Goal: Task Accomplishment & Management: Manage account settings

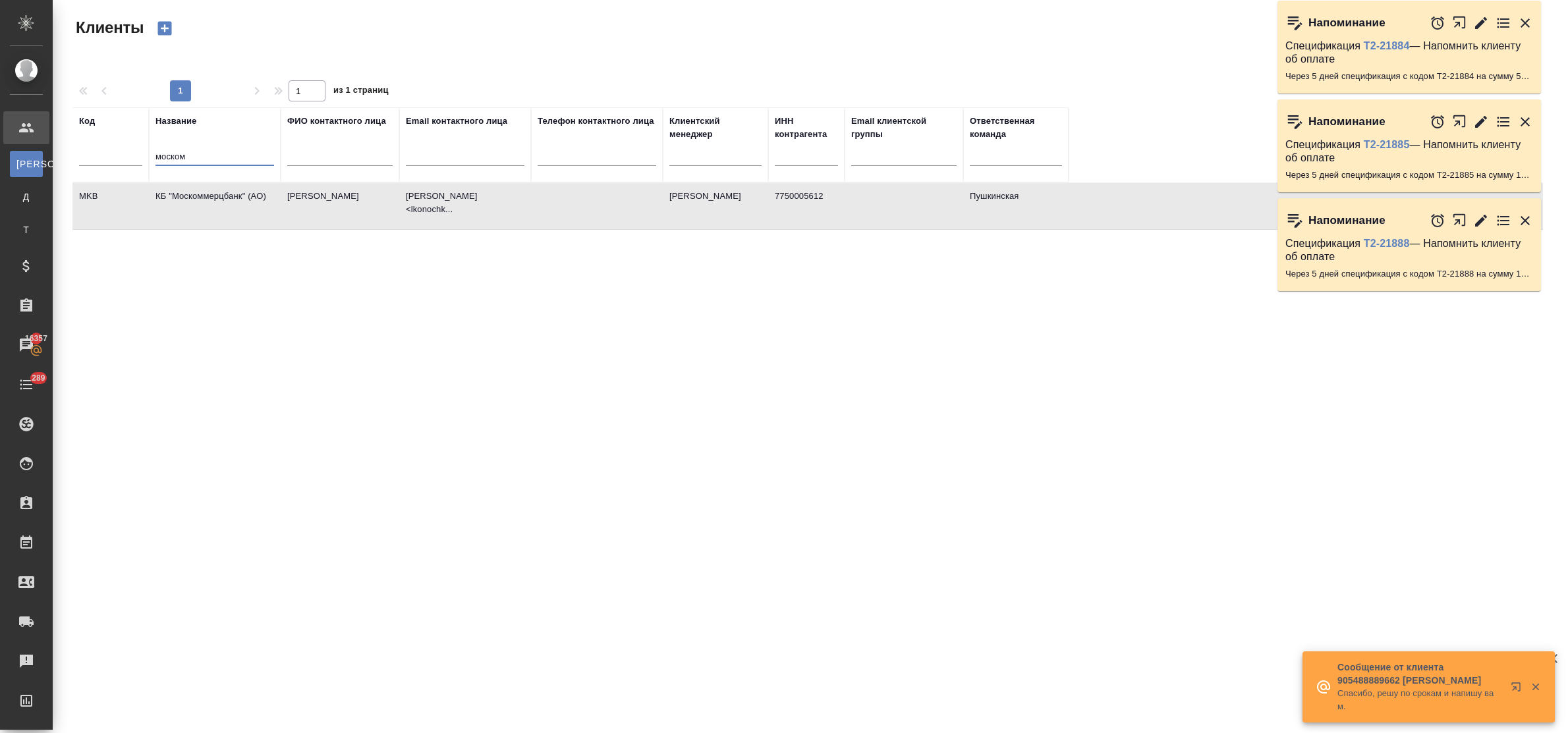
select select "RU"
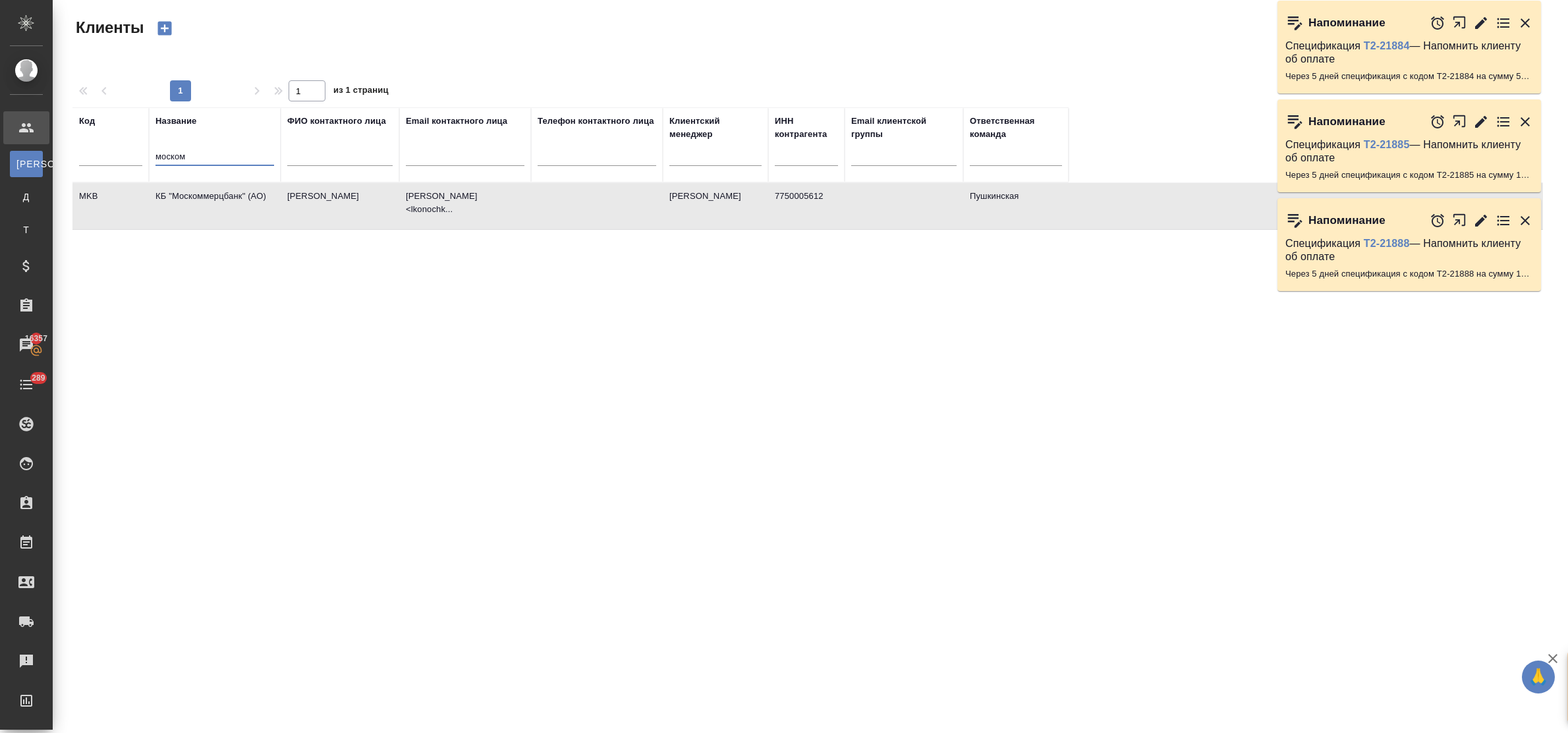
click at [132, 150] on tr "Код Название моском ФИО контактного лица Email контактного лица Телефон контакт…" at bounding box center [571, 145] width 996 height 75
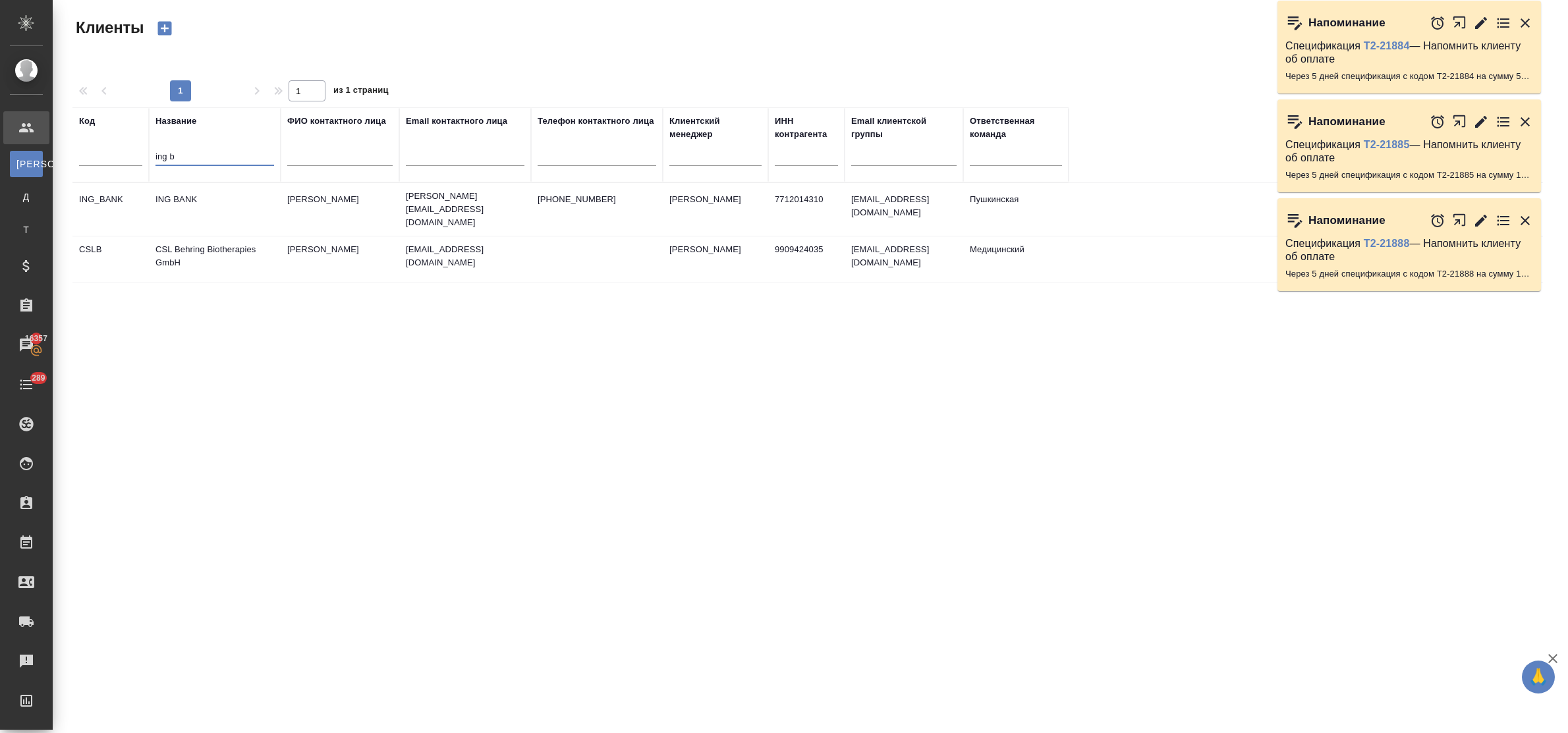
type input "ing b"
click at [166, 190] on td "ING BANK" at bounding box center [214, 209] width 131 height 46
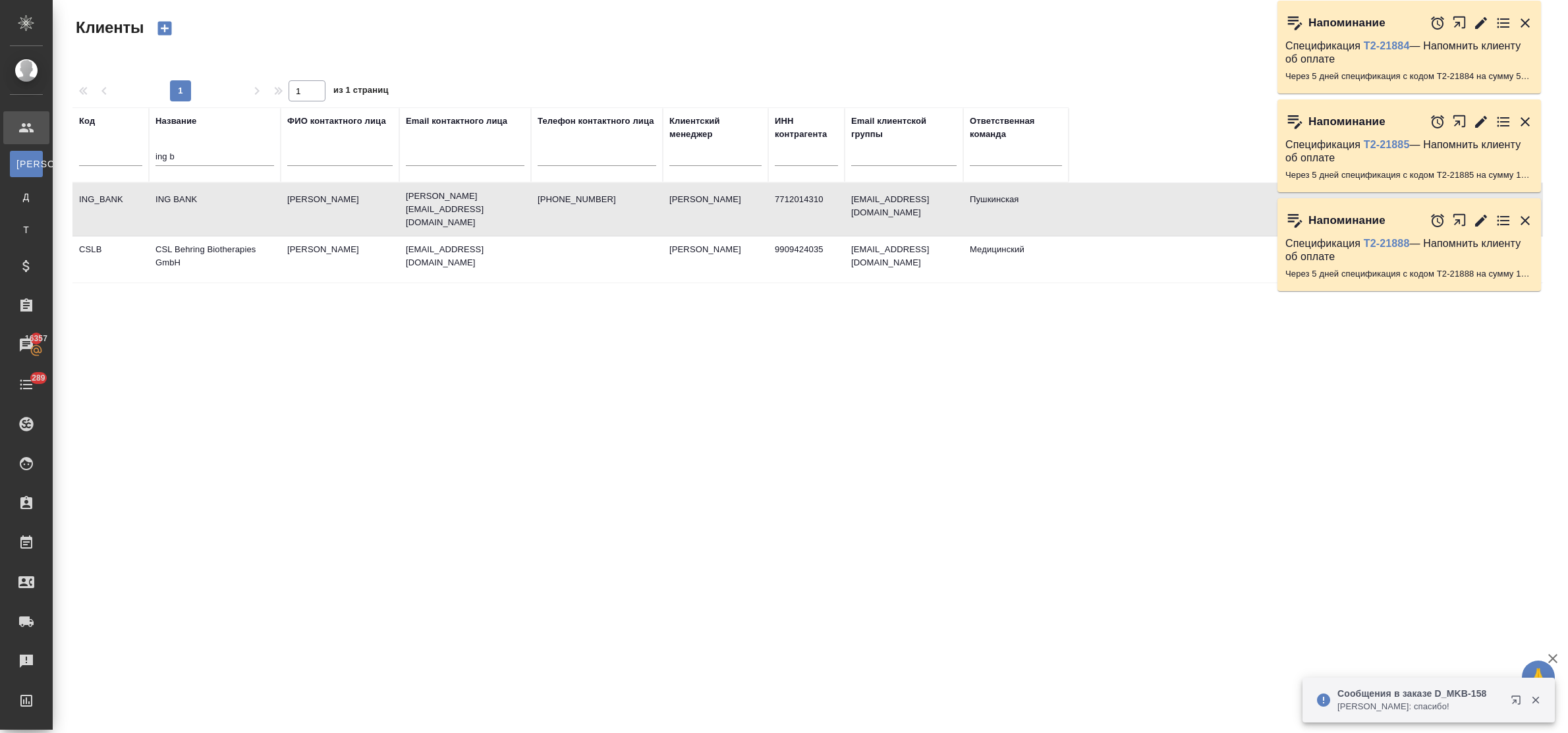
click at [166, 190] on td "ING BANK" at bounding box center [214, 209] width 131 height 46
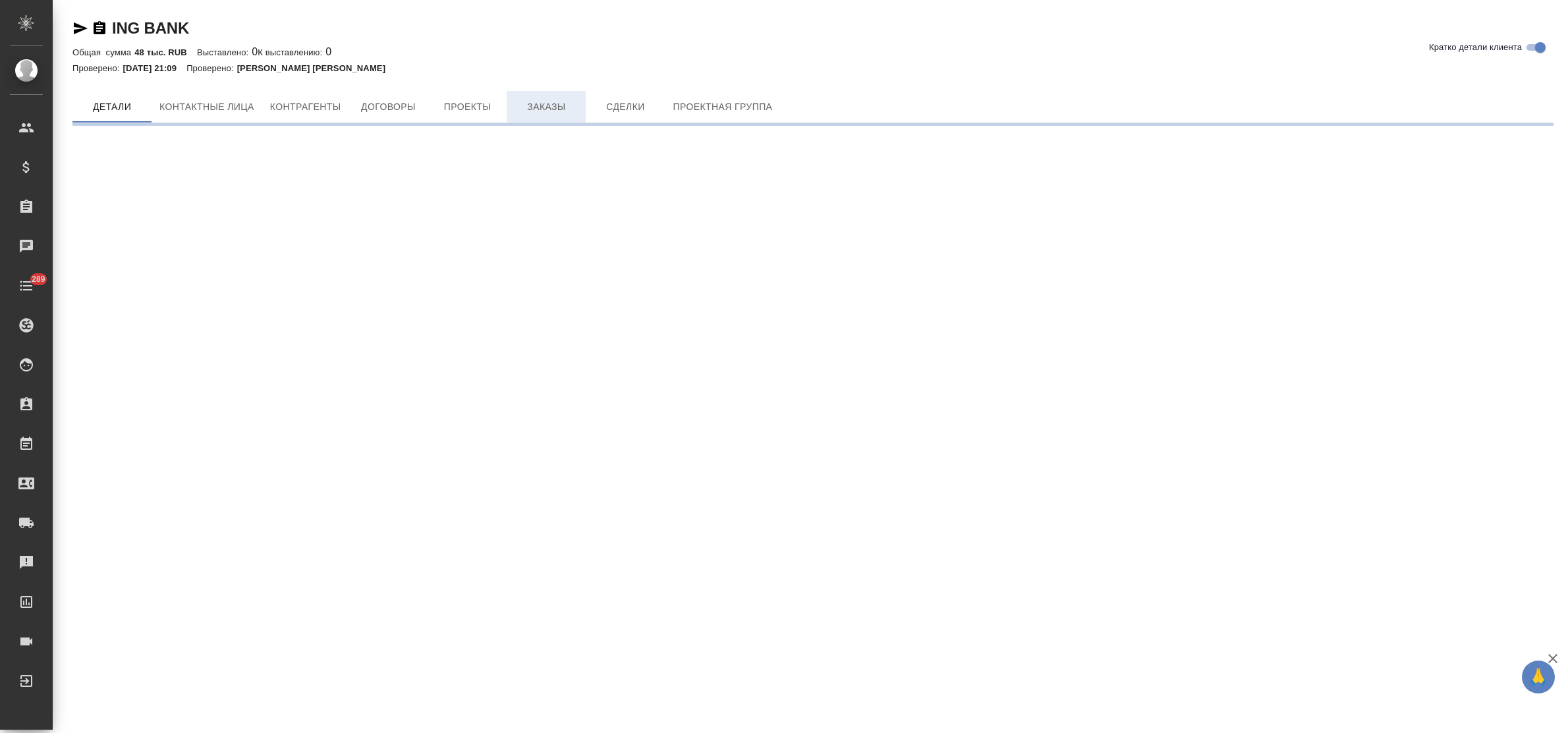
click at [551, 92] on button "Заказы" at bounding box center [546, 107] width 79 height 32
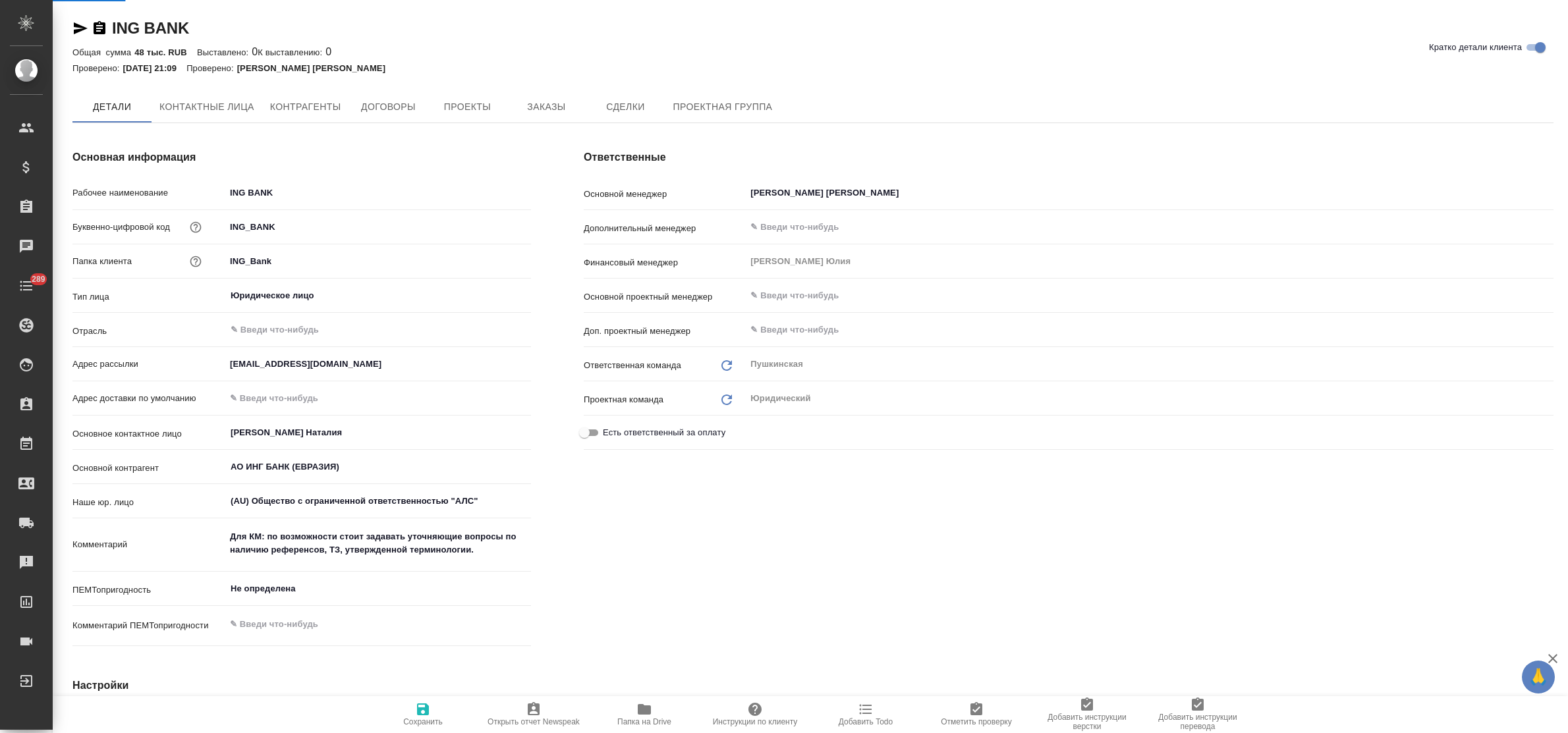
type textarea "x"
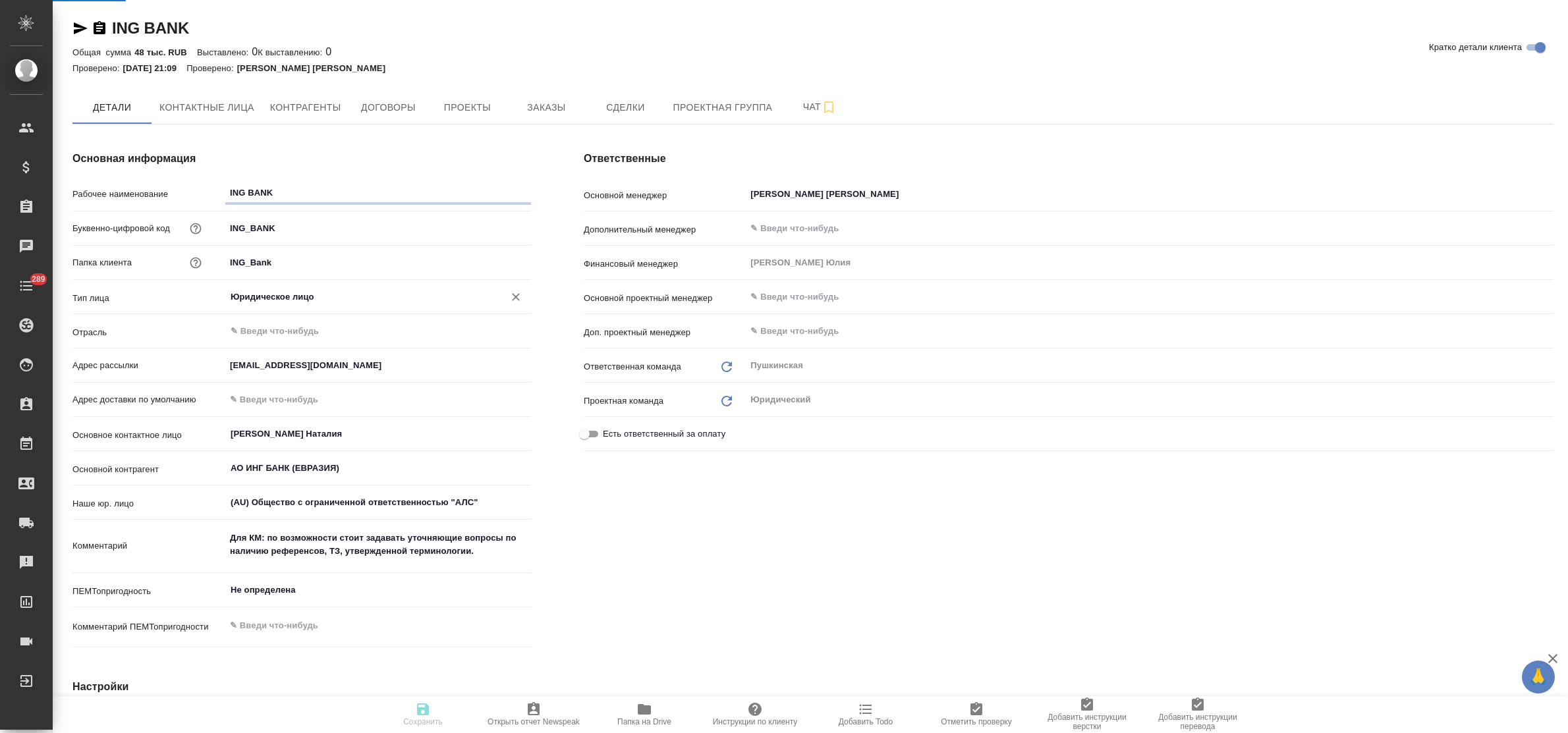
type textarea "x"
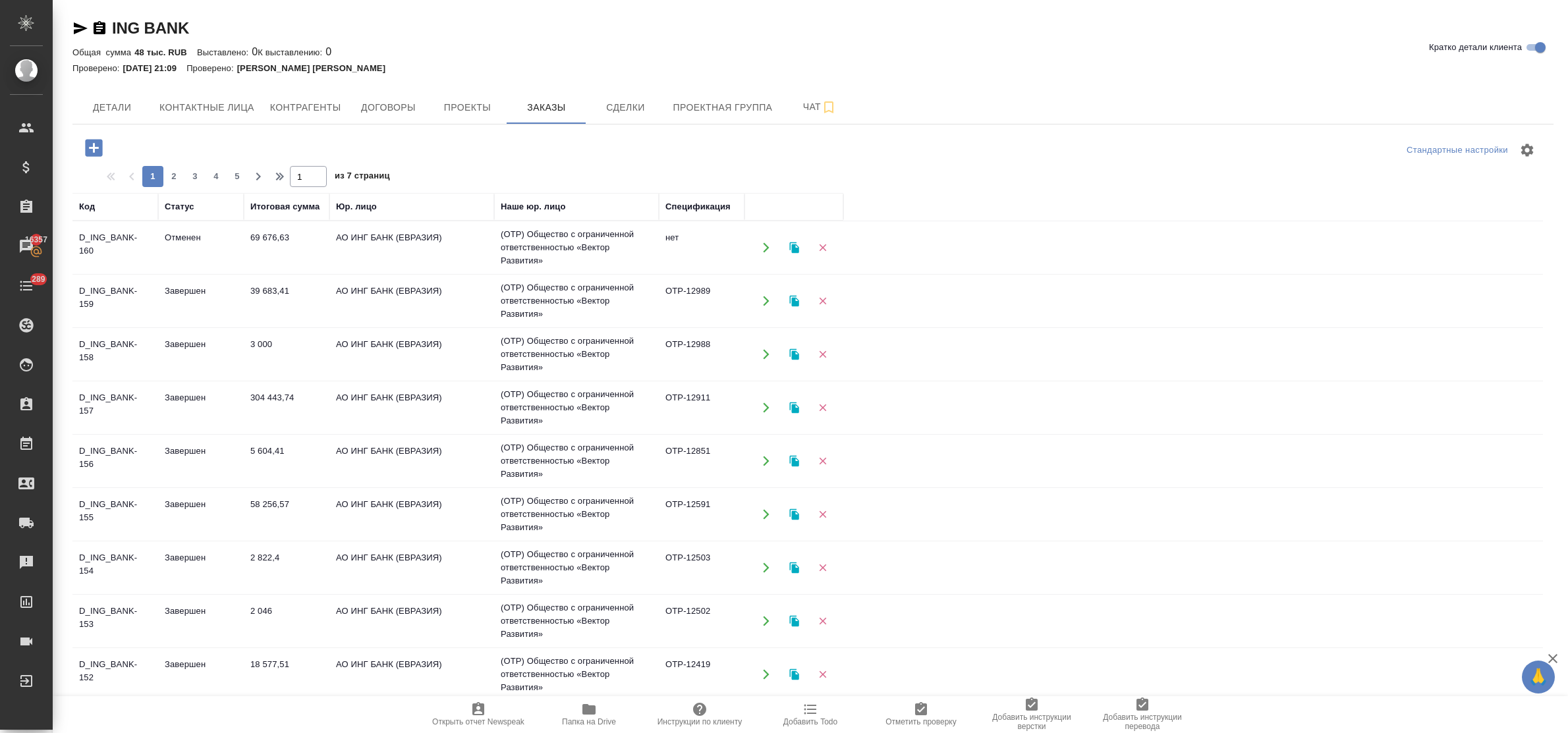
click at [259, 234] on td "69 676,63" at bounding box center [286, 247] width 85 height 46
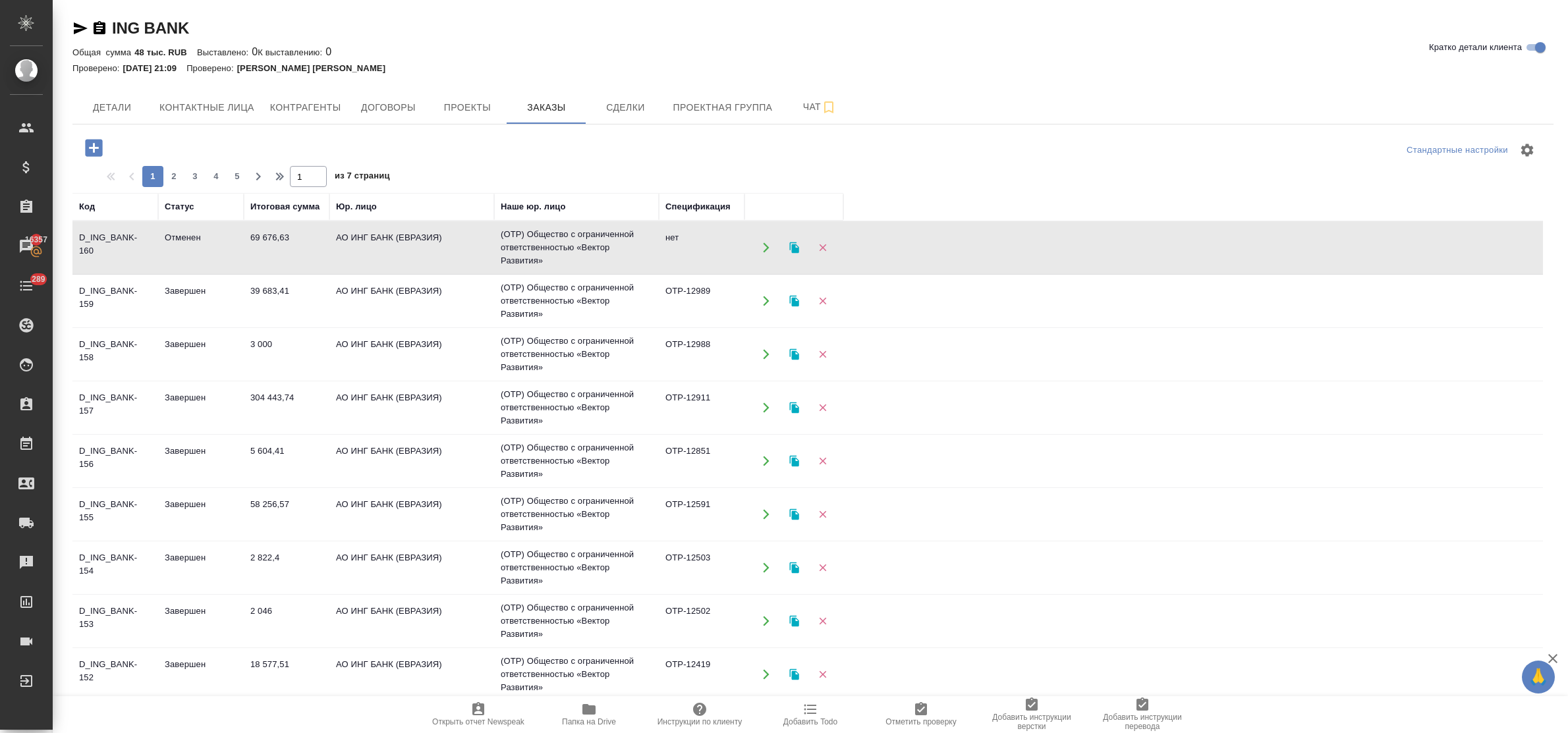
click at [259, 234] on td "69 676,63" at bounding box center [286, 247] width 85 height 46
click at [795, 249] on icon "button" at bounding box center [794, 248] width 9 height 11
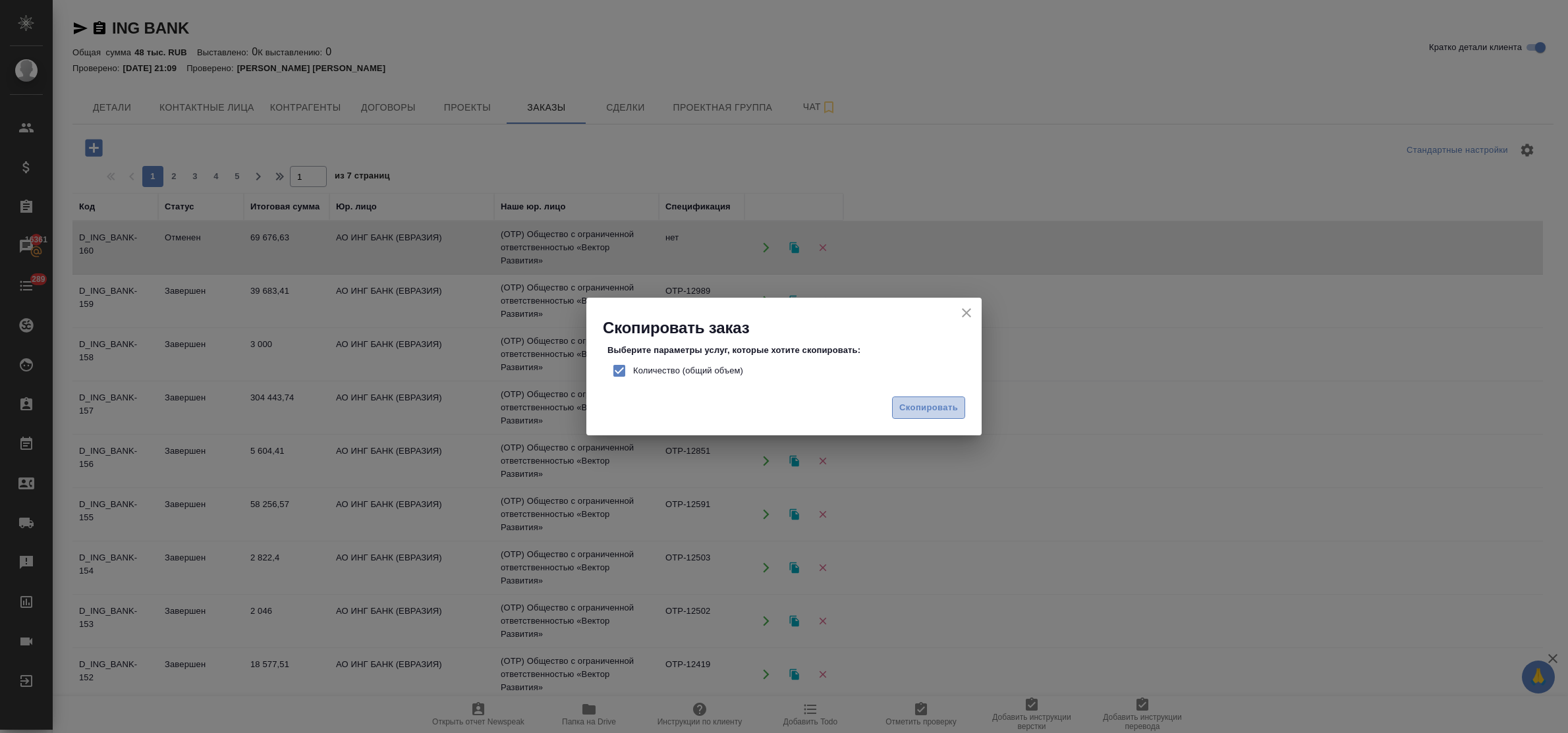
click at [930, 407] on span "Скопировать" at bounding box center [928, 408] width 59 height 15
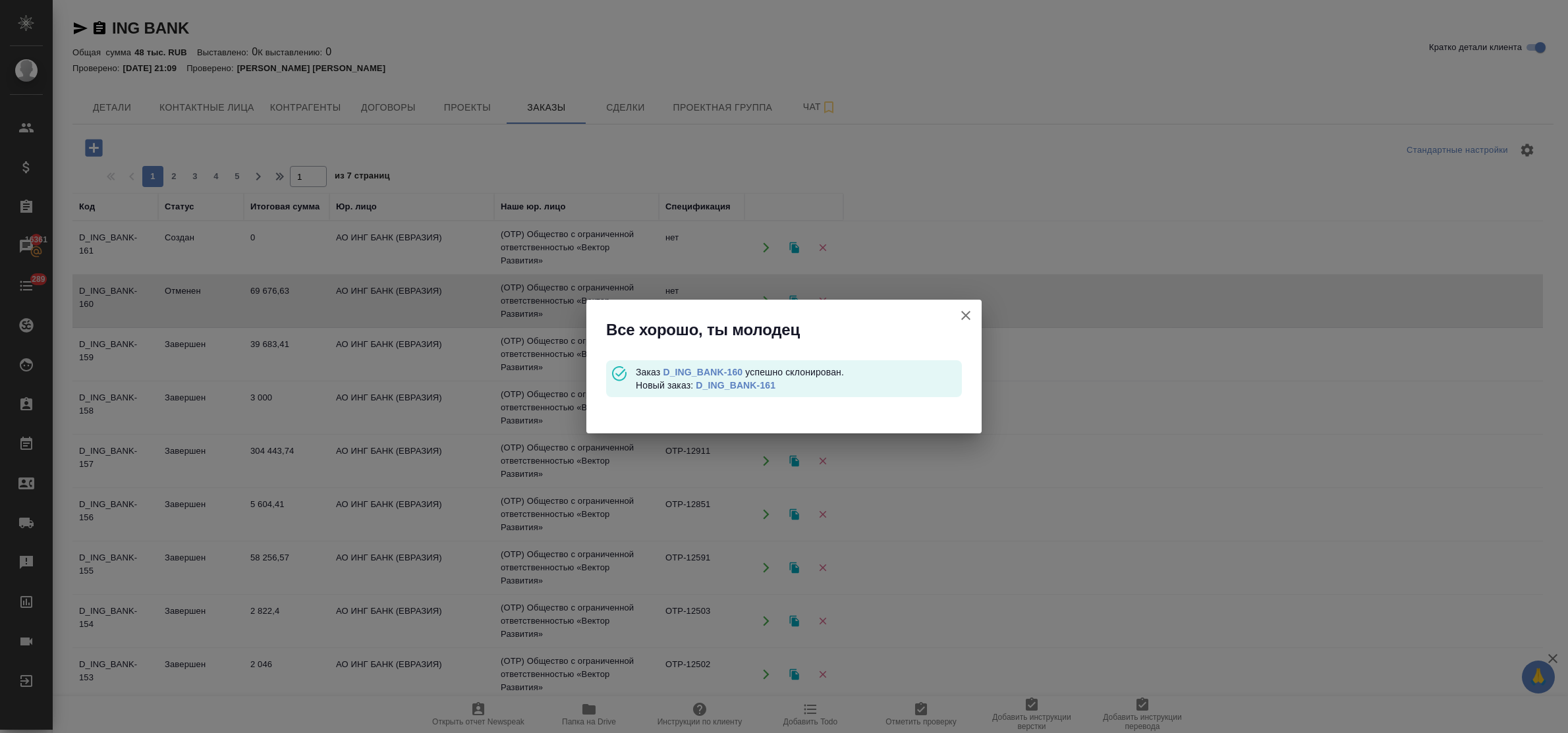
drag, startPoint x: 970, startPoint y: 314, endPoint x: 958, endPoint y: 316, distance: 12.2
click at [970, 315] on icon "button" at bounding box center [965, 315] width 16 height 16
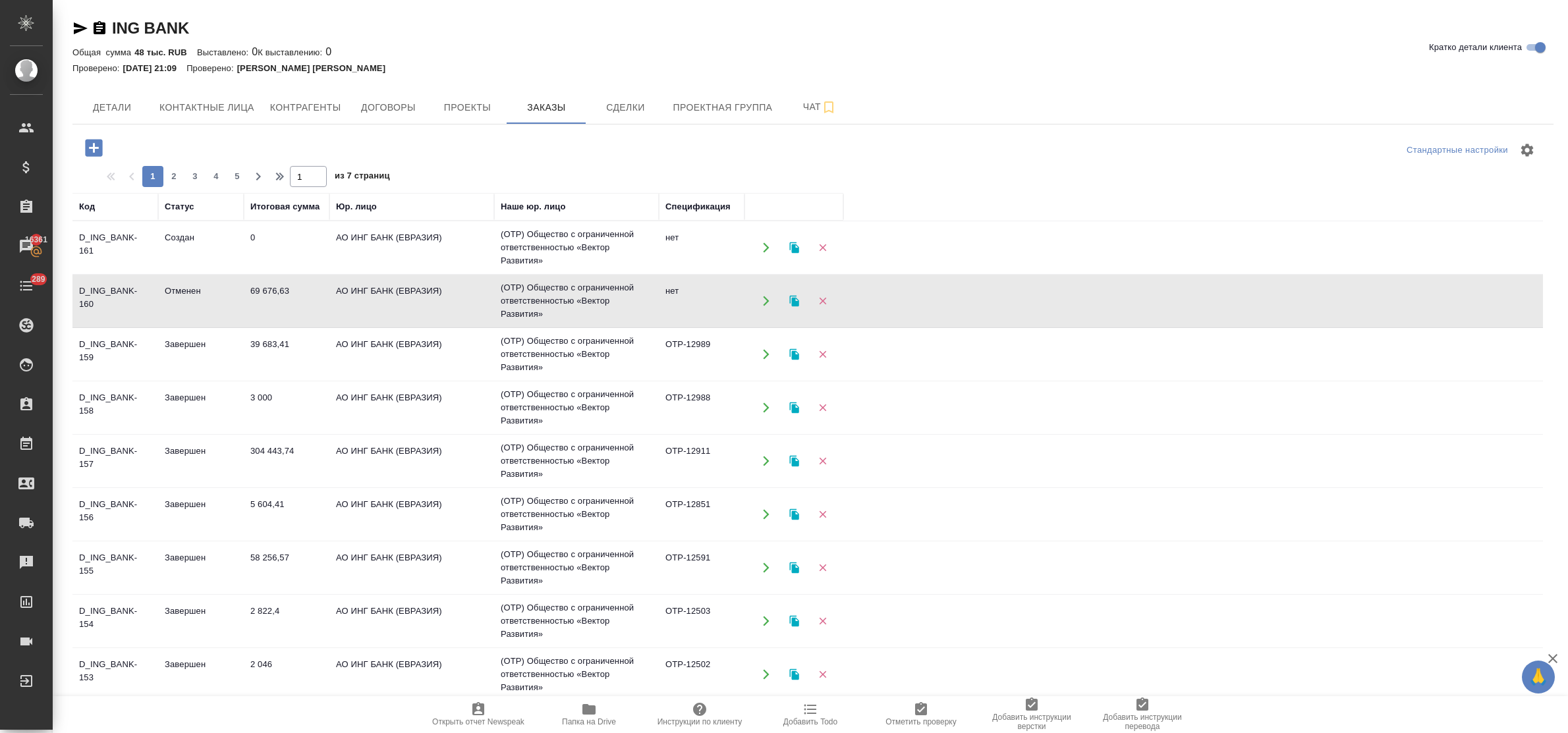
click at [402, 237] on td "АО ИНГ БАНК (ЕВРАЗИЯ)" at bounding box center [412, 247] width 165 height 46
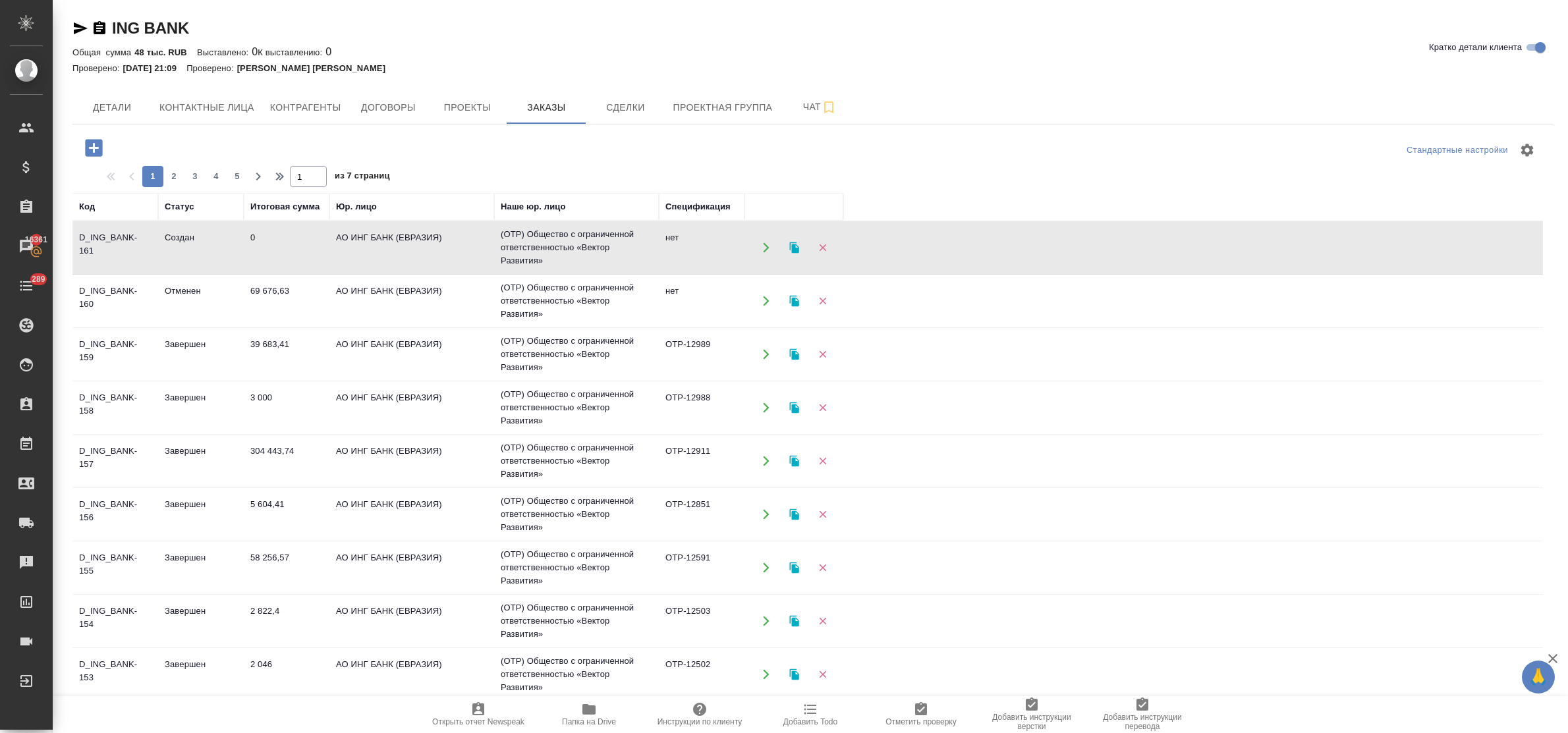
click at [402, 237] on td "АО ИНГ БАНК (ЕВРАЗИЯ)" at bounding box center [412, 247] width 165 height 46
click at [354, 293] on td "АО ИНГ БАНК (ЕВРАЗИЯ)" at bounding box center [412, 300] width 165 height 46
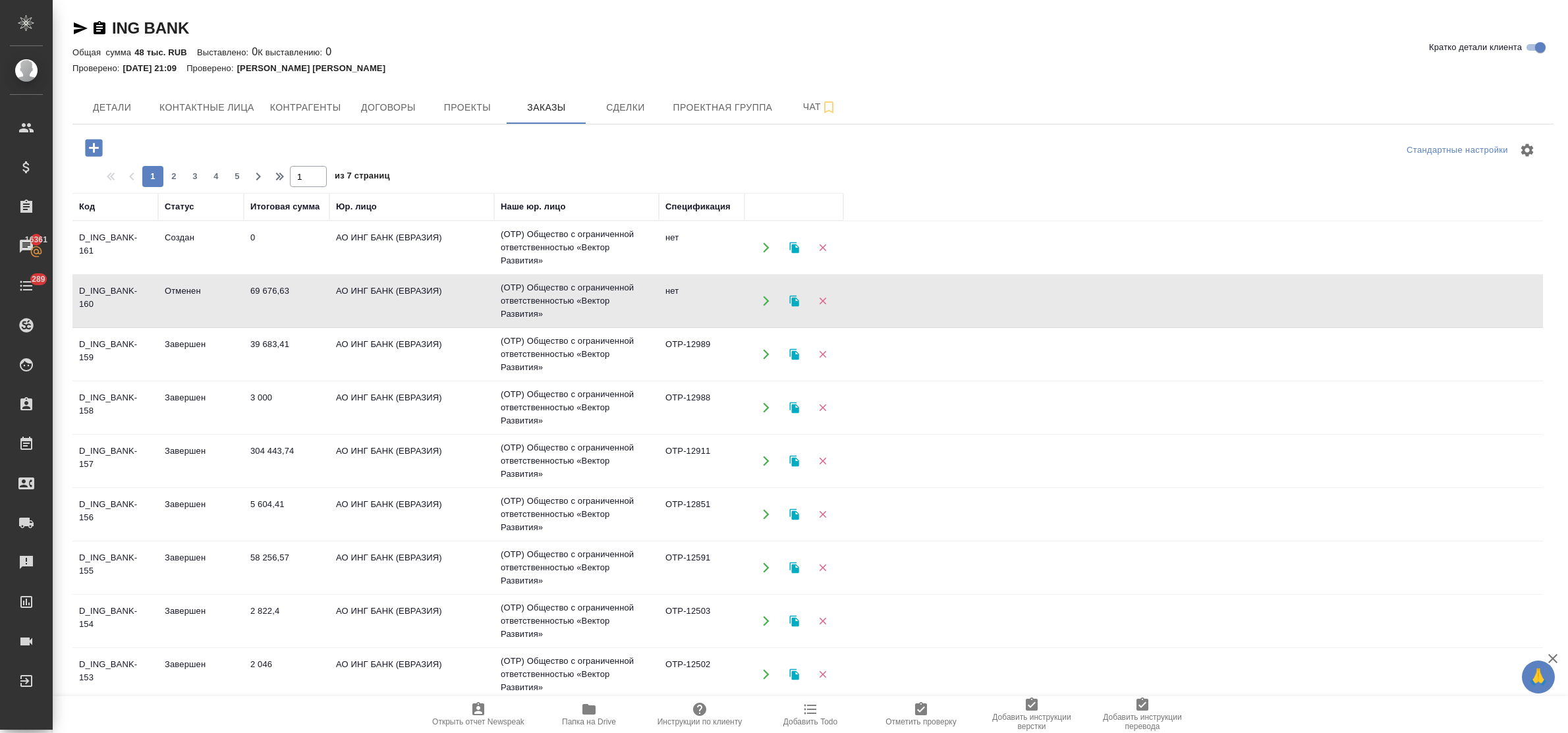
click at [354, 293] on td "АО ИНГ БАНК (ЕВРАЗИЯ)" at bounding box center [412, 300] width 165 height 46
click at [419, 287] on td "АО ИНГ БАНК (ЕВРАЗИЯ)" at bounding box center [412, 300] width 165 height 46
click at [419, 284] on td "АО ИНГ БАНК (ЕВРАЗИЯ)" at bounding box center [412, 300] width 165 height 46
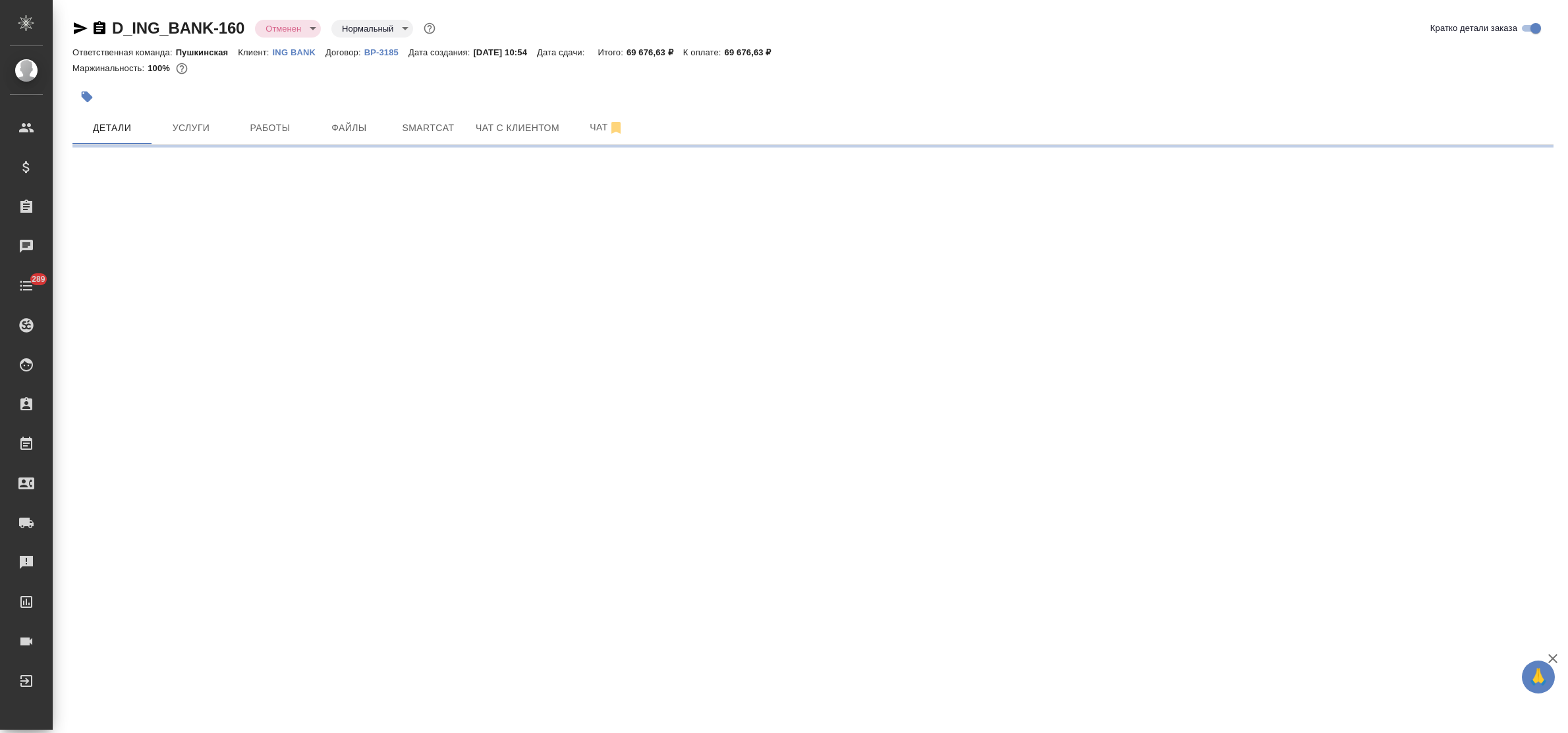
select select "RU"
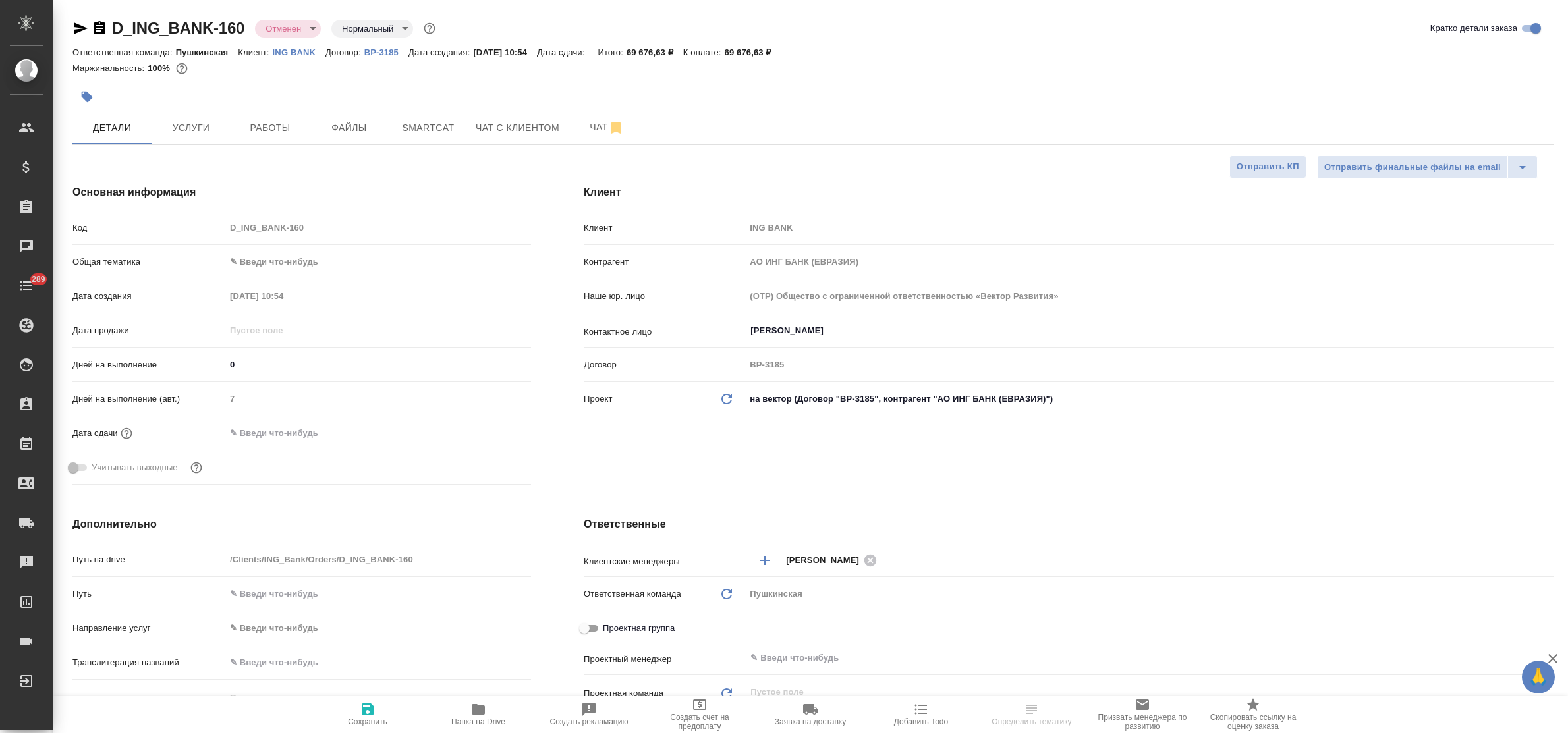
type textarea "x"
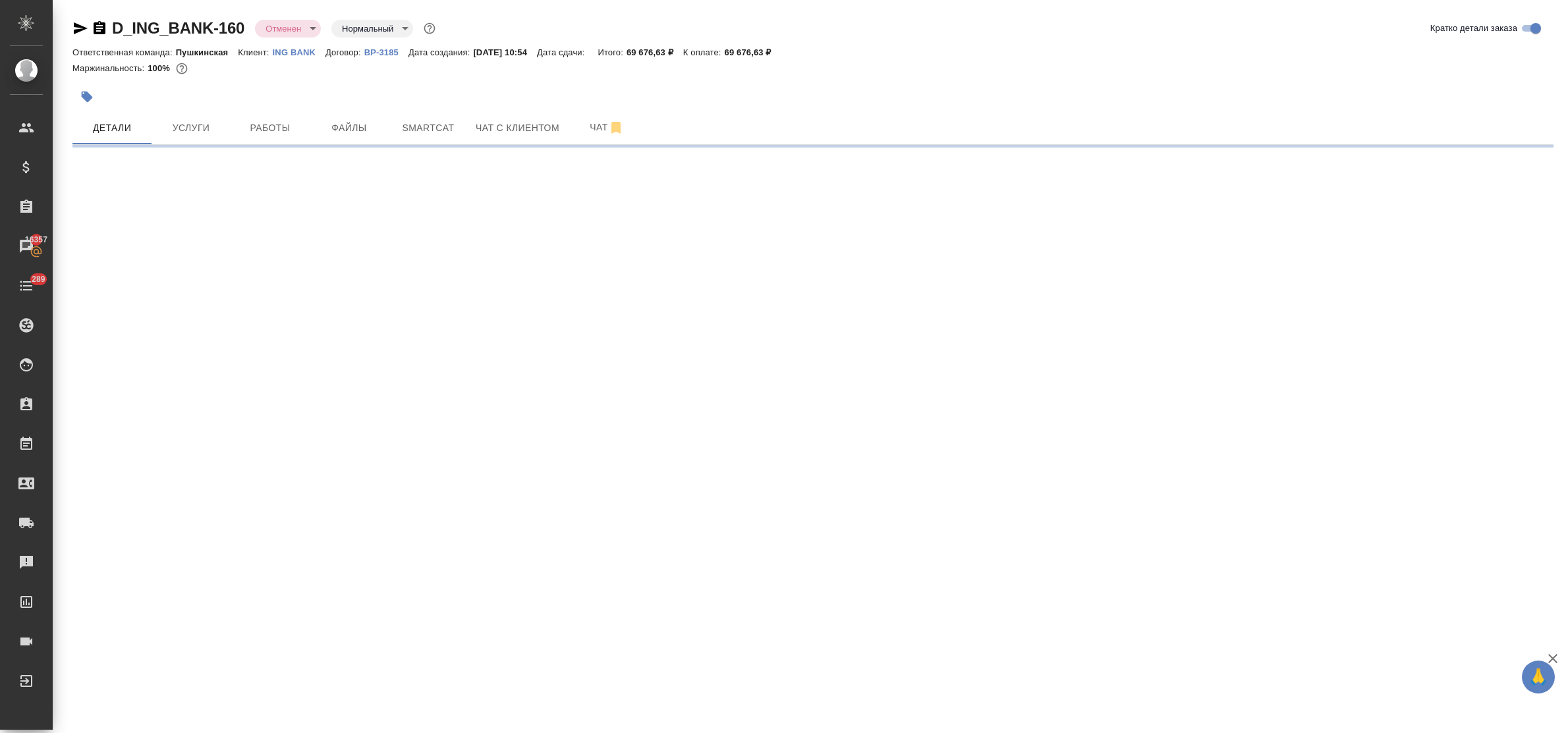
select select "RU"
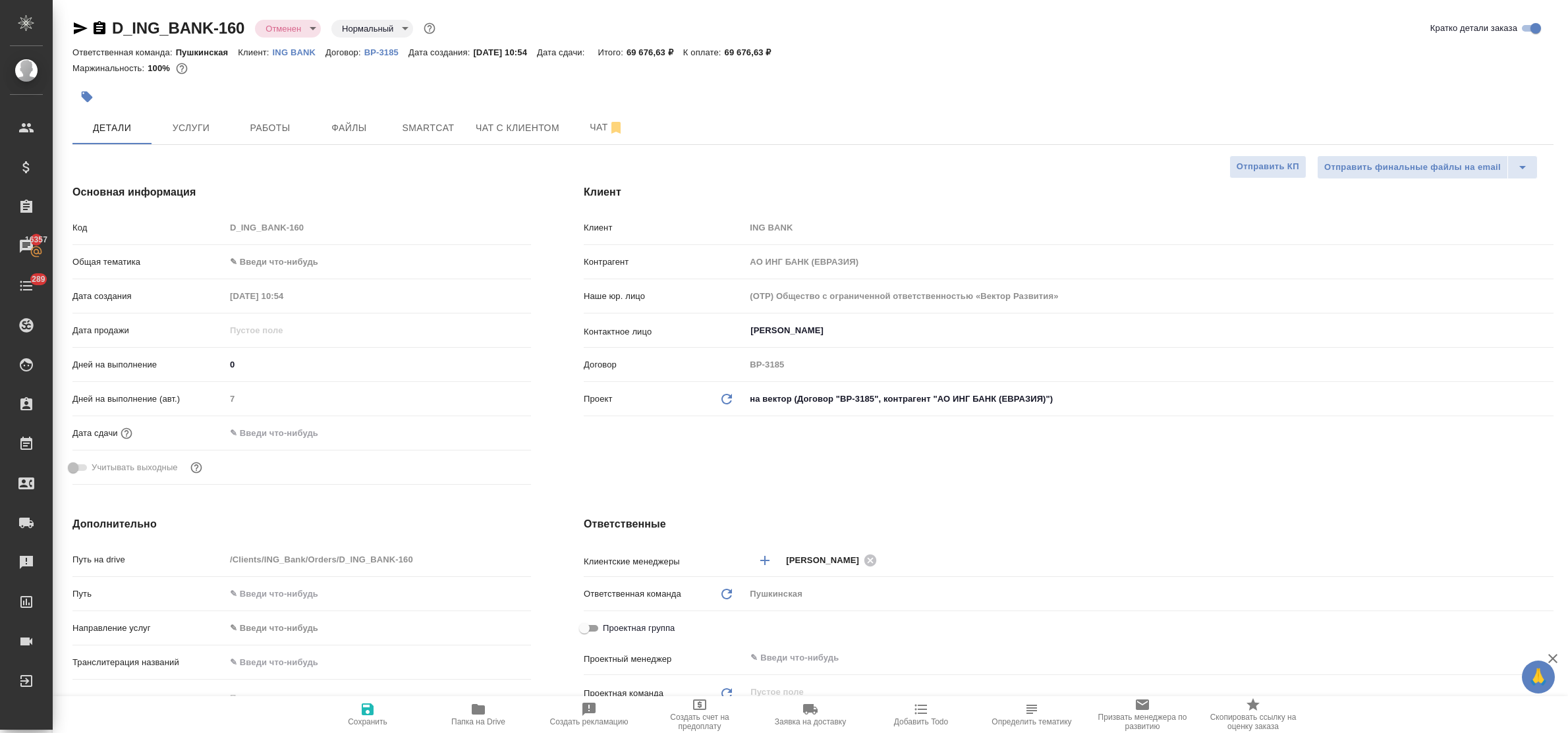
type textarea "x"
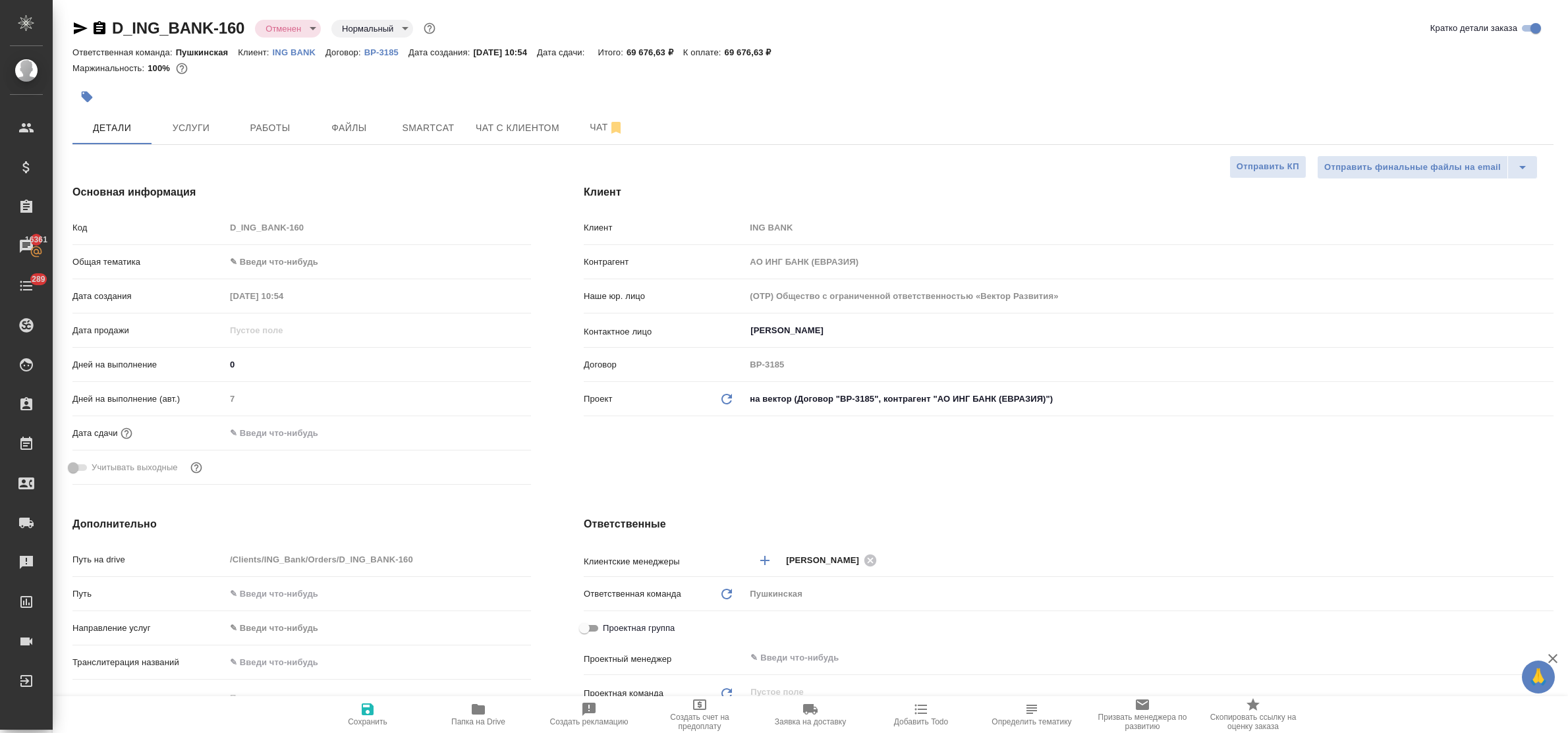
type textarea "x"
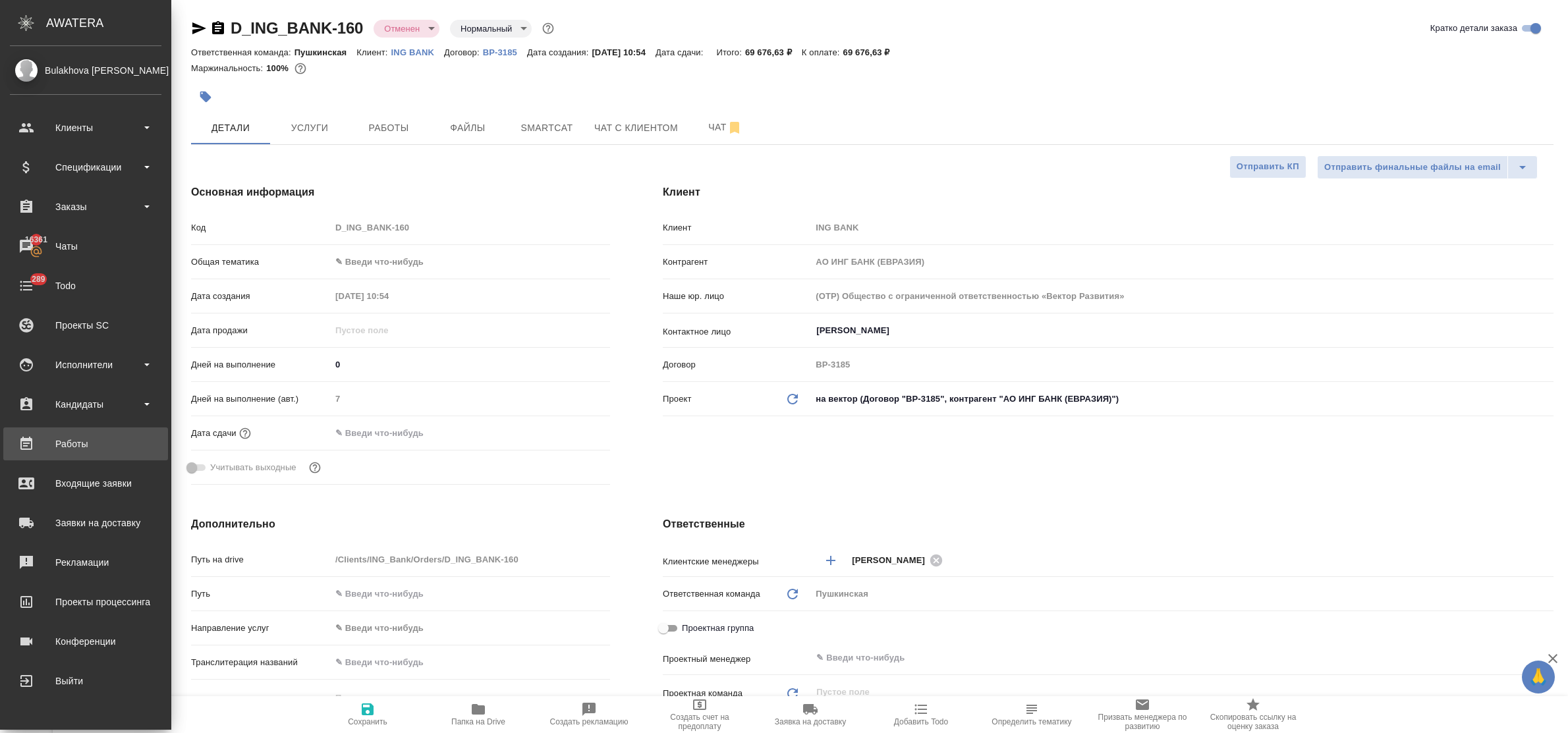
type textarea "x"
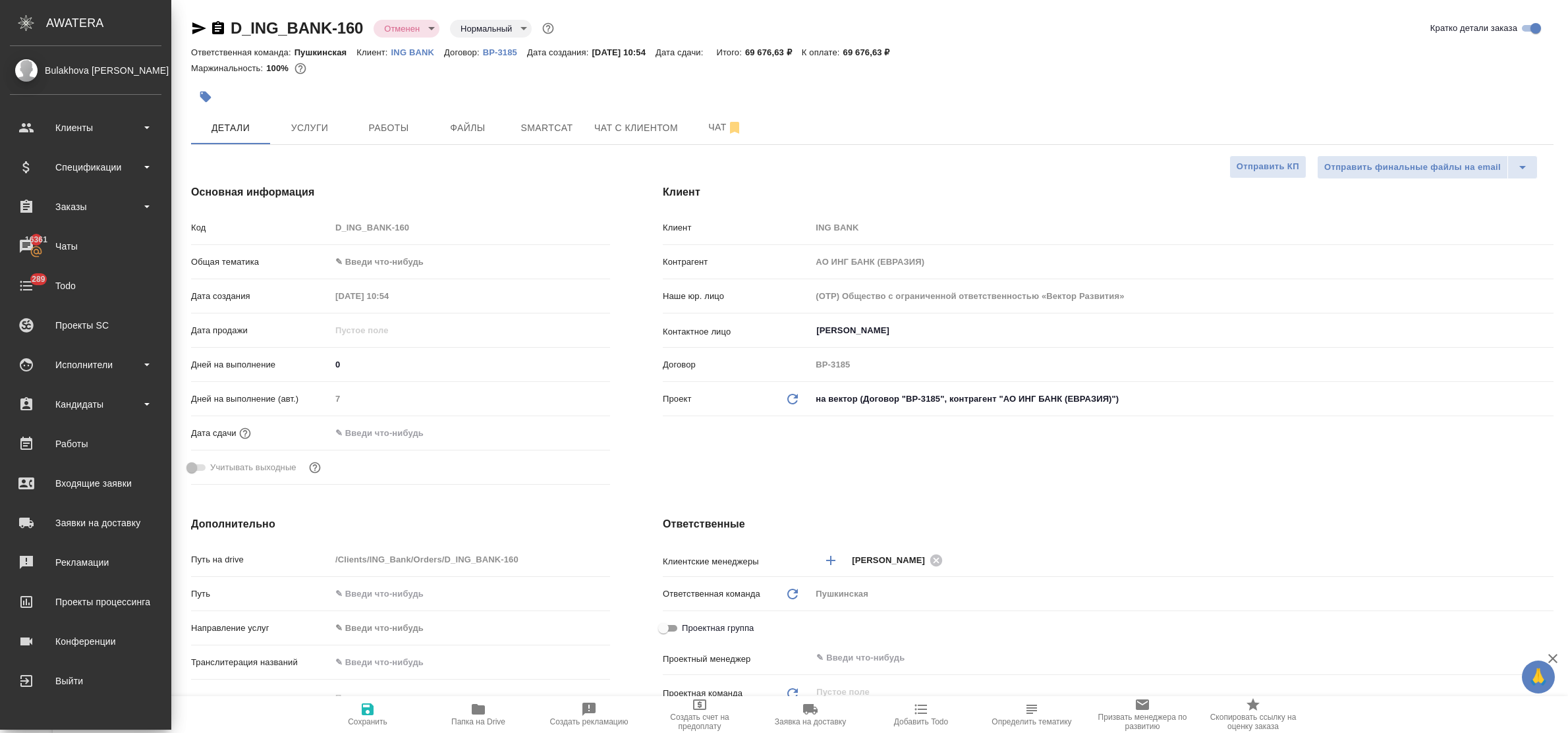
type textarea "x"
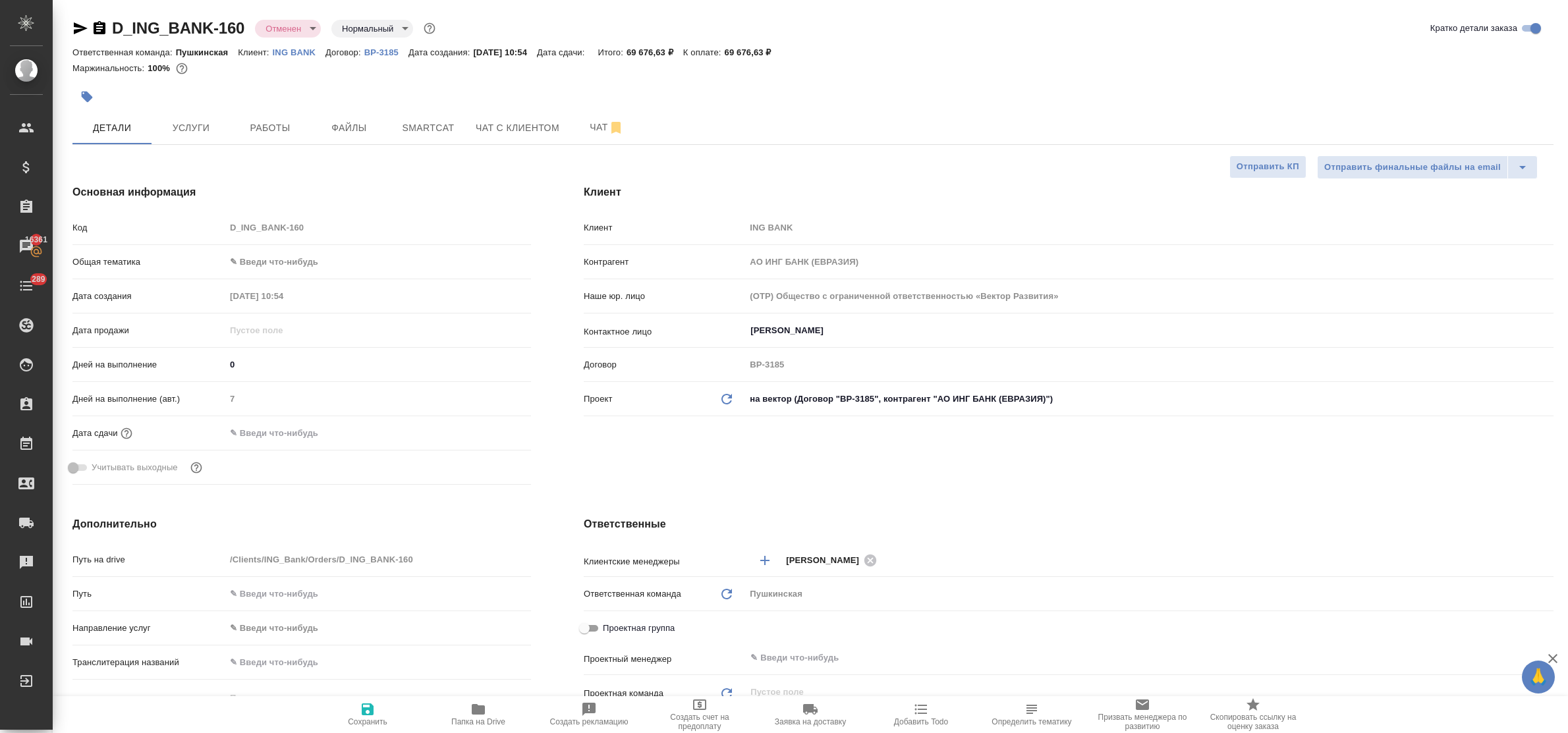
drag, startPoint x: 311, startPoint y: 186, endPoint x: 317, endPoint y: 188, distance: 6.3
click at [311, 186] on h4 "Основная информация" at bounding box center [302, 192] width 459 height 16
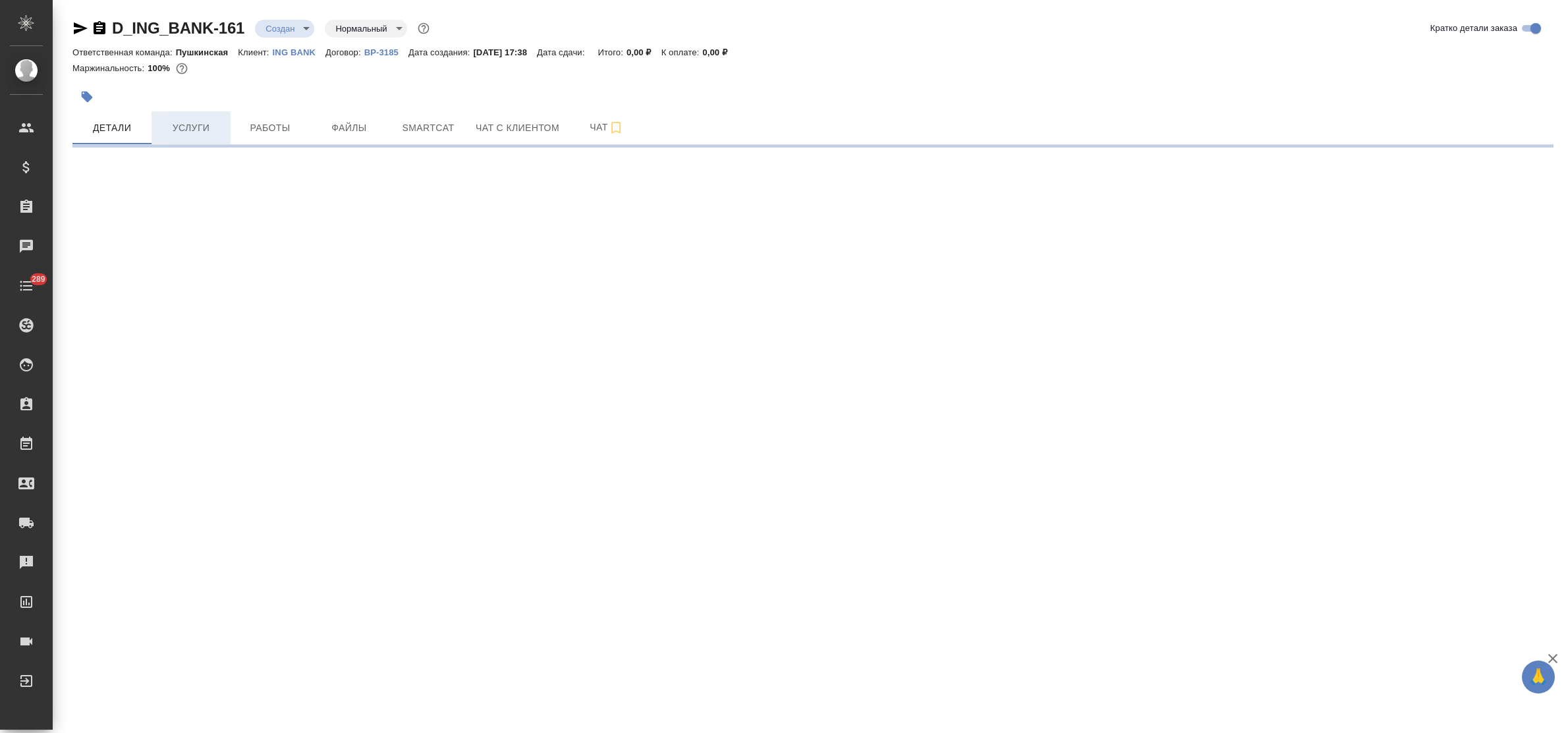
select select "RU"
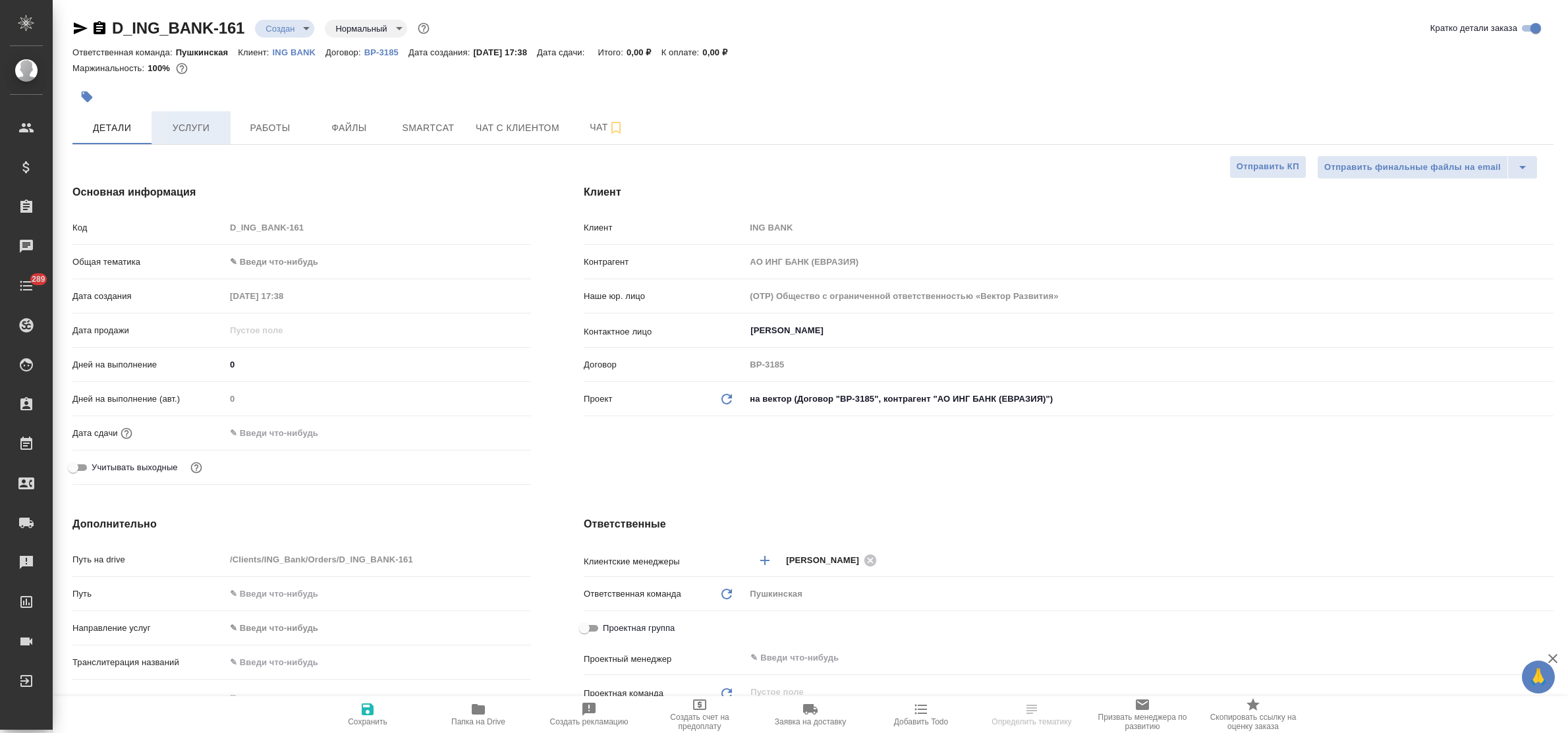
type textarea "x"
click at [193, 131] on span "Услуги" at bounding box center [191, 128] width 64 height 17
type textarea "x"
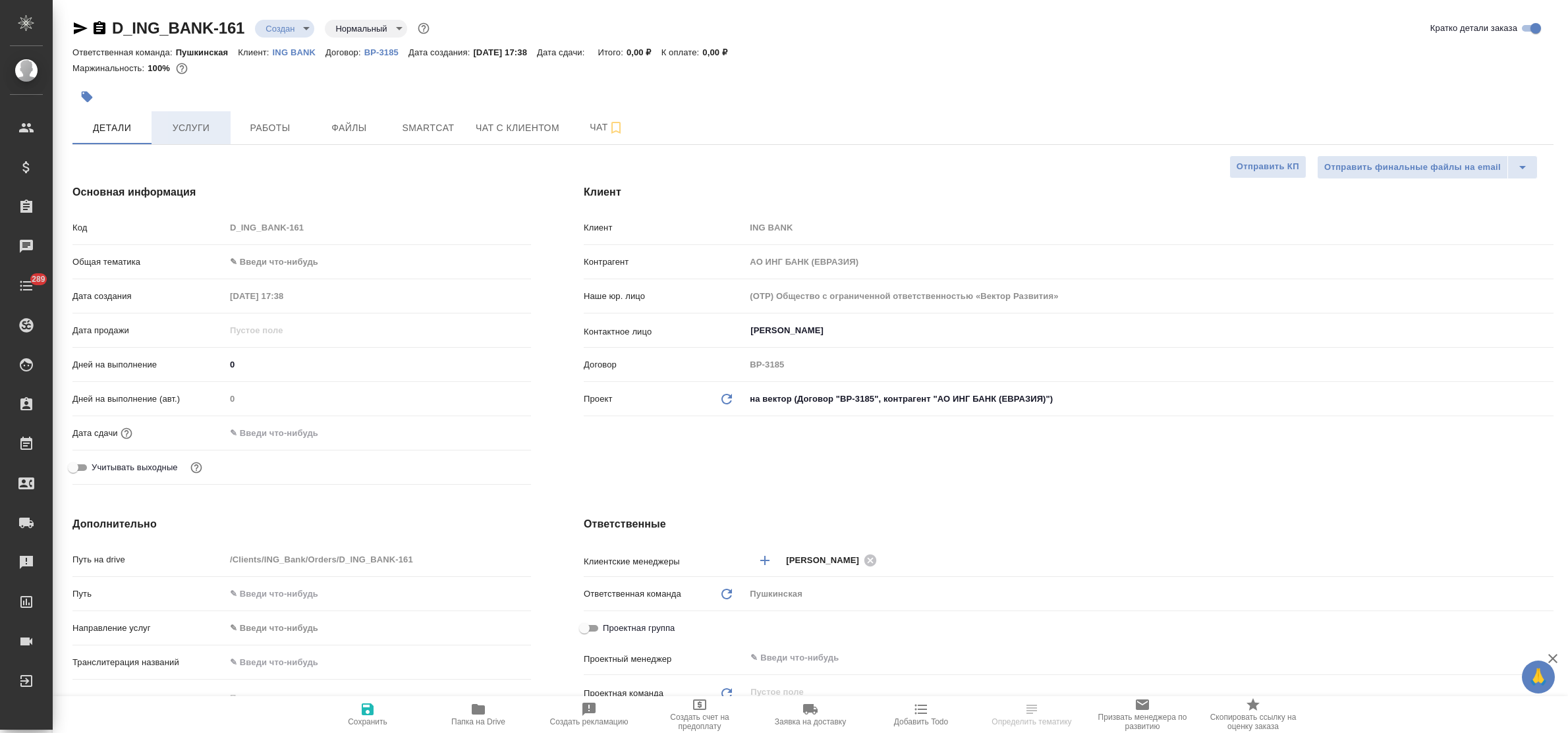
type textarea "x"
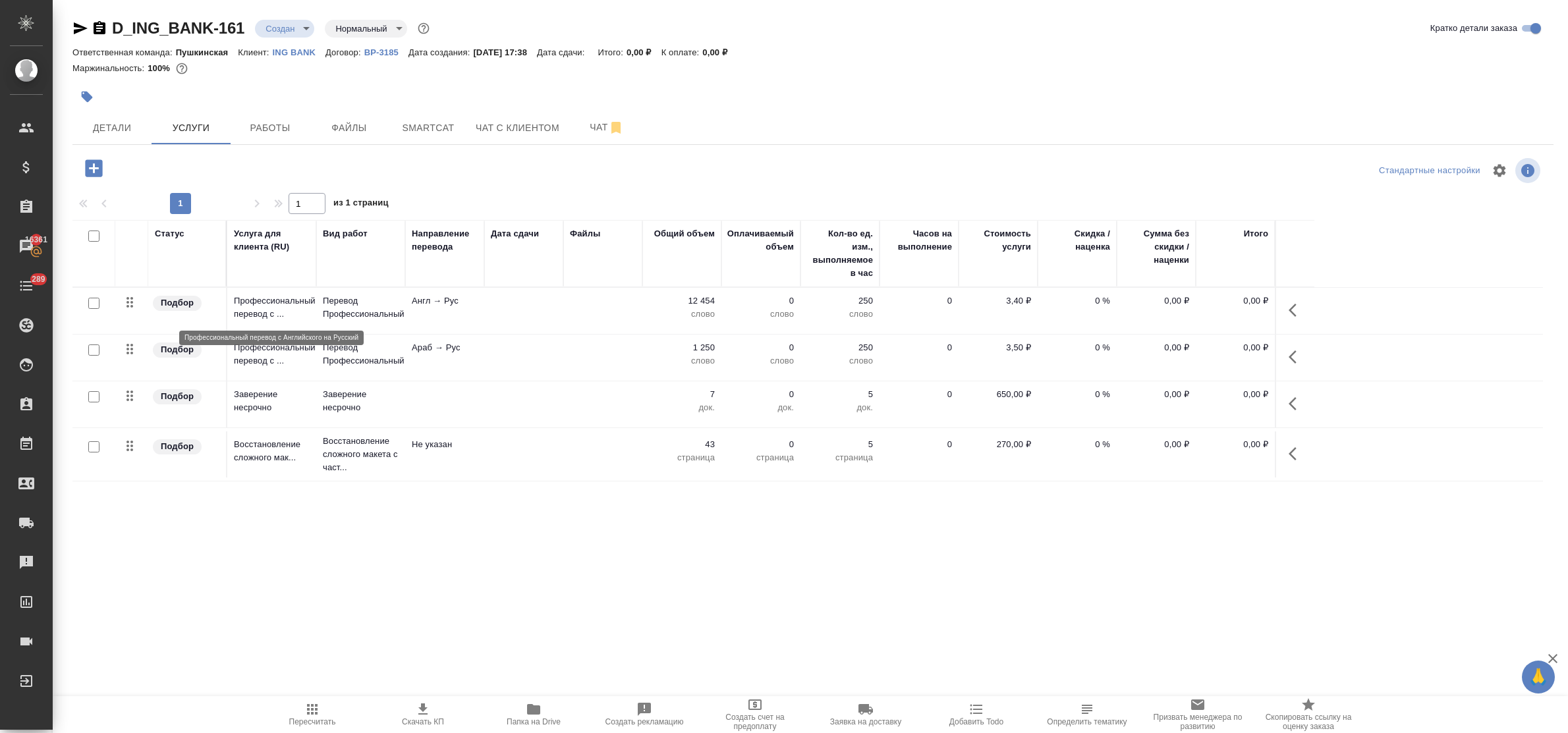
click at [248, 308] on p "Профессиональный перевод с ..." at bounding box center [271, 307] width 76 height 26
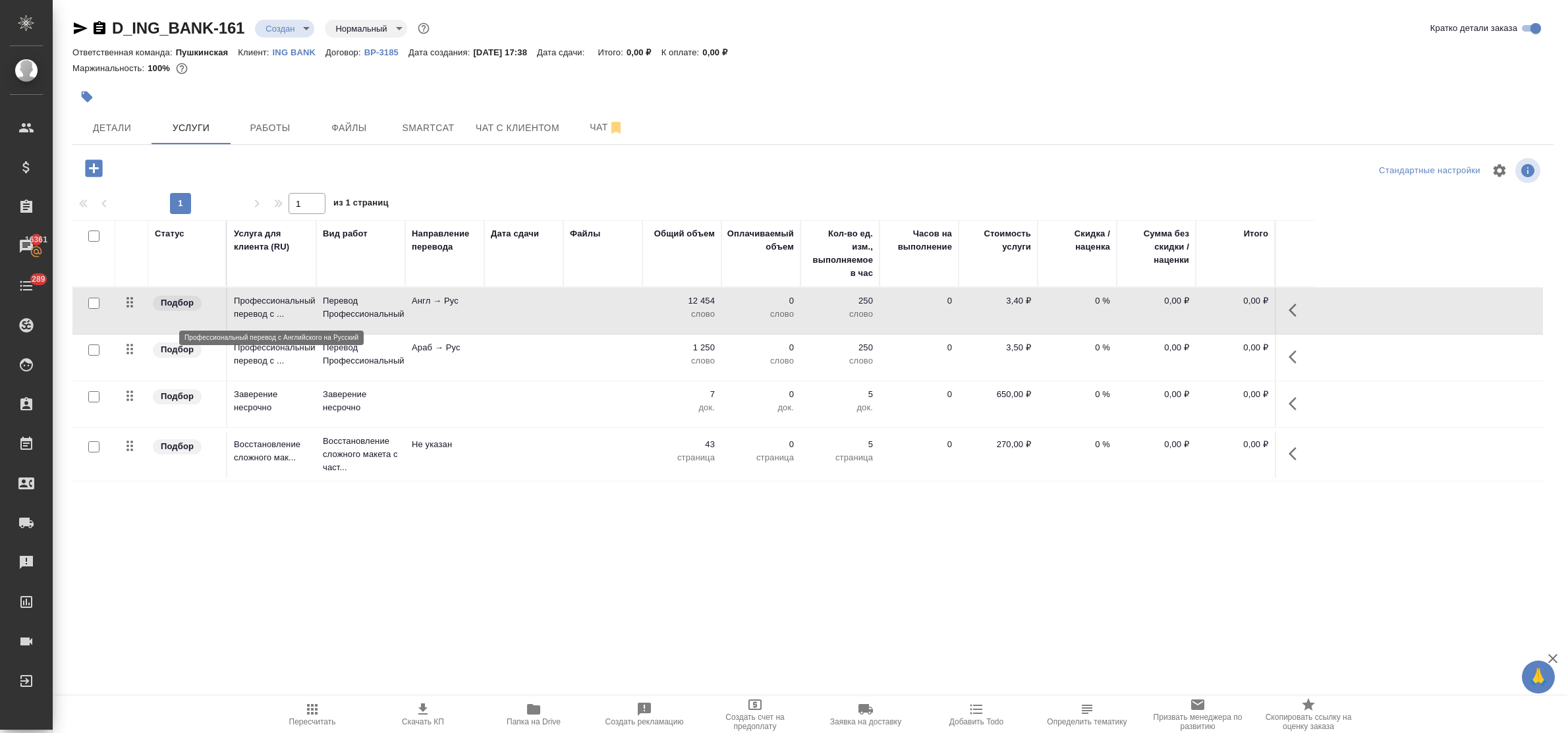
click at [248, 308] on p "Профессиональный перевод с ..." at bounding box center [271, 307] width 76 height 26
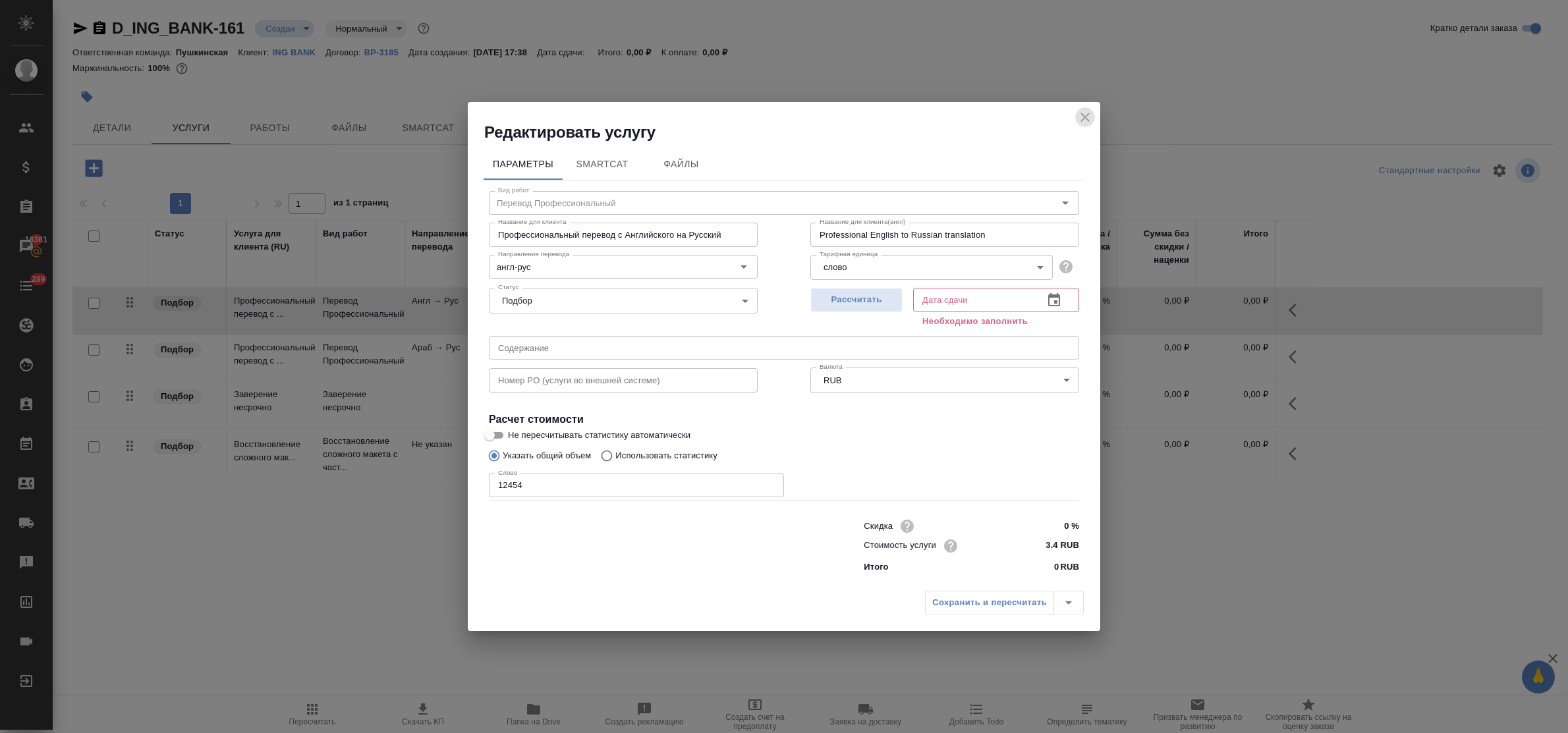
click at [1084, 113] on icon "close" at bounding box center [1085, 117] width 16 height 16
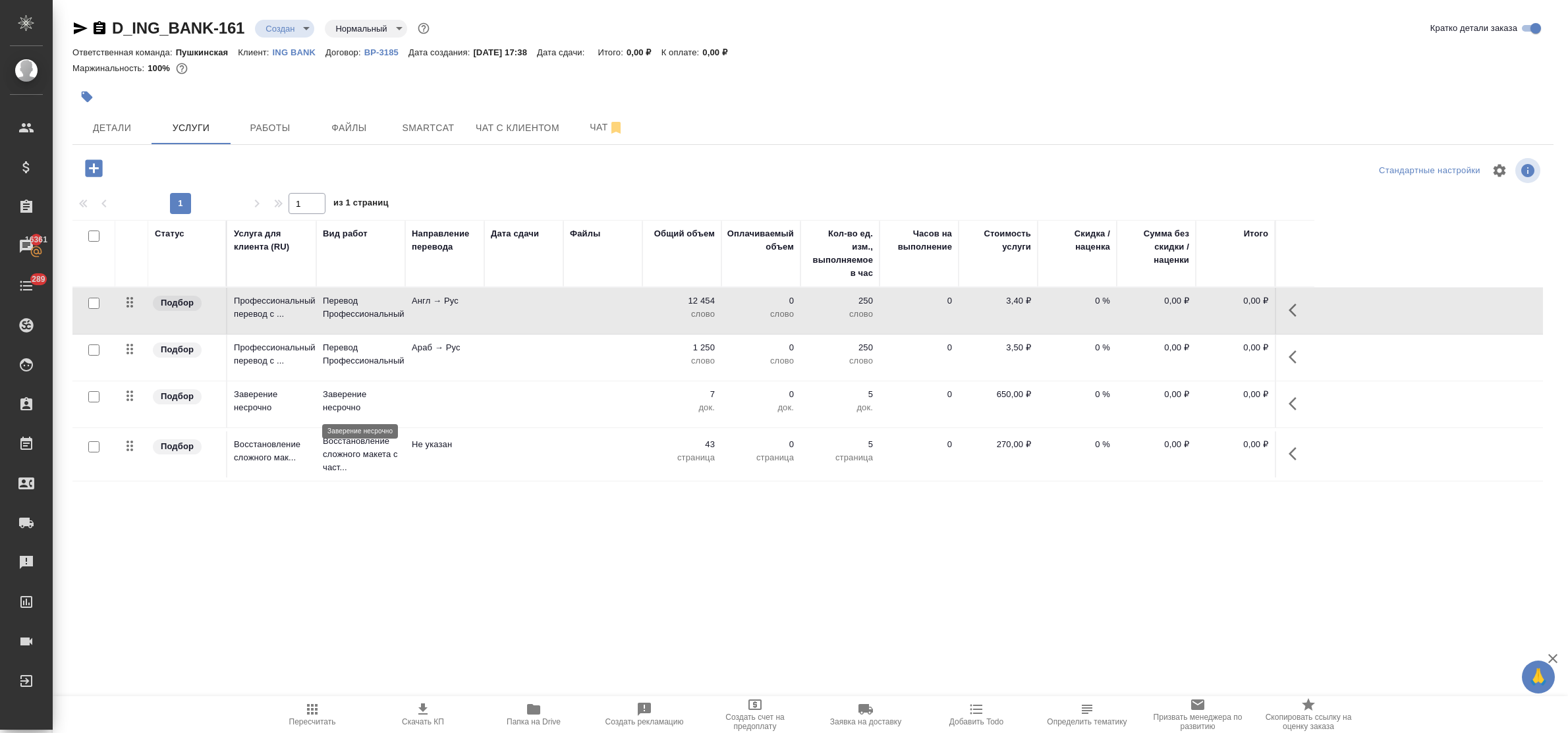
click at [337, 403] on p "Заверение несрочно" at bounding box center [361, 401] width 76 height 26
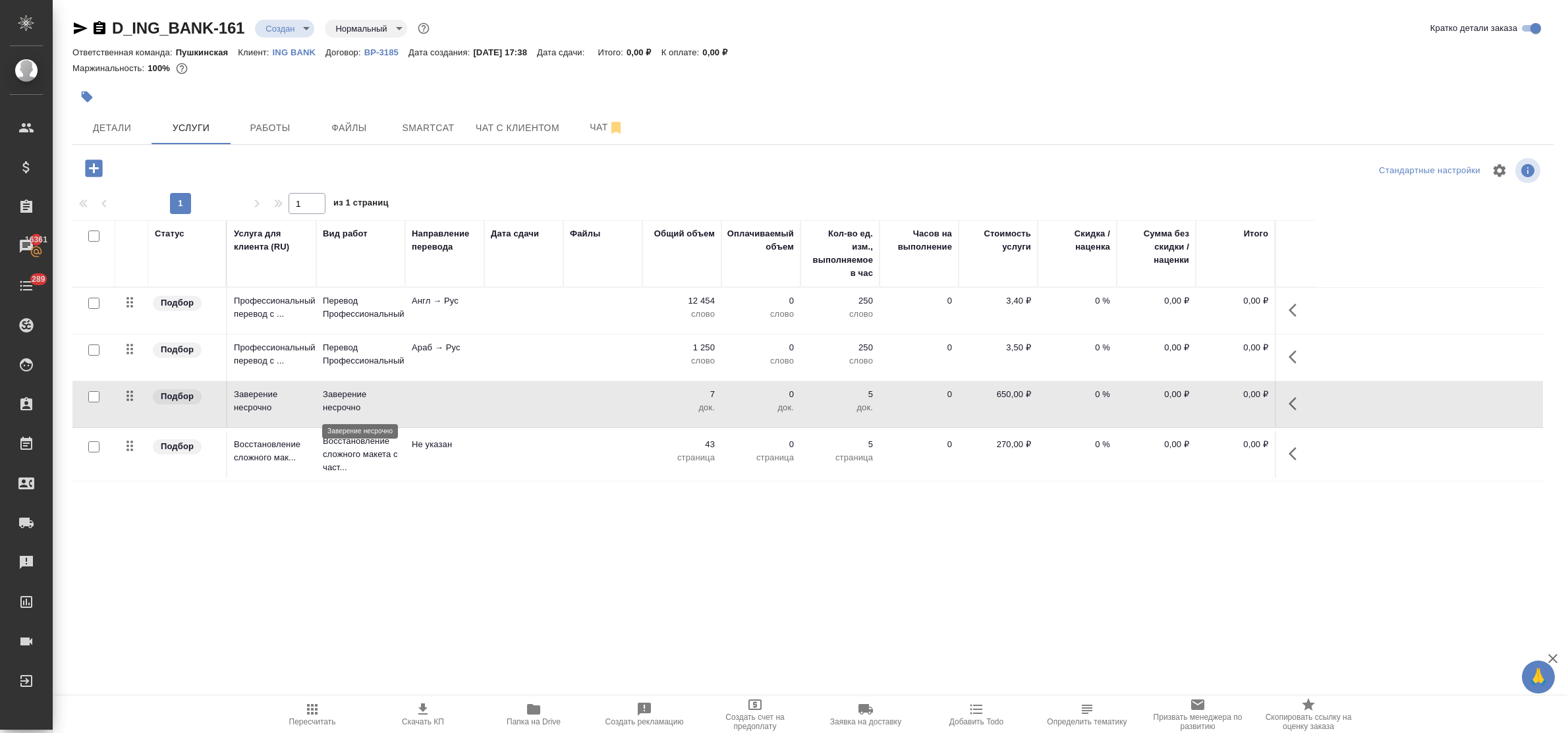
click at [337, 403] on p "Заверение несрочно" at bounding box center [361, 401] width 76 height 26
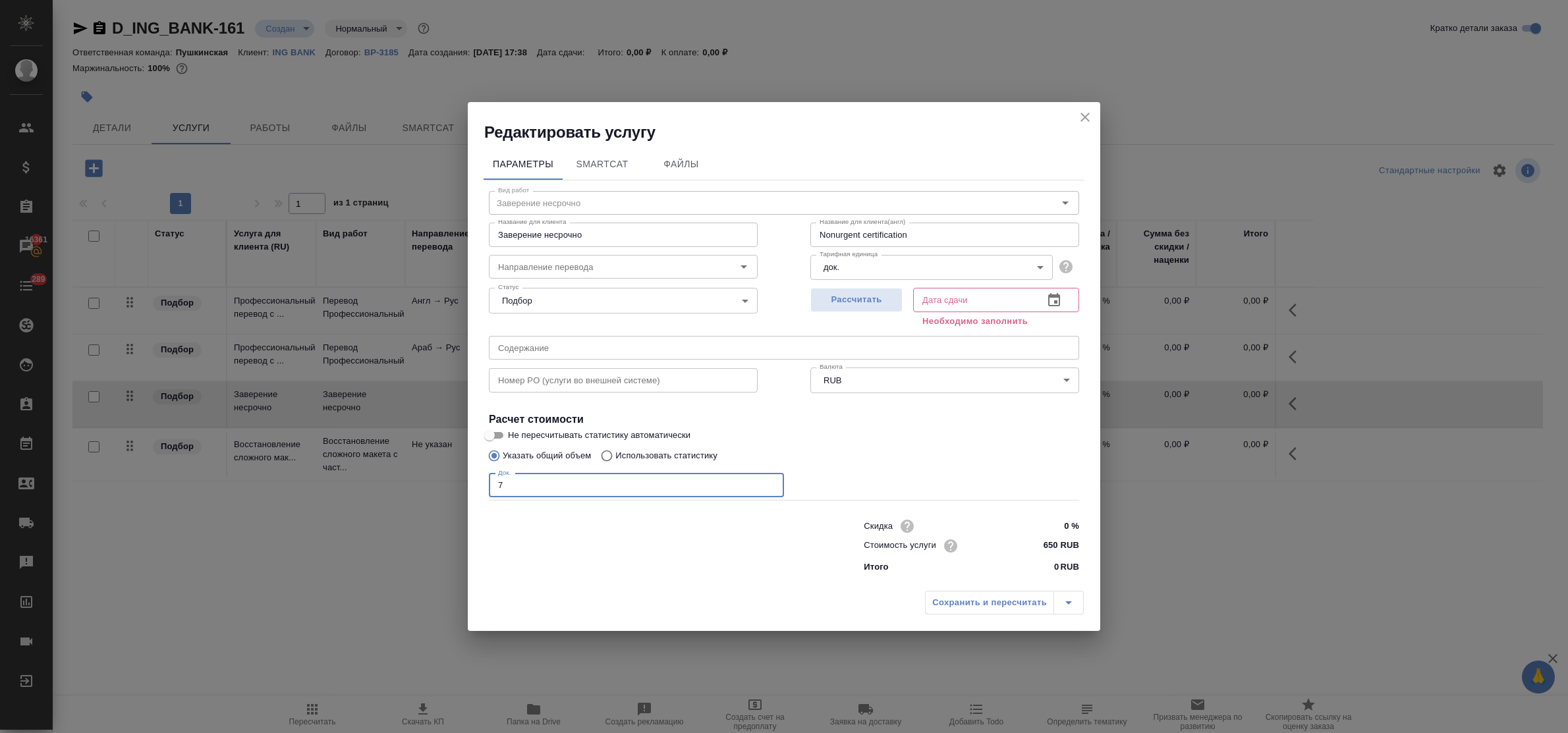
drag, startPoint x: 515, startPoint y: 482, endPoint x: 462, endPoint y: 473, distance: 53.8
click at [462, 473] on div "Редактировать услугу Параметры SmartCat Файлы Вид работ Заверение несрочно Вид …" at bounding box center [784, 366] width 1568 height 733
type input "9"
click at [844, 301] on span "Рассчитать" at bounding box center [856, 300] width 78 height 15
type input "10.09.2025 11:26"
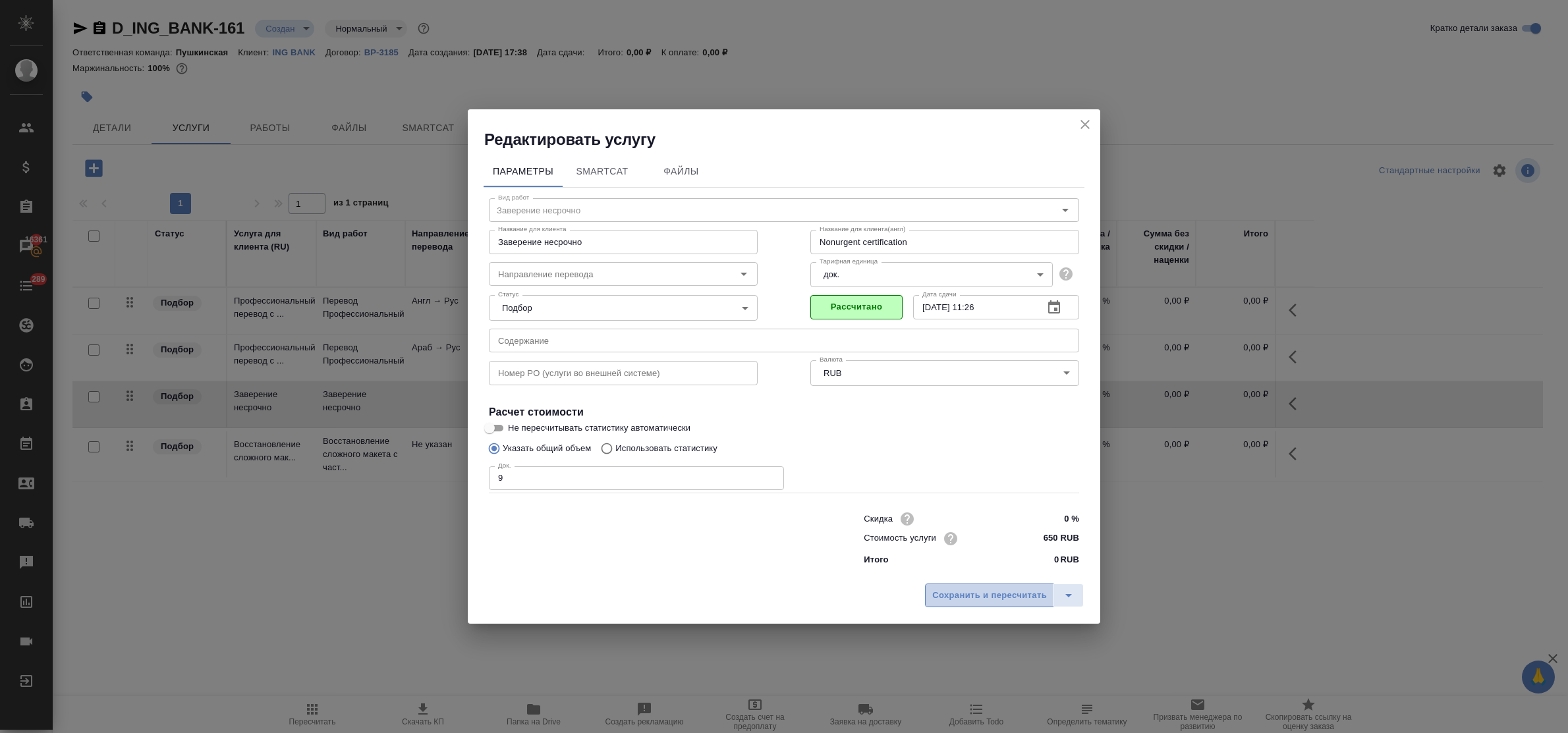
click at [995, 595] on span "Сохранить и пересчитать" at bounding box center [990, 596] width 115 height 15
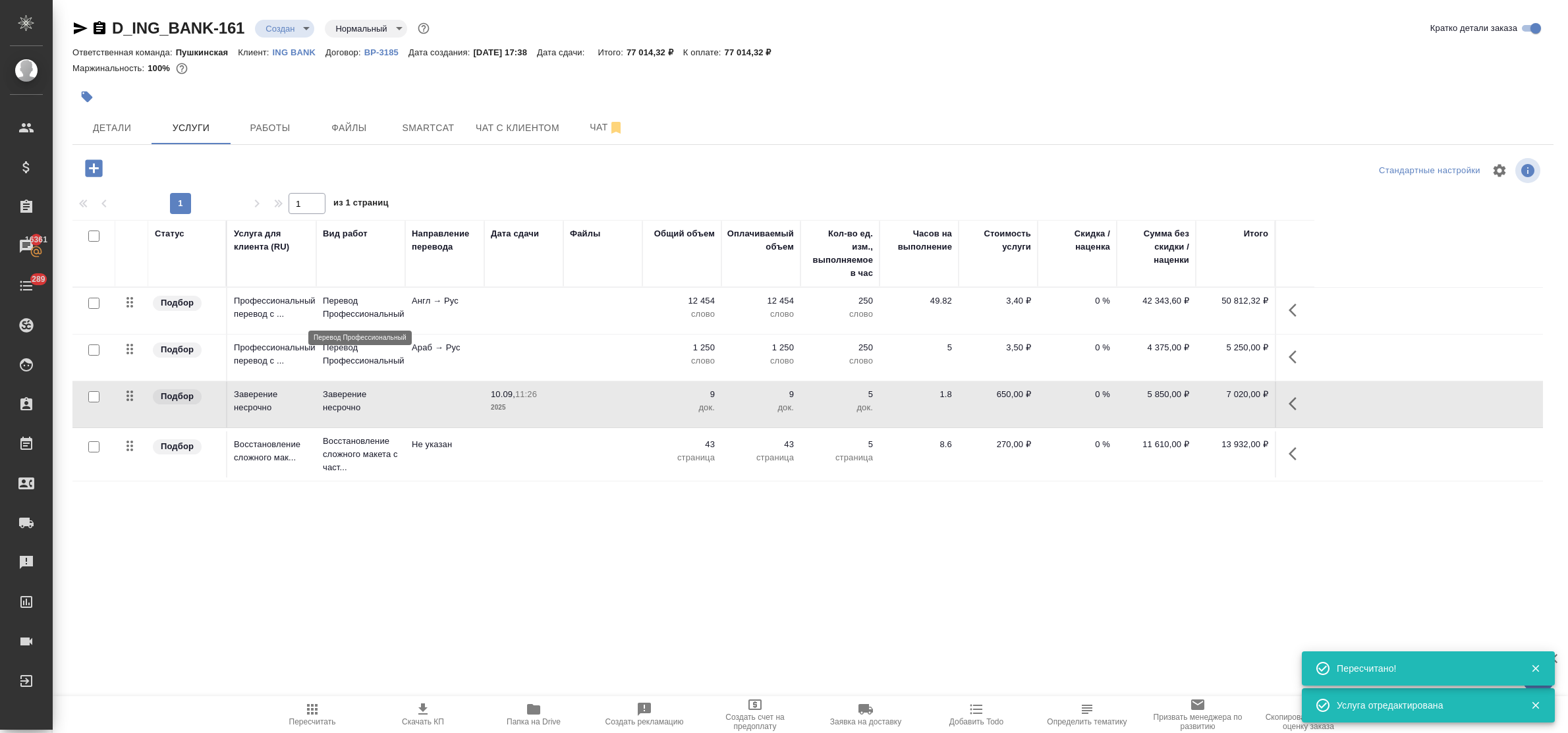
click at [364, 307] on p "Перевод Профессиональный" at bounding box center [361, 307] width 76 height 26
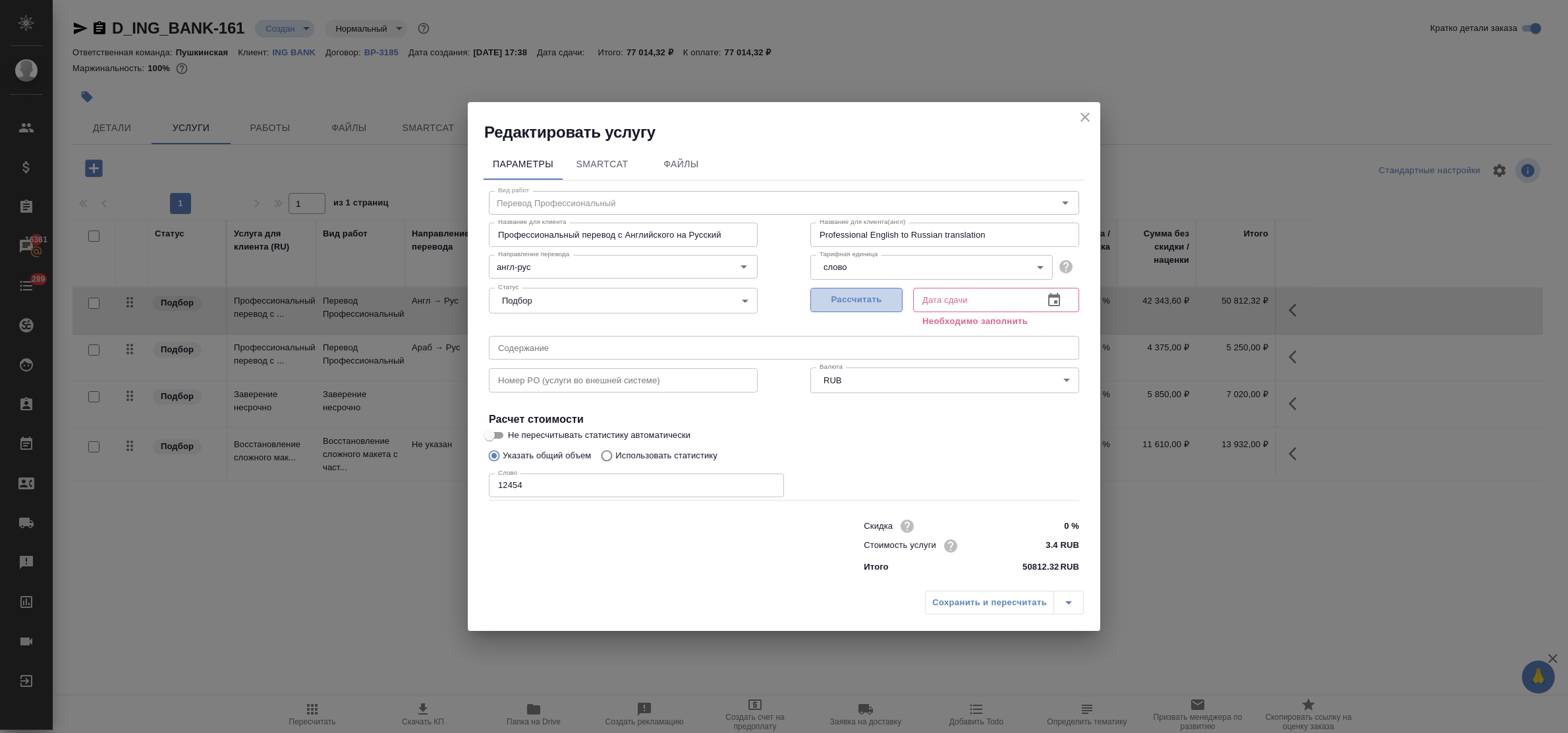
click at [854, 295] on span "Рассчитать" at bounding box center [856, 300] width 78 height 15
type input "18.09.2025 11:28"
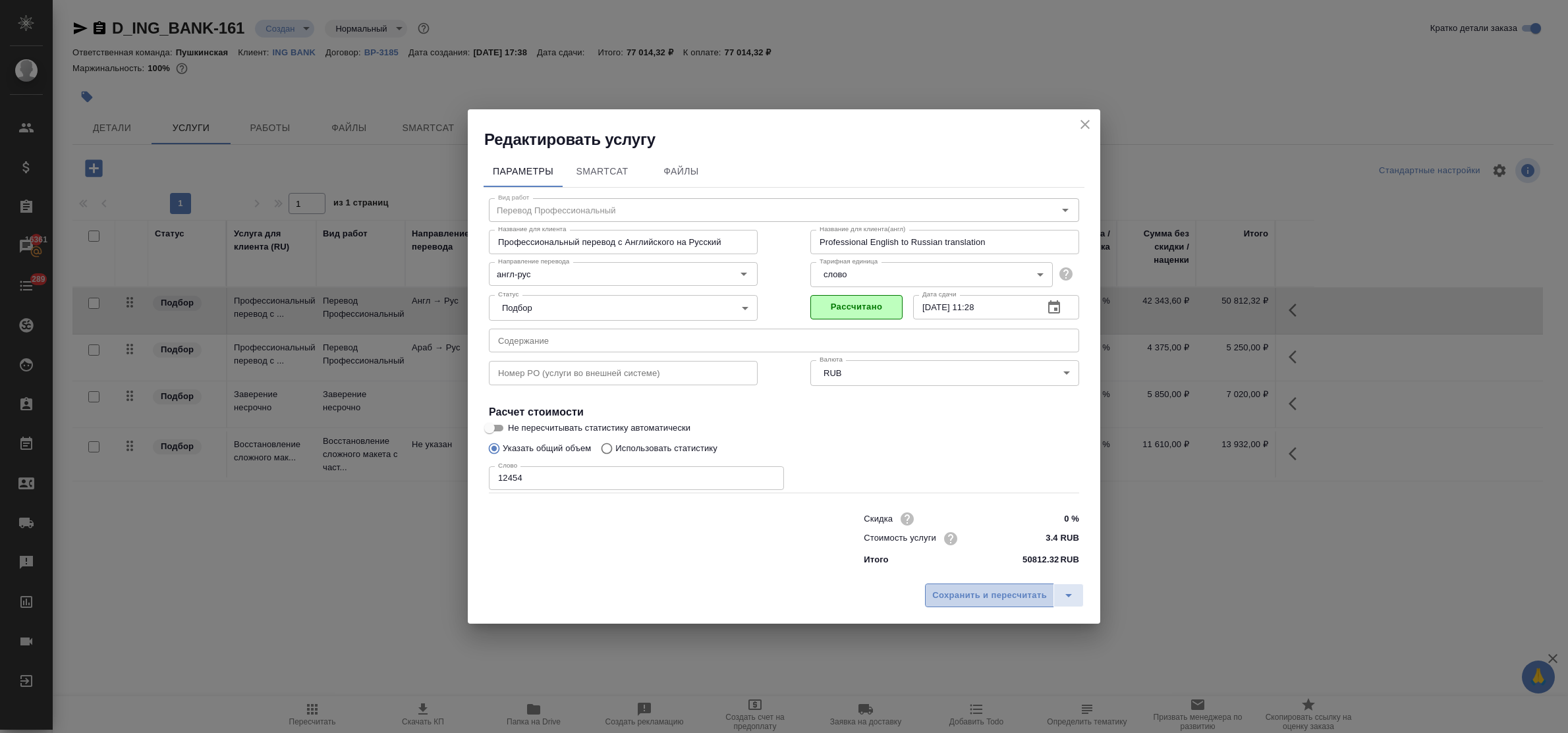
drag, startPoint x: 982, startPoint y: 597, endPoint x: 965, endPoint y: 586, distance: 20.2
click at [982, 597] on span "Сохранить и пересчитать" at bounding box center [990, 596] width 115 height 15
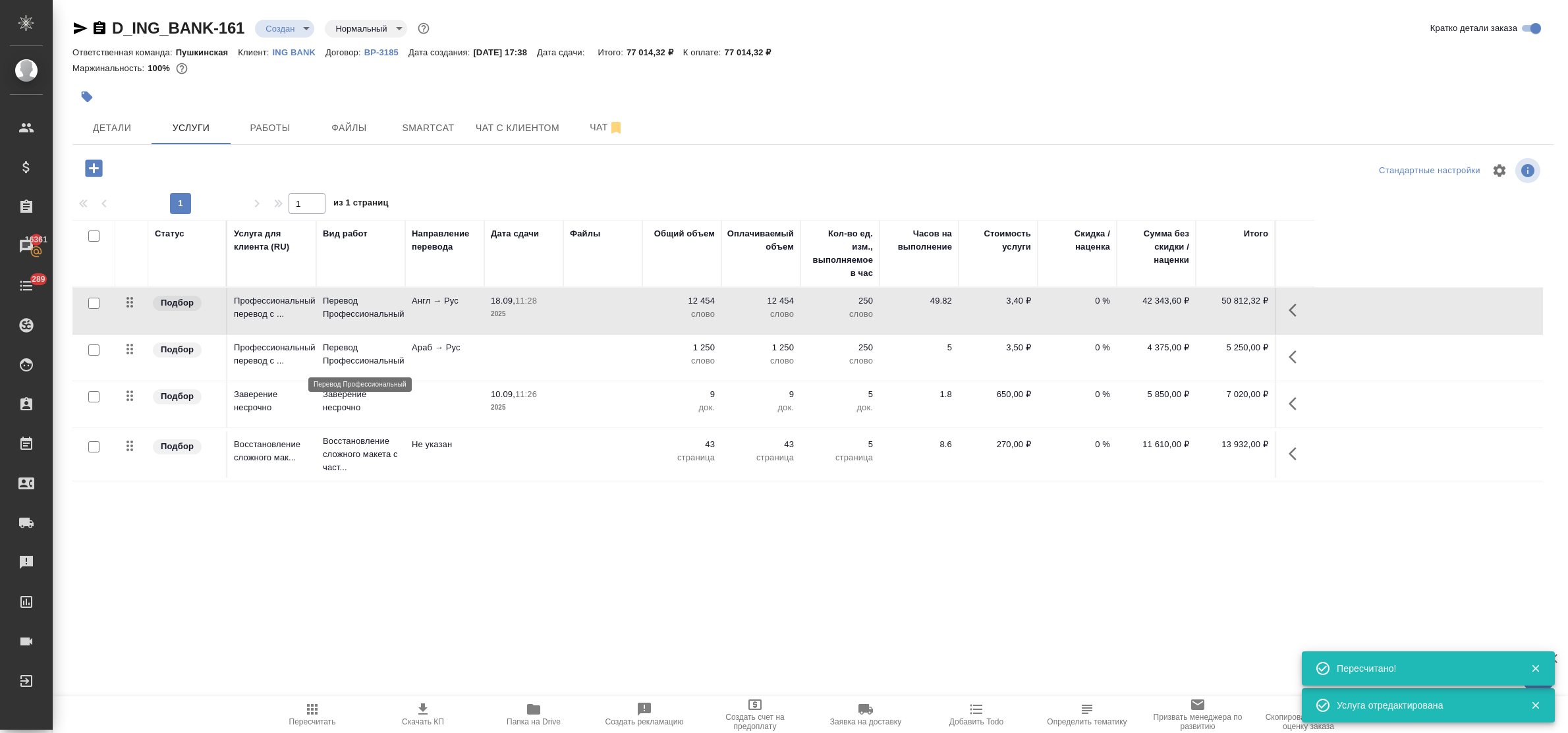
click at [351, 354] on p "Перевод Профессиональный" at bounding box center [361, 354] width 76 height 26
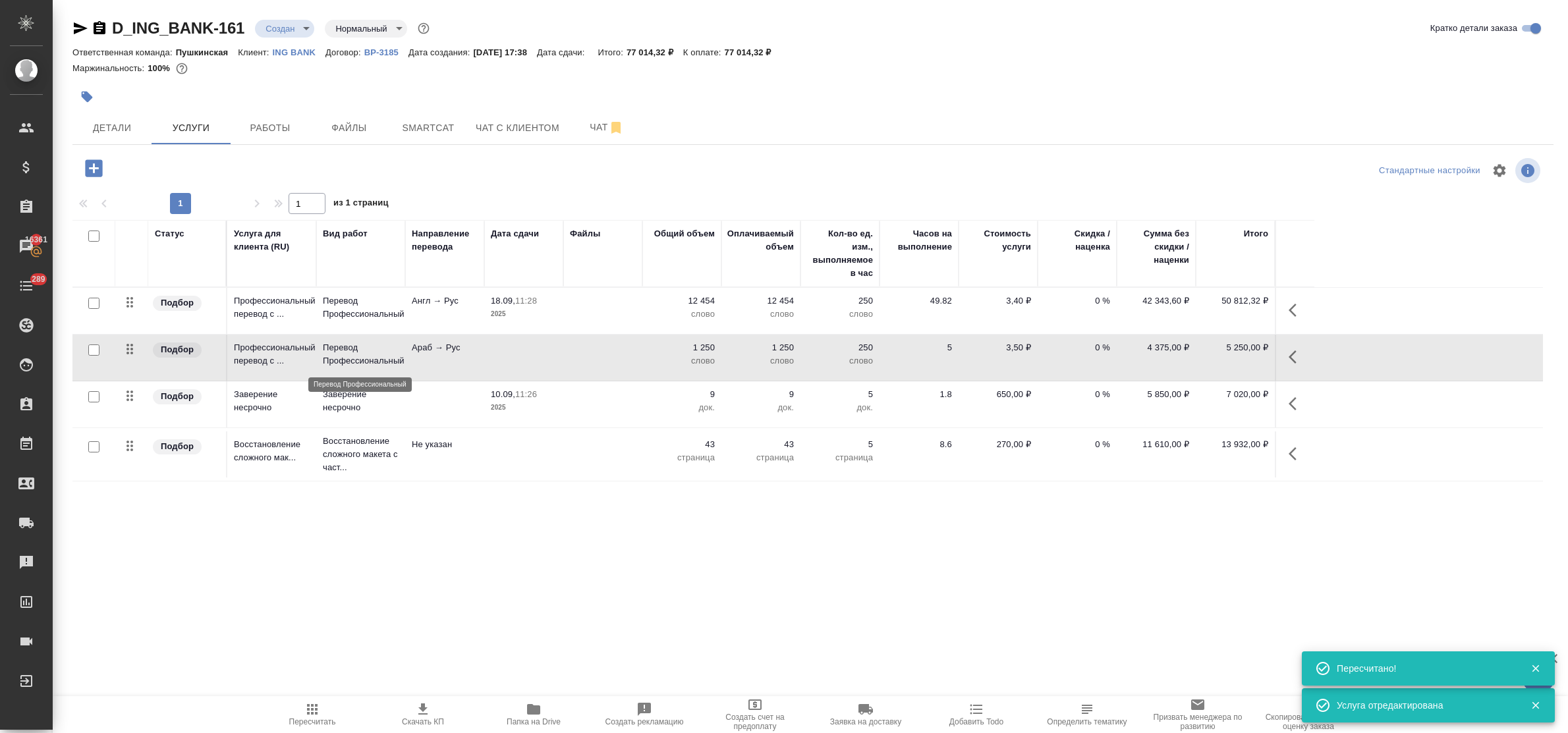
click at [351, 354] on p "Перевод Профессиональный" at bounding box center [361, 354] width 76 height 26
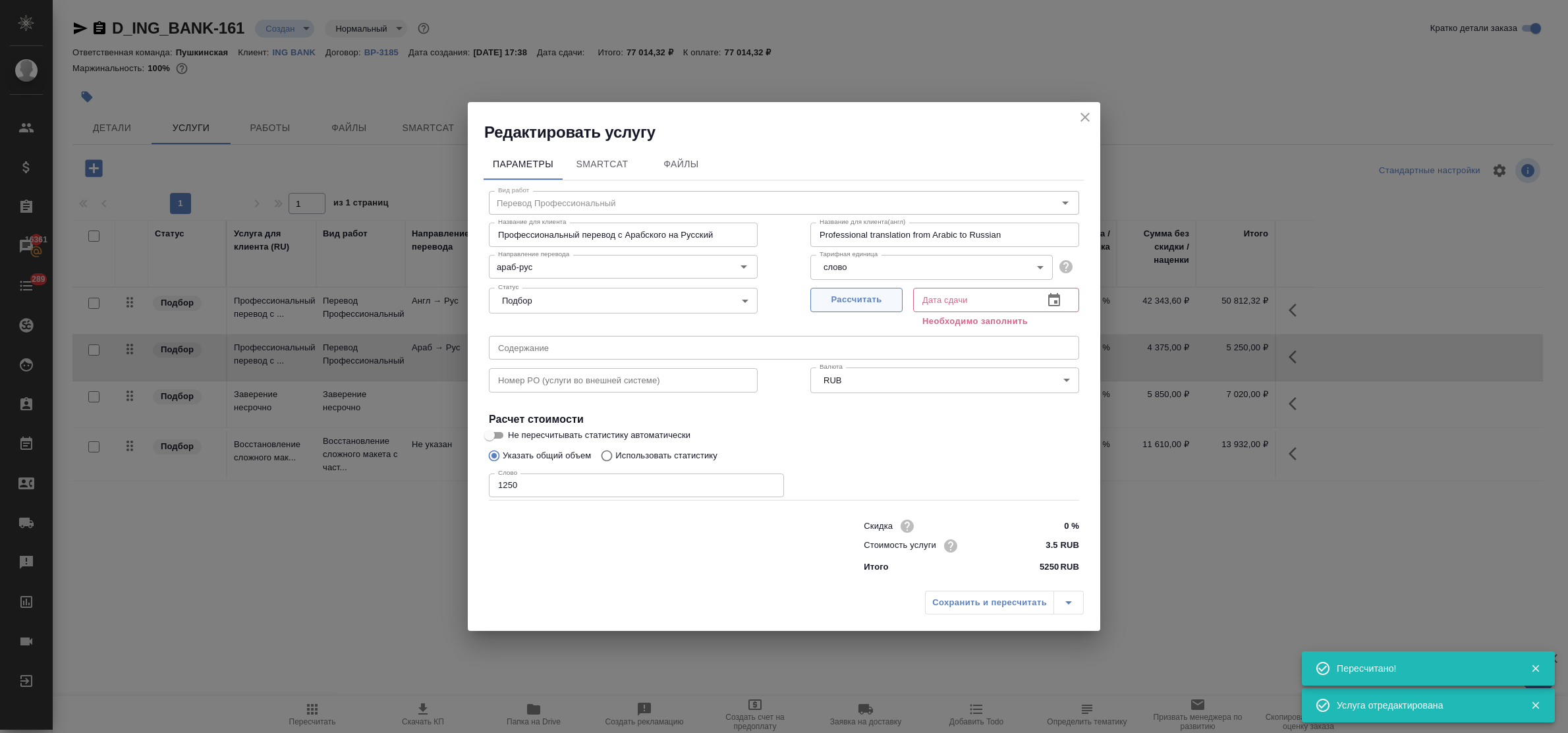
click at [841, 297] on span "Рассчитать" at bounding box center [856, 300] width 78 height 15
type input "10.09.2025 14:39"
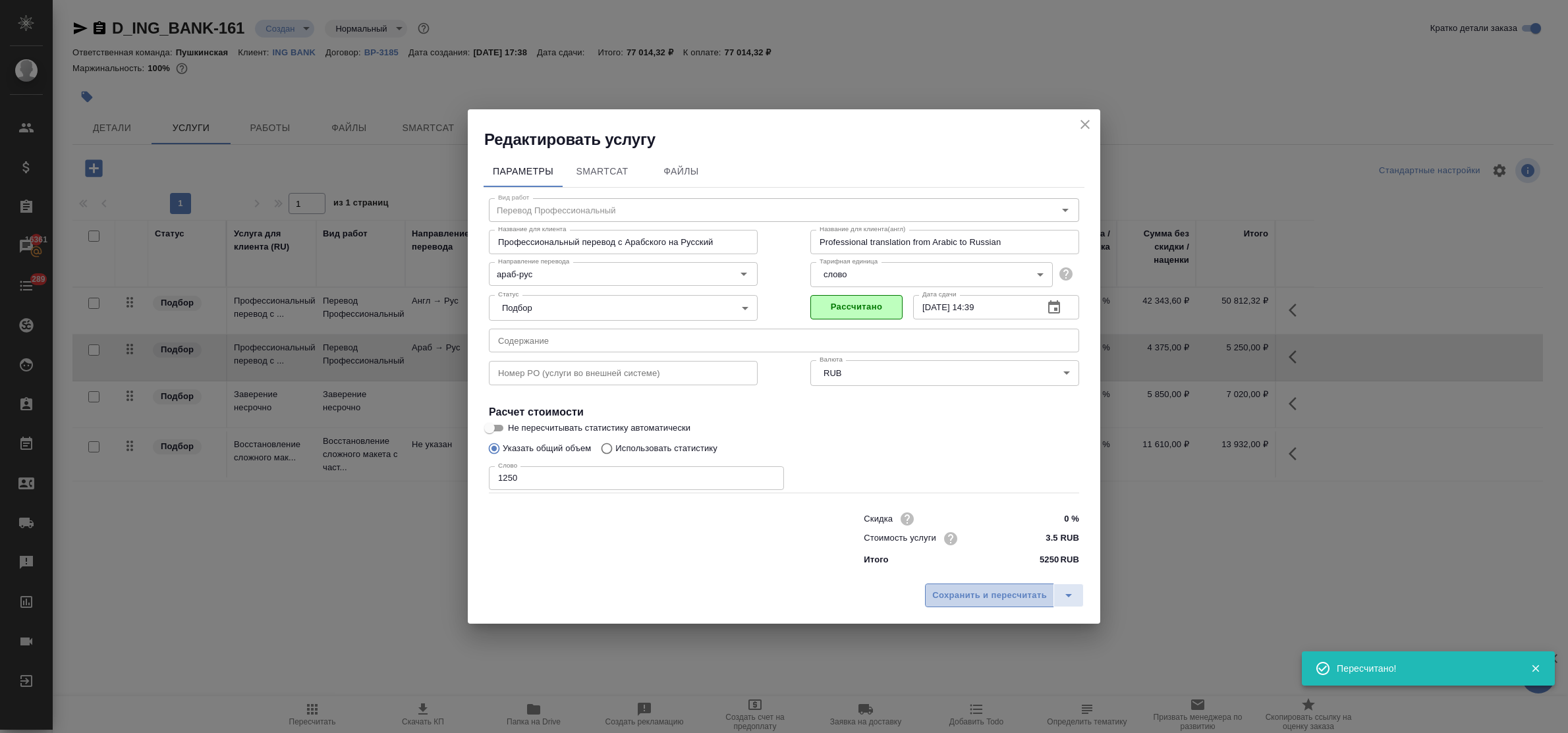
click at [965, 596] on span "Сохранить и пересчитать" at bounding box center [990, 596] width 115 height 15
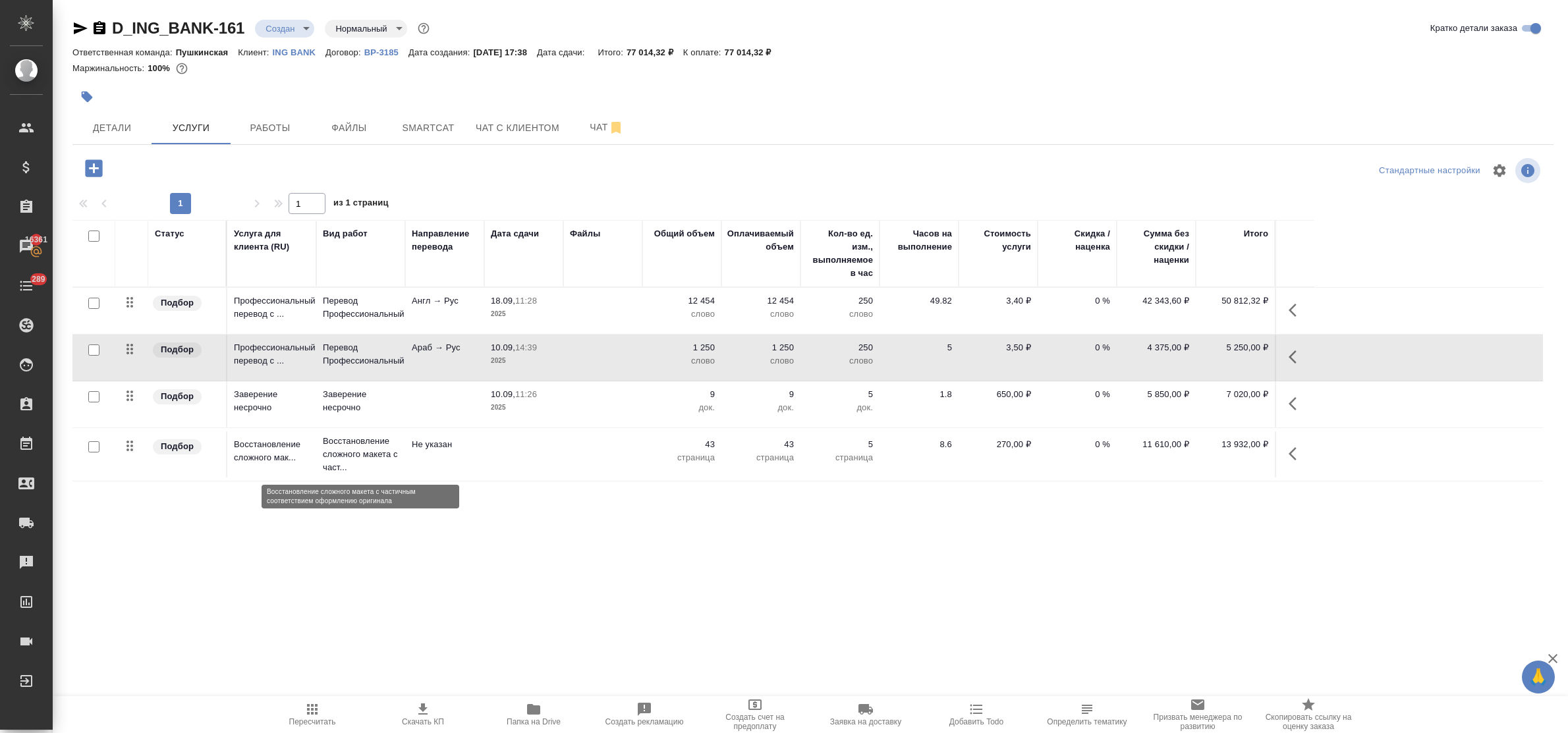
click at [356, 455] on p "Восстановление сложного макета с част..." at bounding box center [361, 454] width 76 height 39
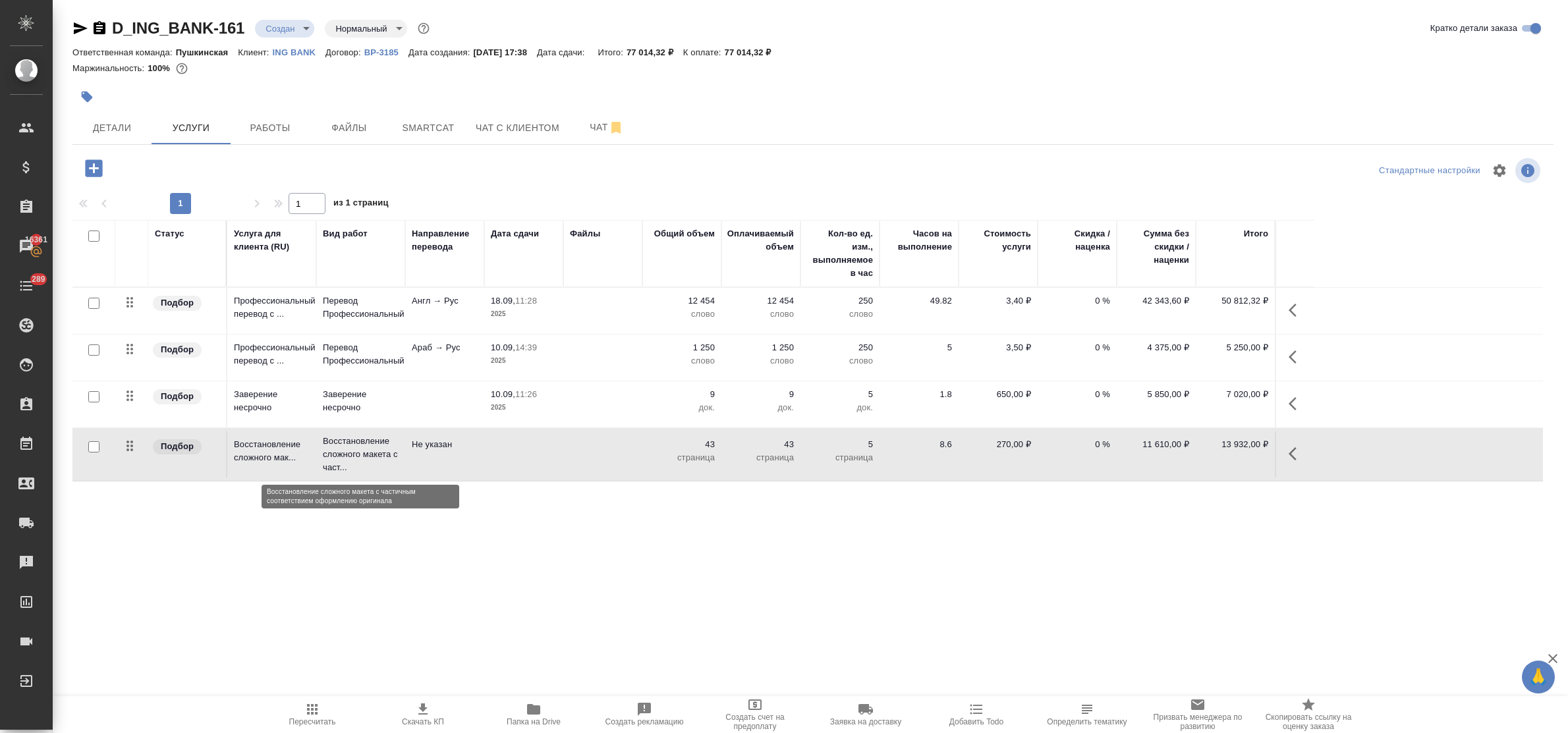
click at [356, 455] on p "Восстановление сложного макета с част..." at bounding box center [361, 454] width 76 height 39
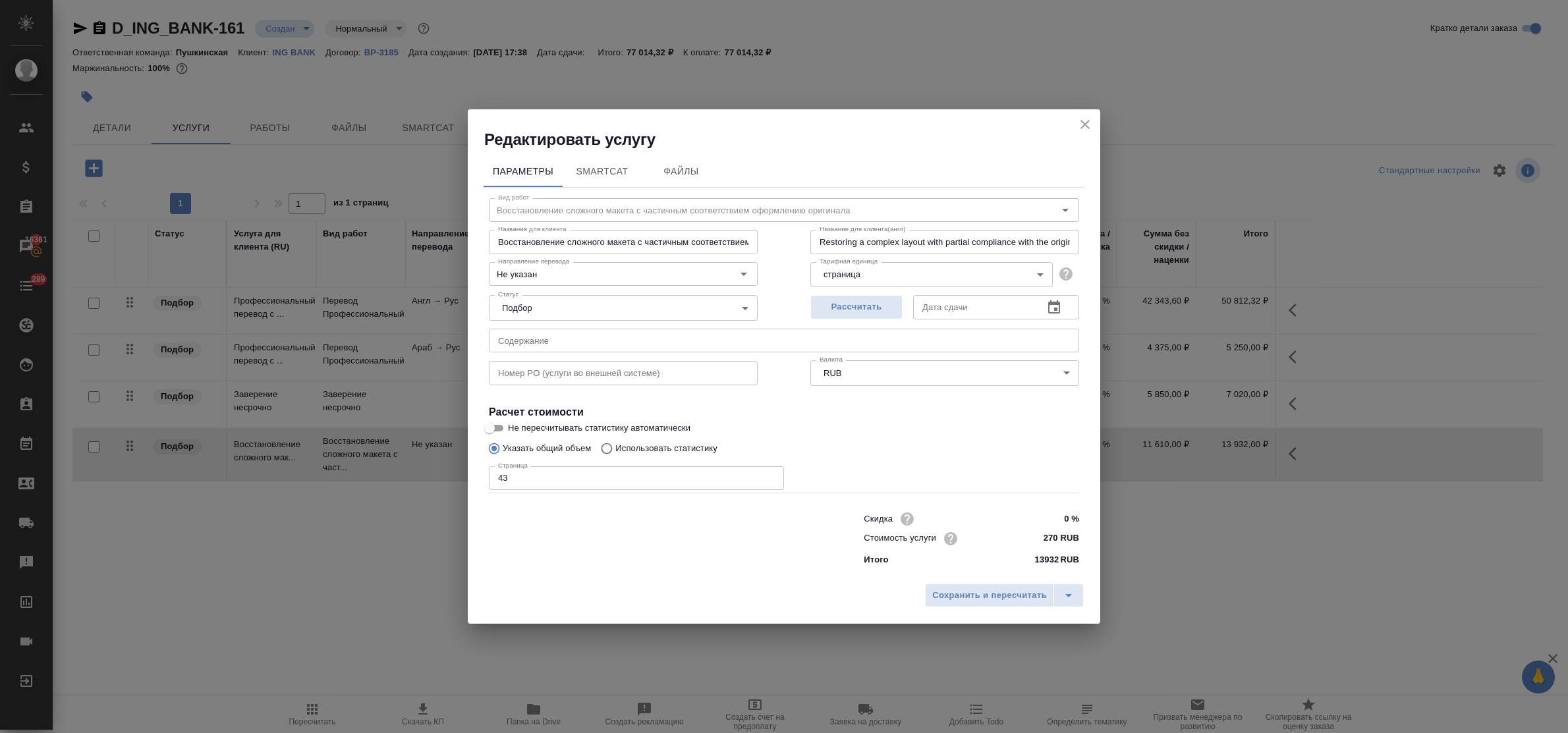
click at [470, 479] on div "Параметры SmartCat Файлы Вид работ Восстановление сложного макета с частичным с…" at bounding box center [784, 363] width 633 height 427
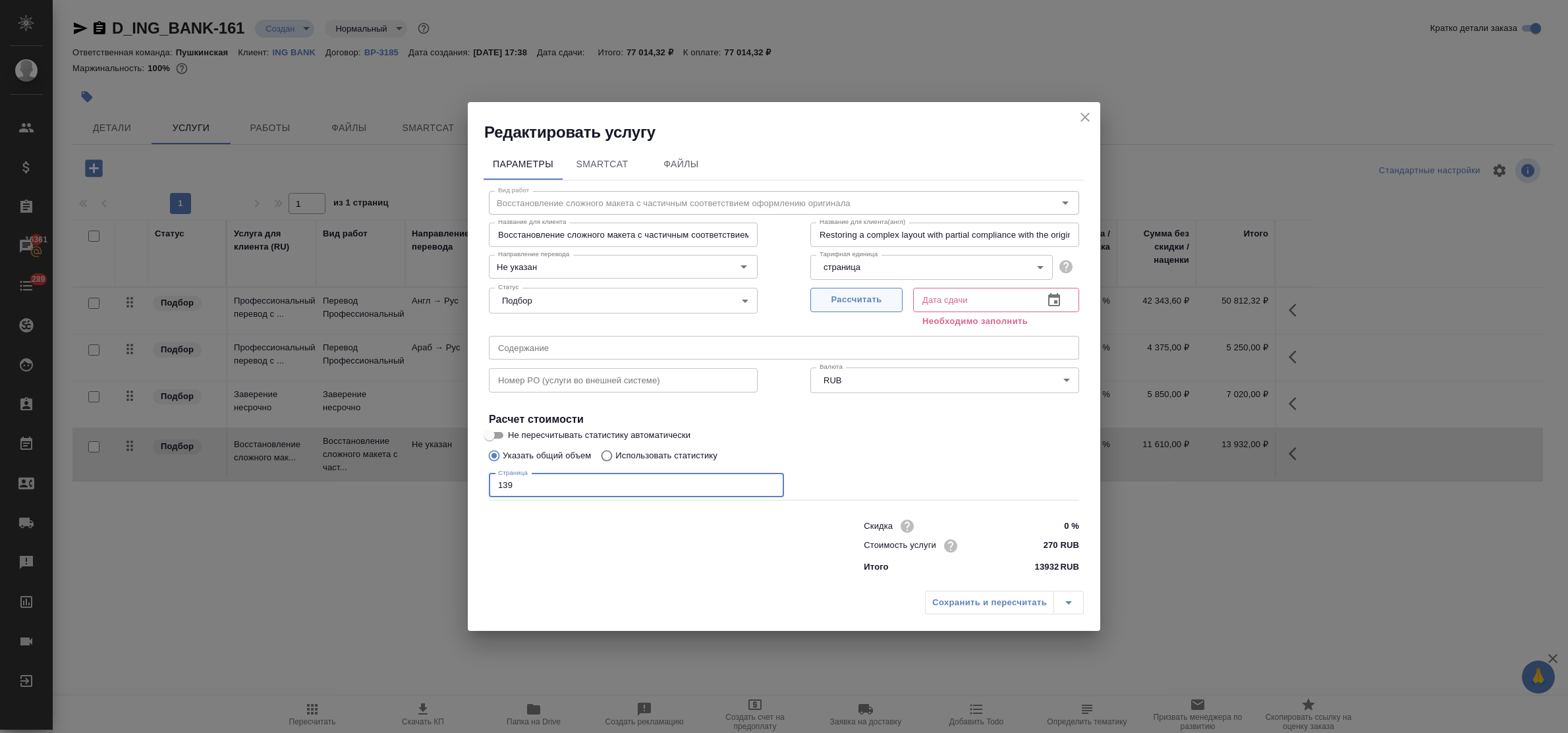
type input "139"
click at [865, 300] on span "Рассчитать" at bounding box center [856, 300] width 78 height 15
type input "15.09.2025 13:28"
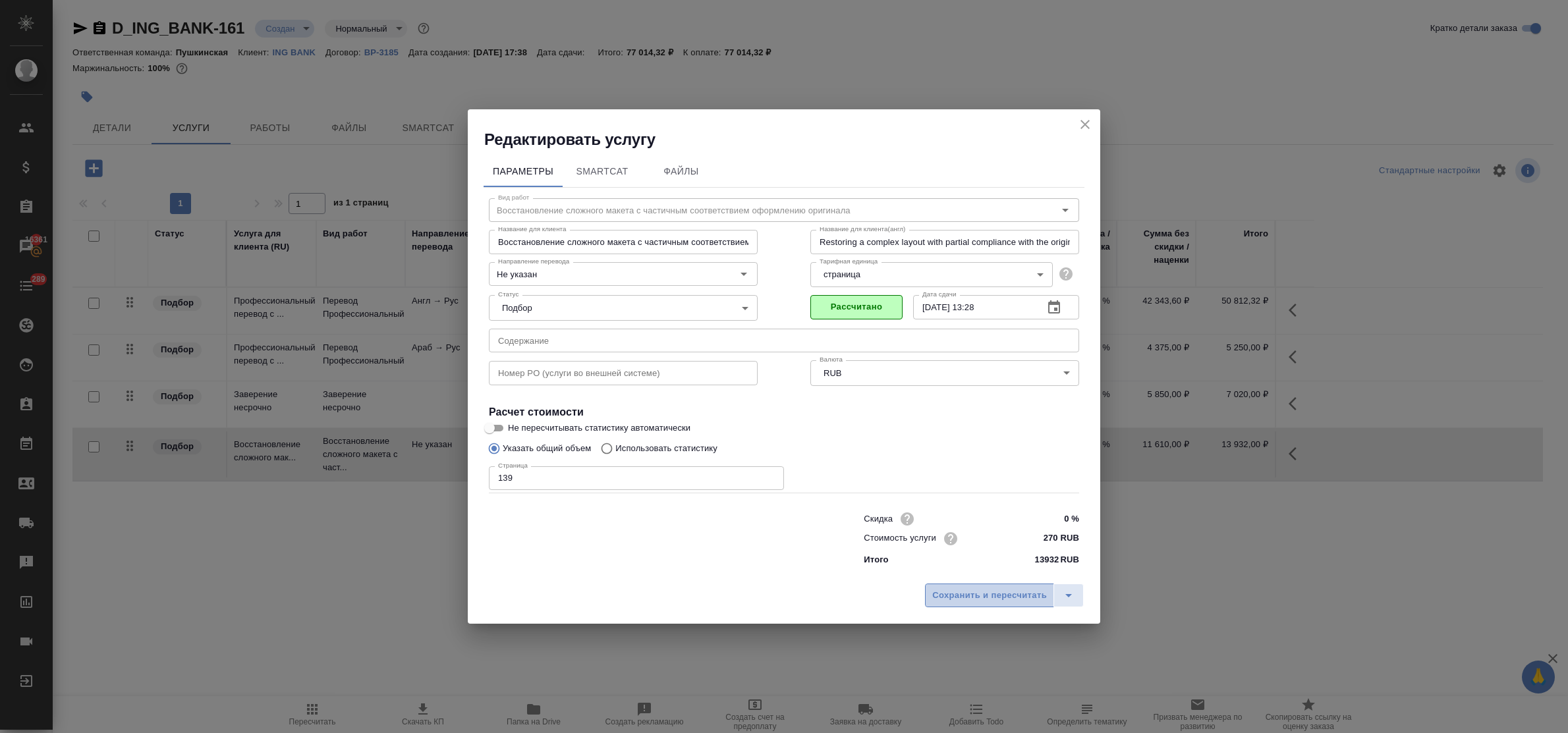
click at [997, 597] on span "Сохранить и пересчитать" at bounding box center [990, 596] width 115 height 15
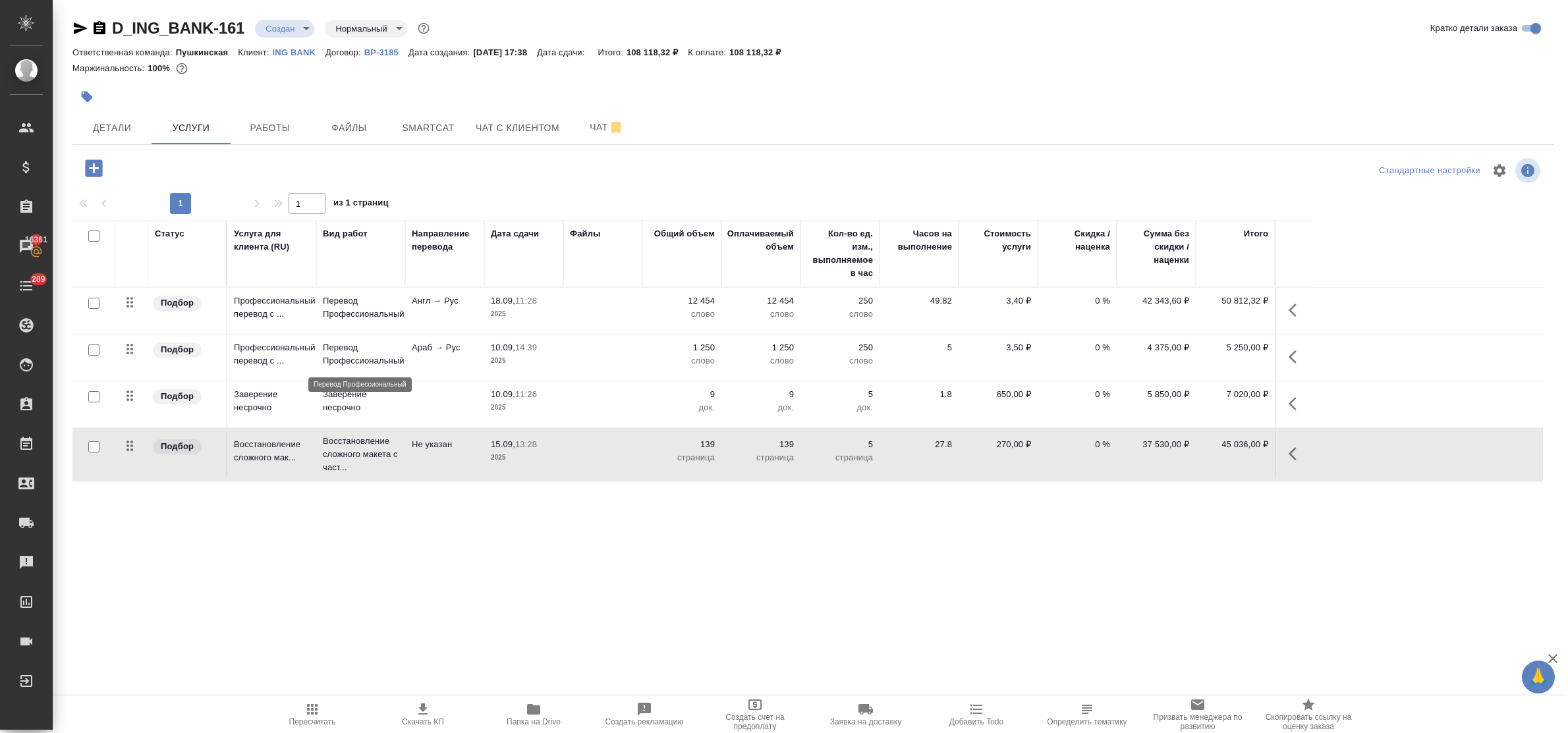
click at [339, 356] on p "Перевод Профессиональный" at bounding box center [361, 354] width 76 height 26
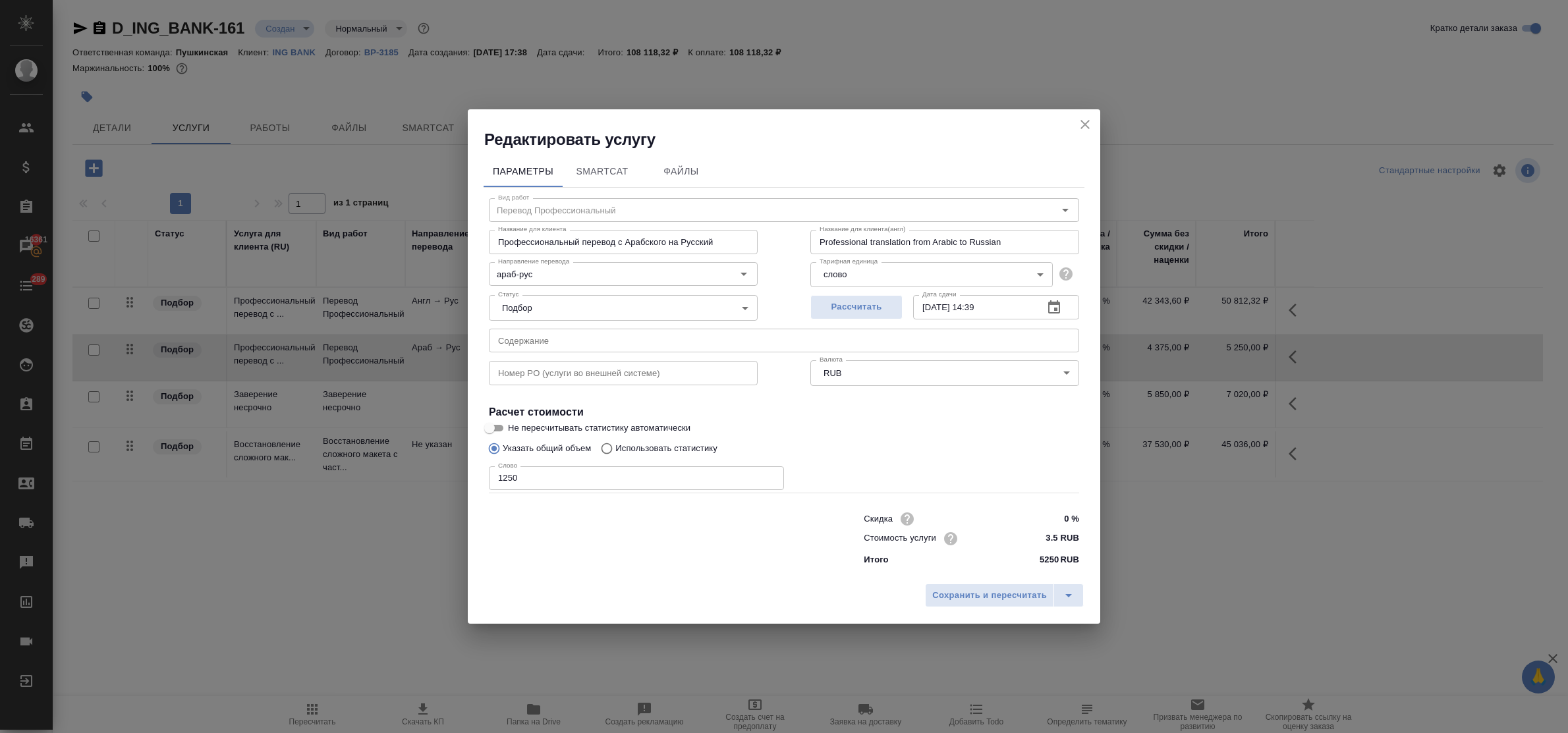
click at [508, 474] on input "1250" at bounding box center [636, 478] width 296 height 23
click at [1082, 120] on icon "close" at bounding box center [1085, 124] width 9 height 9
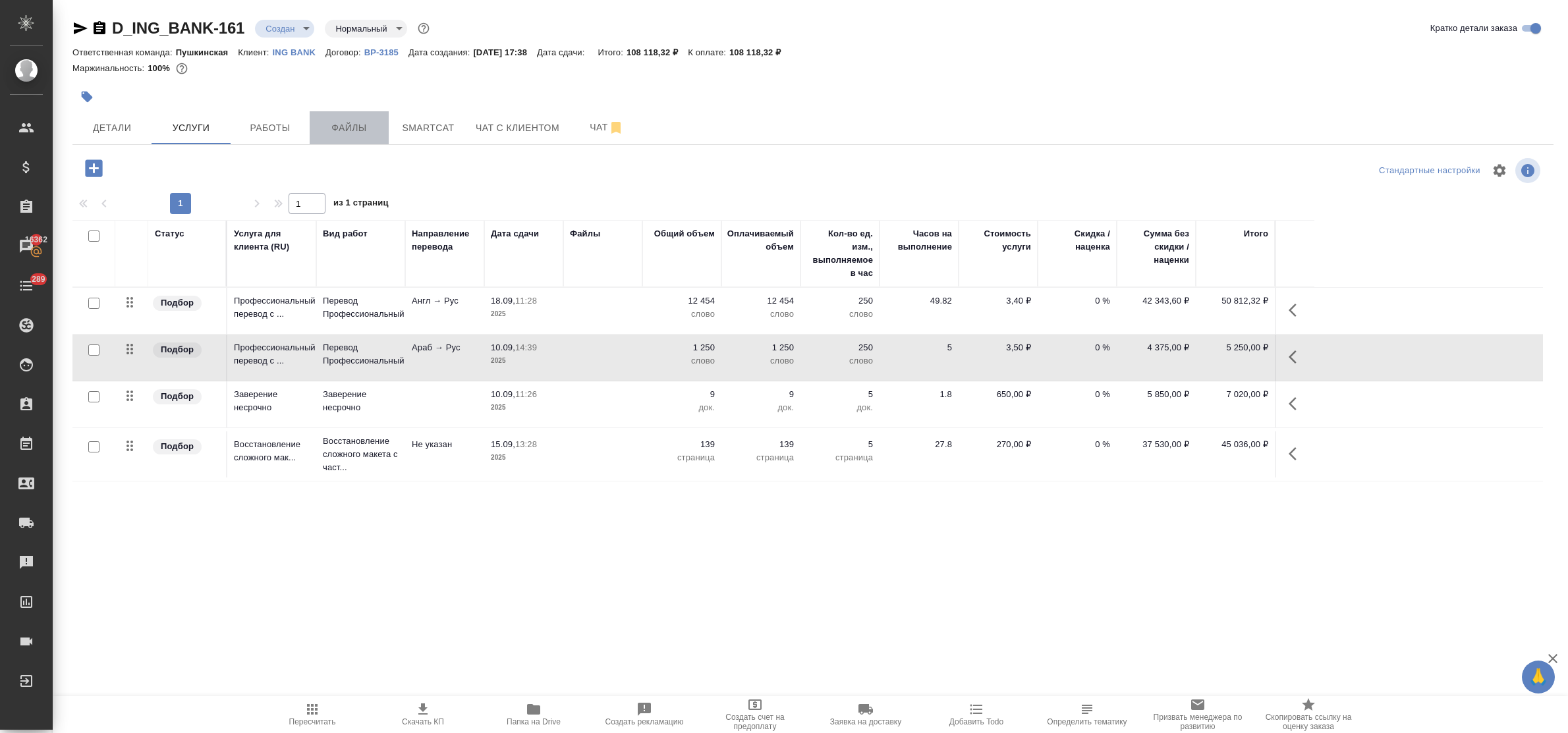
click at [351, 129] on span "Файлы" at bounding box center [349, 128] width 64 height 17
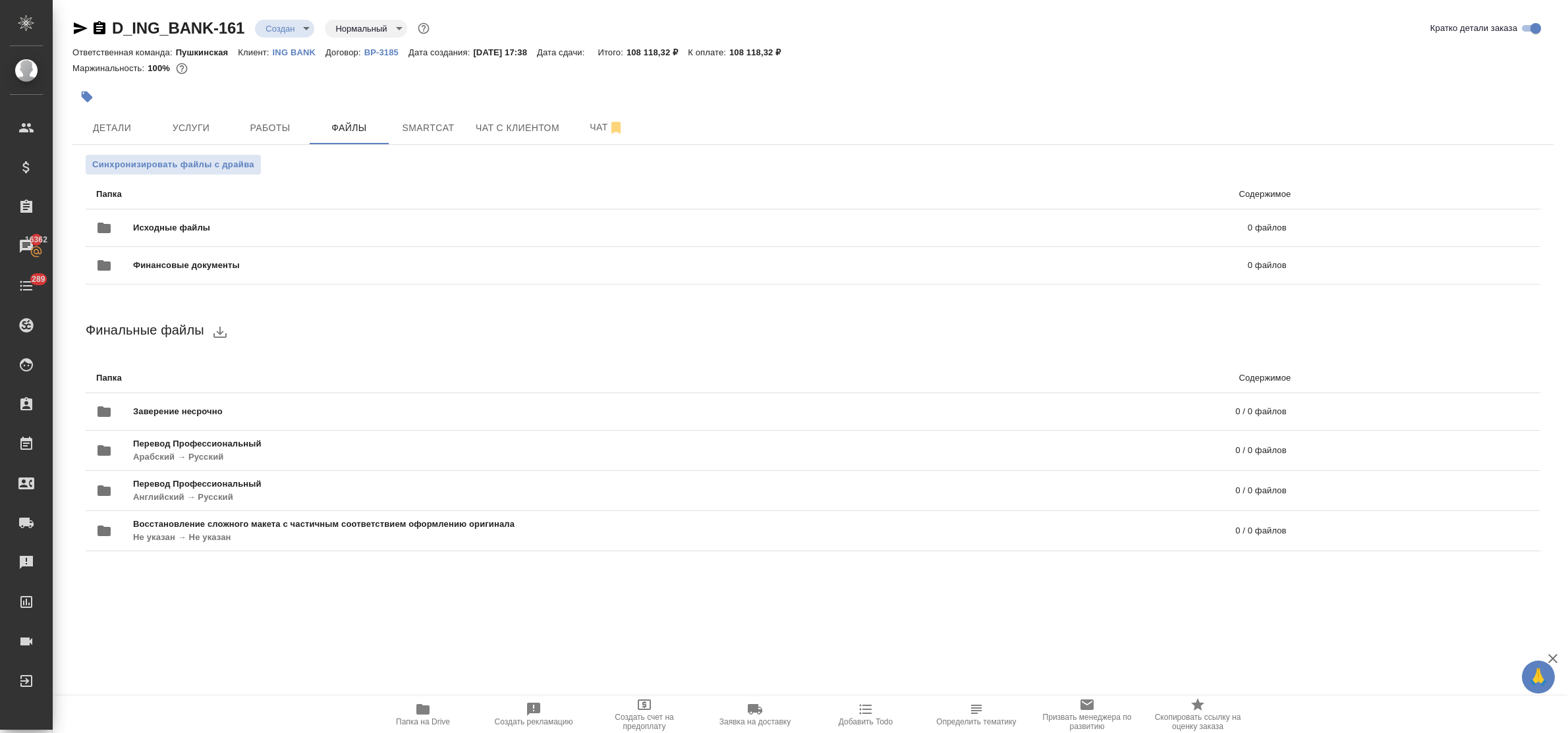
click at [424, 706] on icon "button" at bounding box center [423, 709] width 13 height 11
click at [1483, 228] on icon "uploadFiles" at bounding box center [1483, 228] width 12 height 12
click at [0, 0] on input "uploadFiles" at bounding box center [0, 0] width 0 height 0
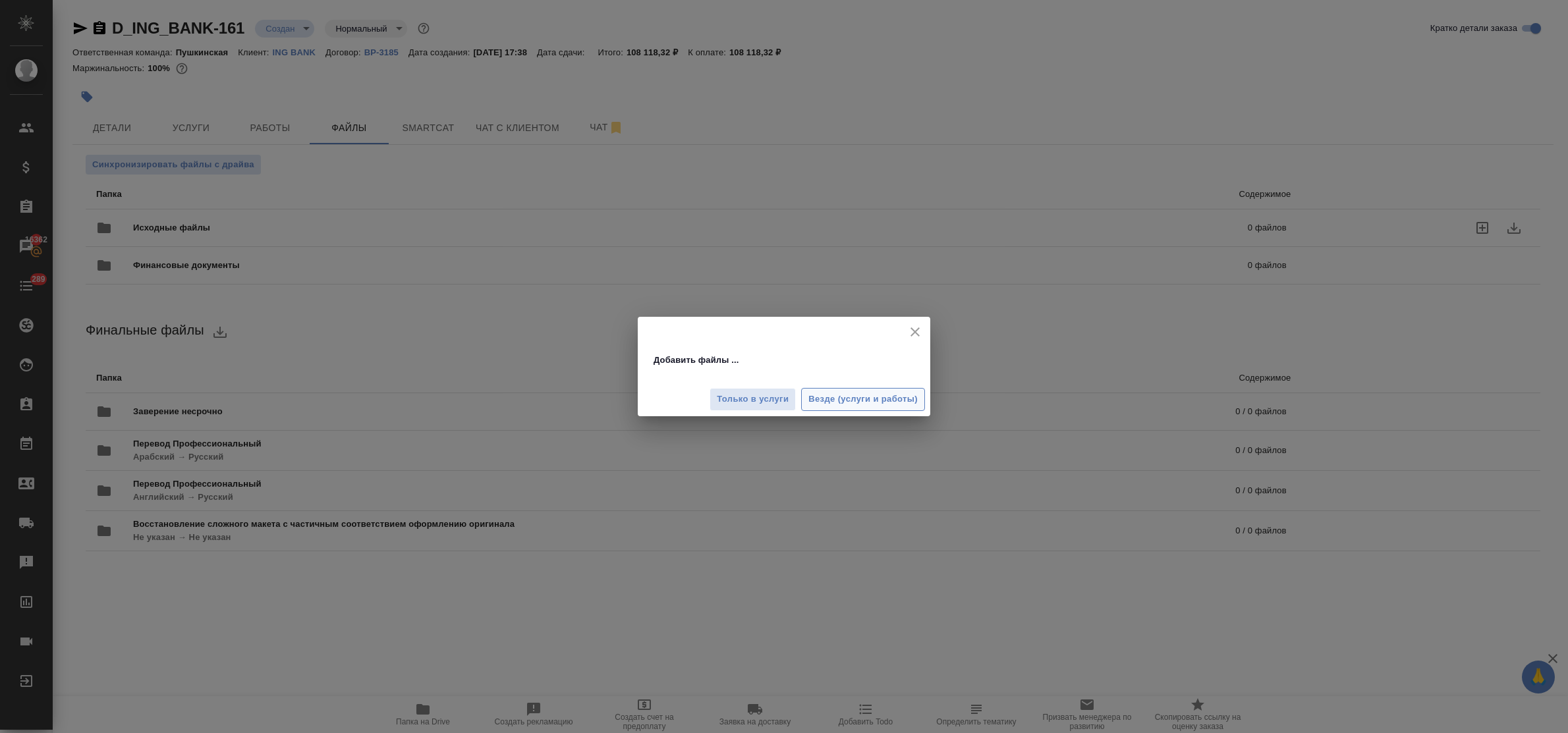
click at [839, 401] on span "Везде (услуги и работы)" at bounding box center [863, 399] width 110 height 15
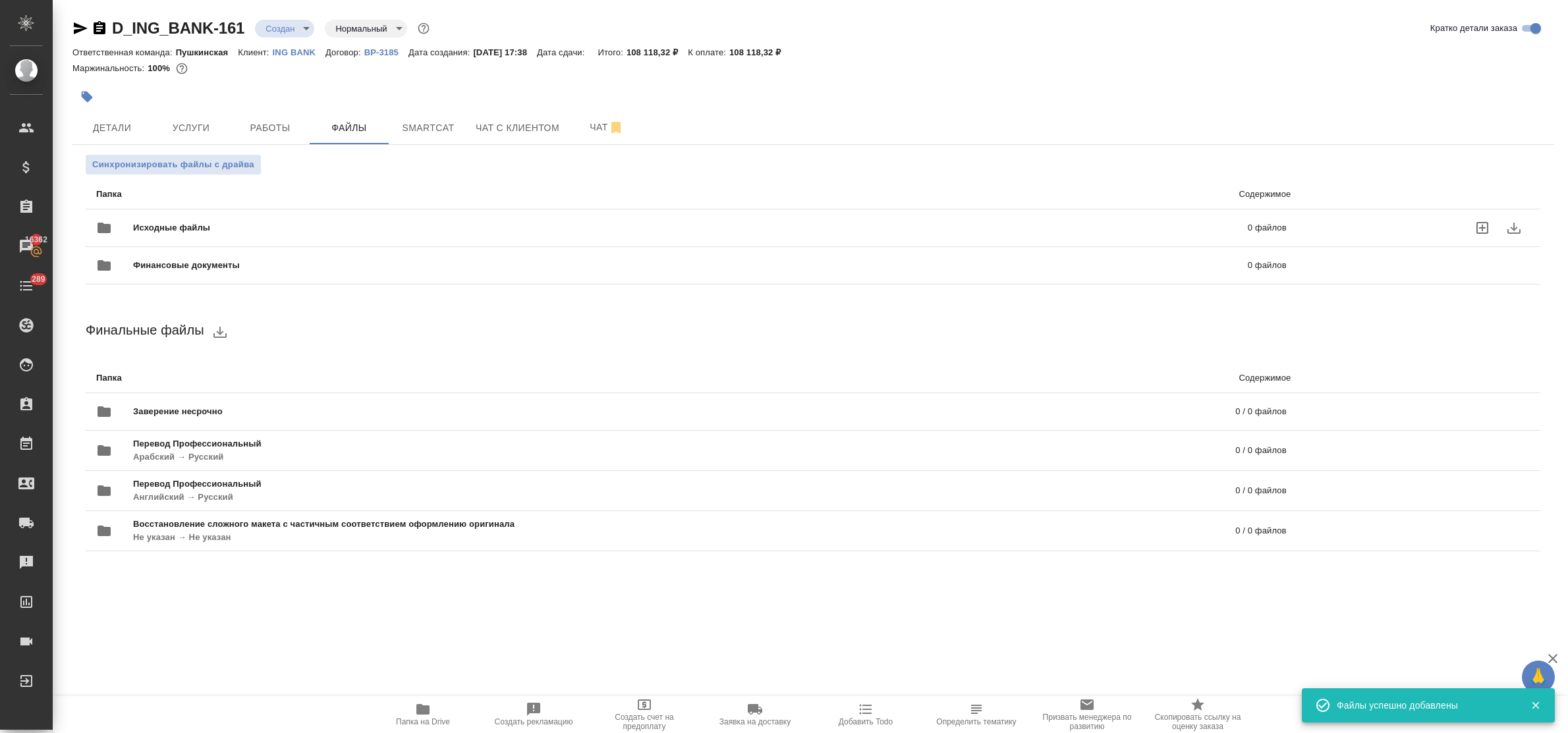
click at [1480, 228] on icon "uploadFiles" at bounding box center [1483, 228] width 12 height 12
click at [0, 0] on input "uploadFiles" at bounding box center [0, 0] width 0 height 0
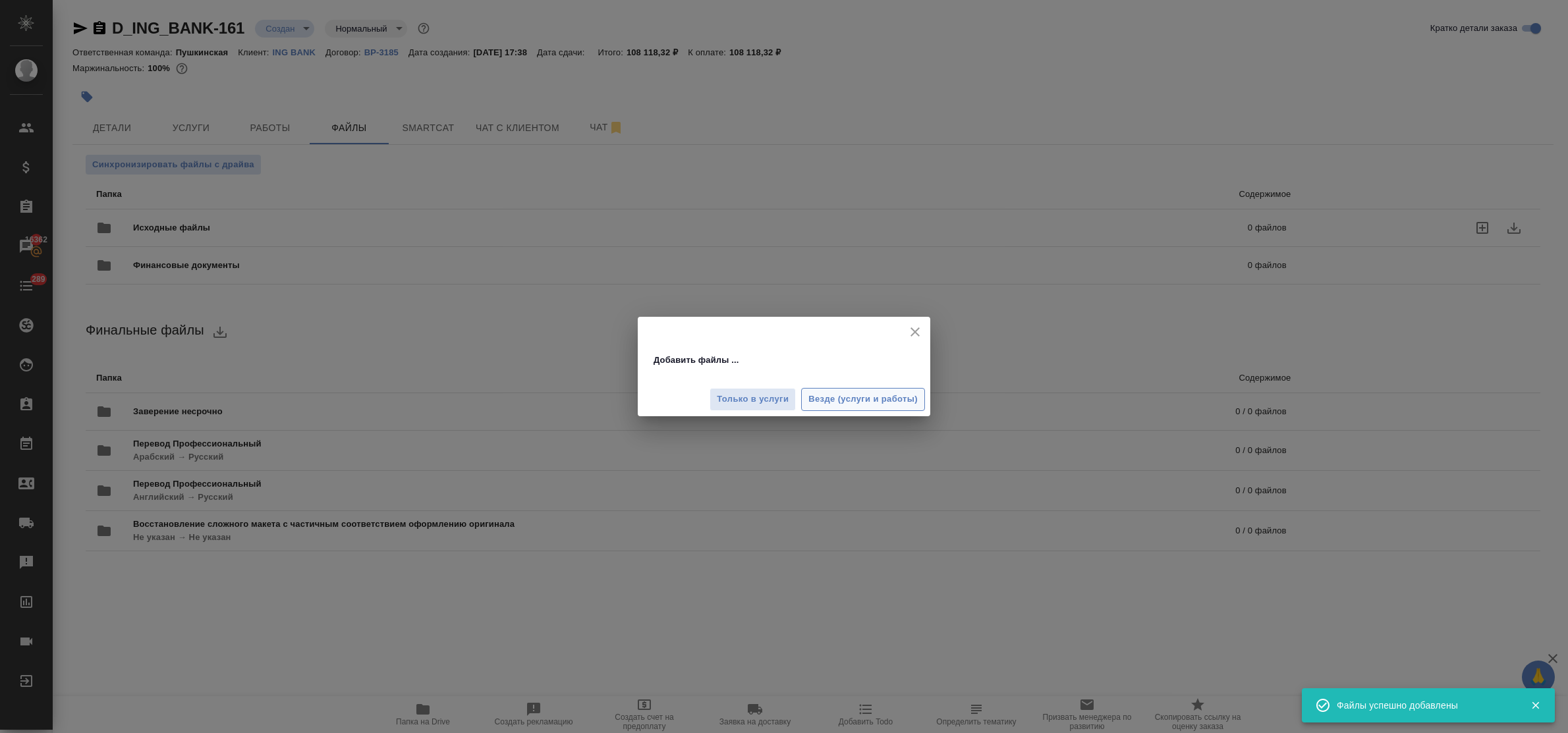
click at [851, 396] on span "Везде (услуги и работы)" at bounding box center [863, 399] width 110 height 15
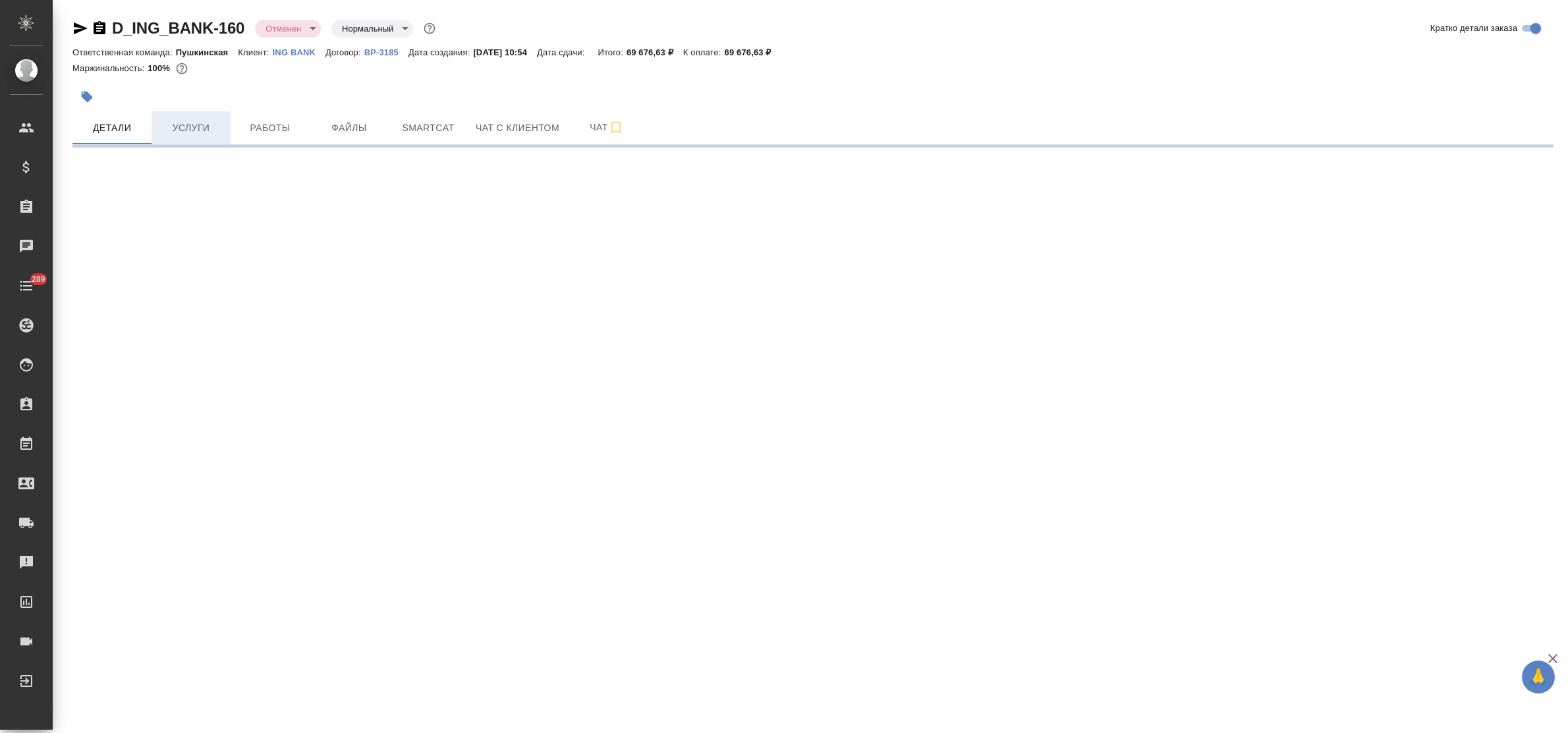
select select "RU"
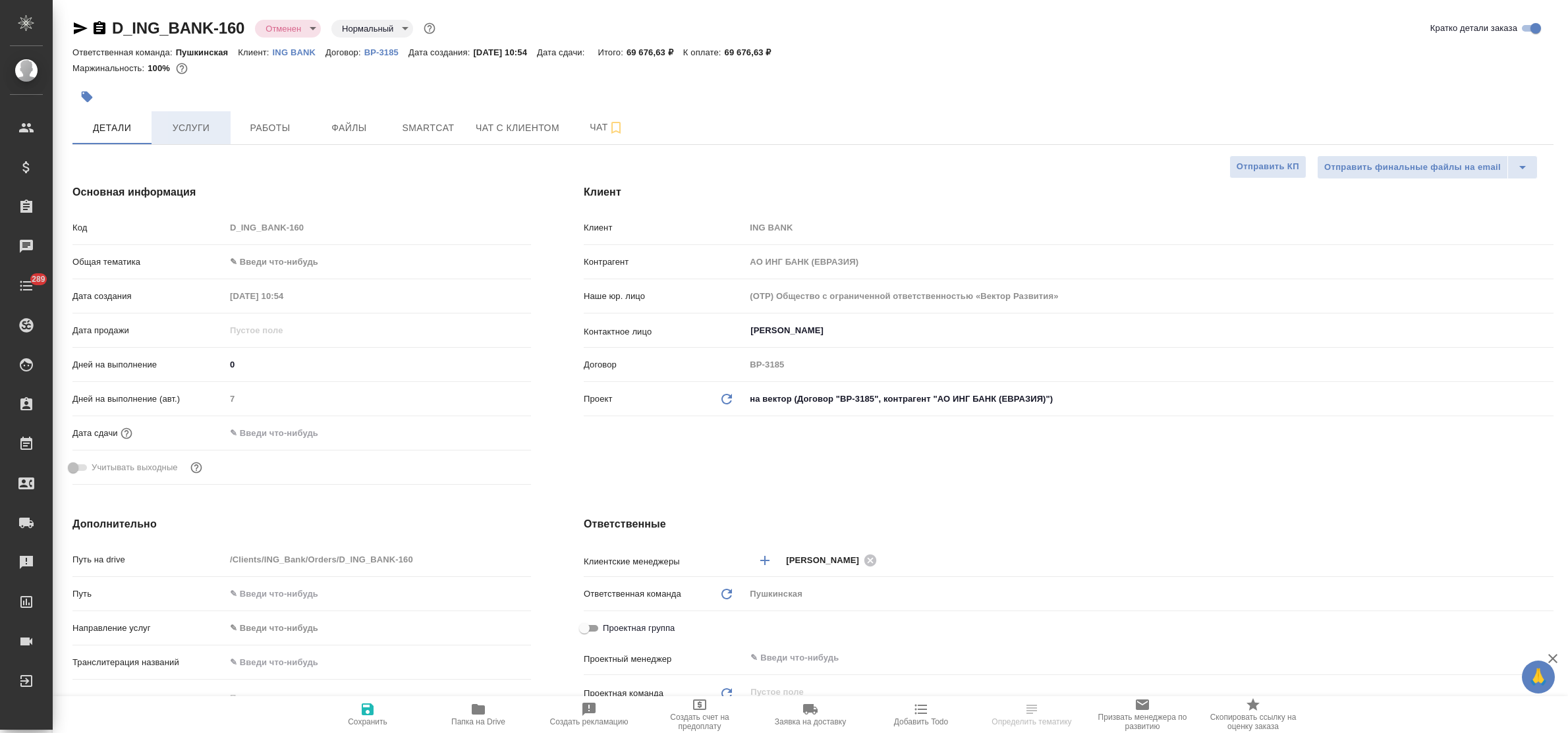
type textarea "x"
click at [202, 126] on span "Услуги" at bounding box center [191, 128] width 64 height 17
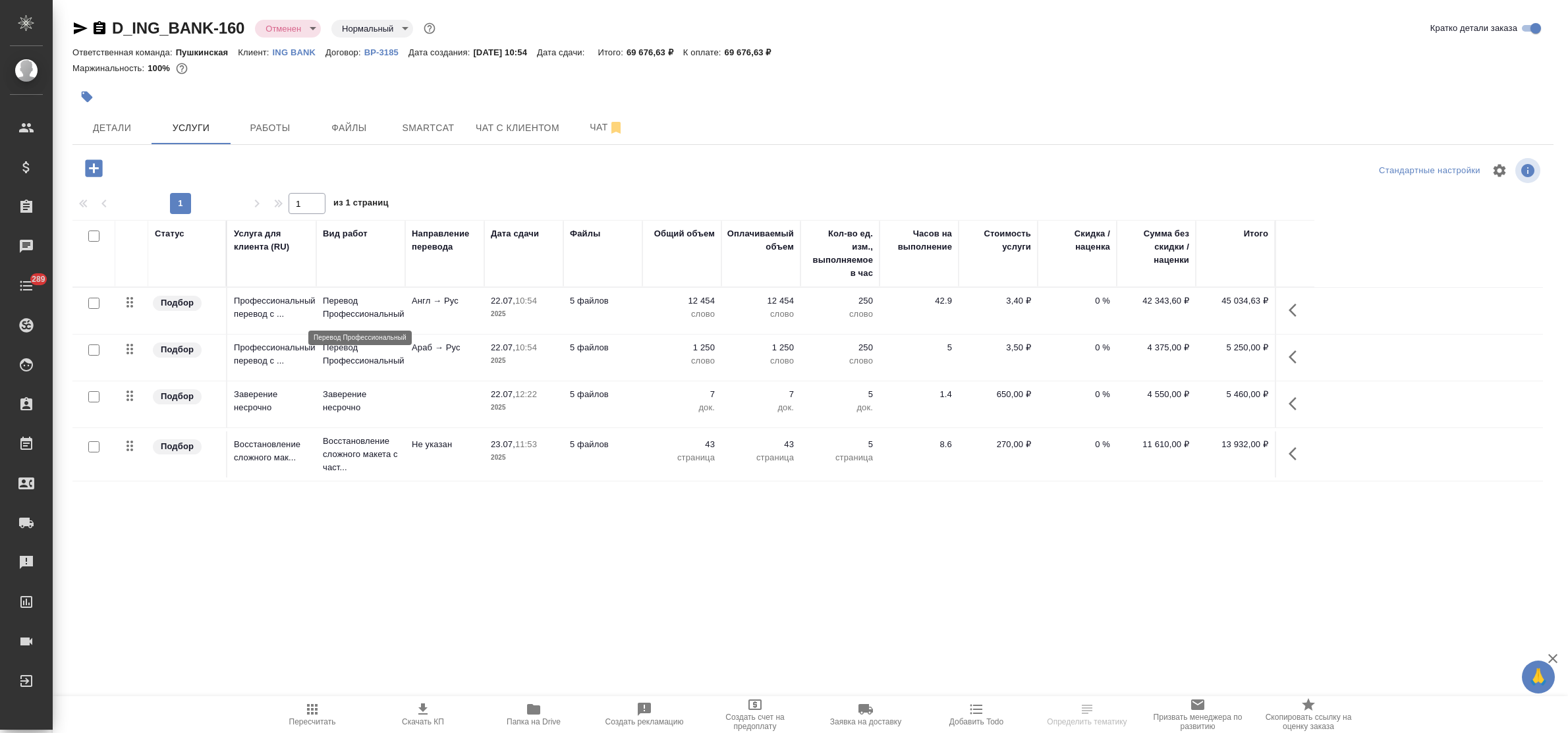
click at [342, 308] on p "Перевод Профессиональный" at bounding box center [361, 307] width 76 height 26
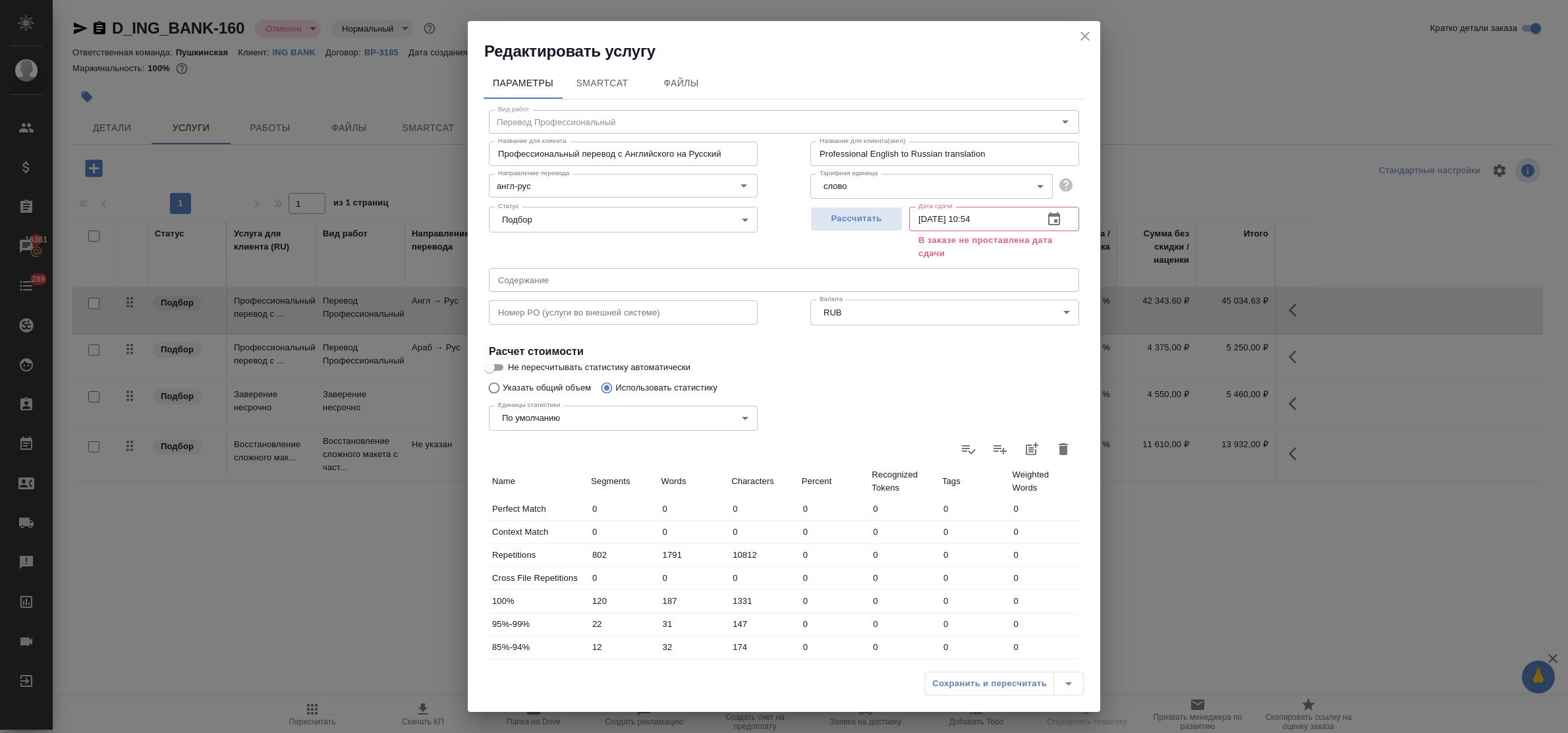
click at [1078, 30] on icon "close" at bounding box center [1085, 36] width 16 height 16
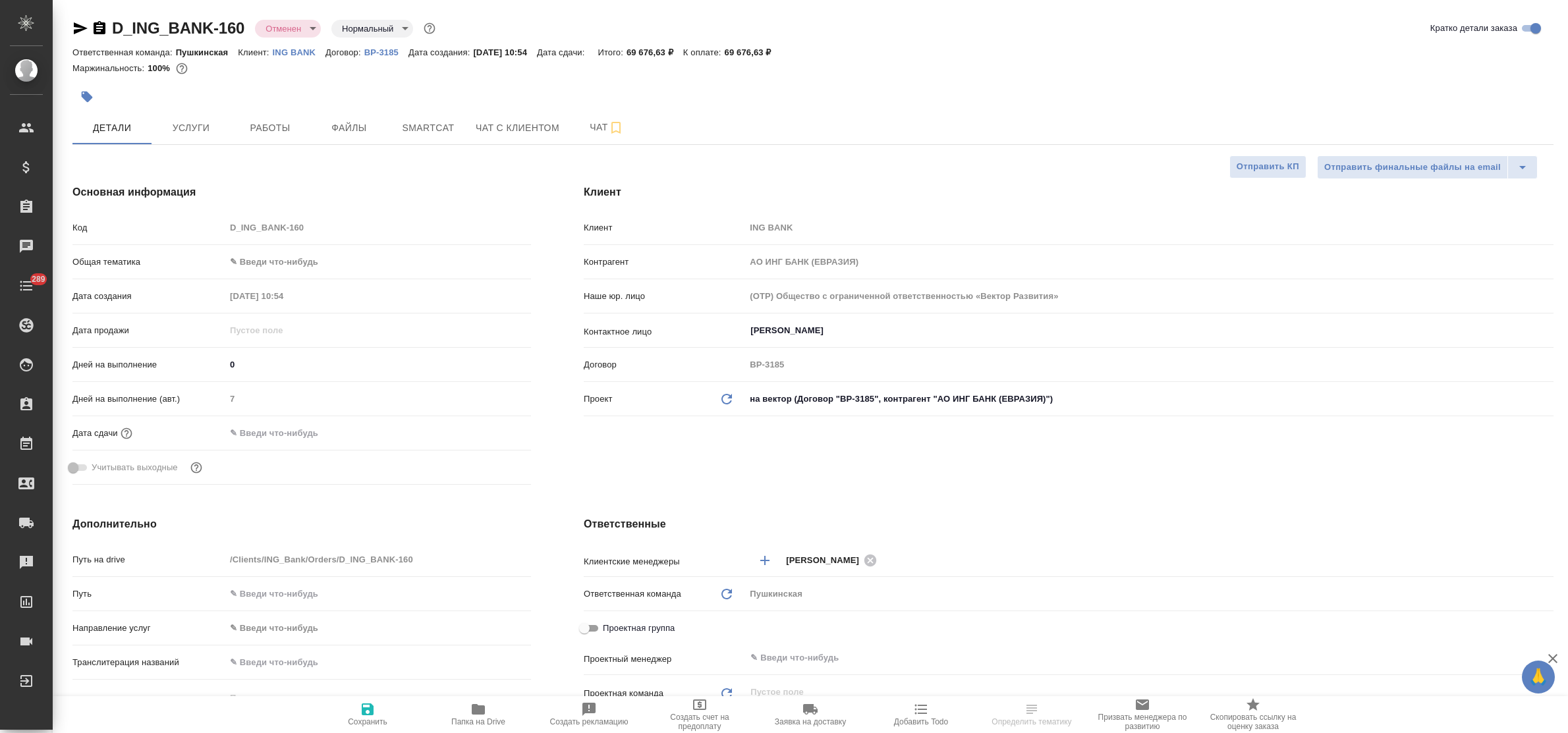
select select "RU"
click at [364, 127] on span "Файлы" at bounding box center [349, 128] width 64 height 17
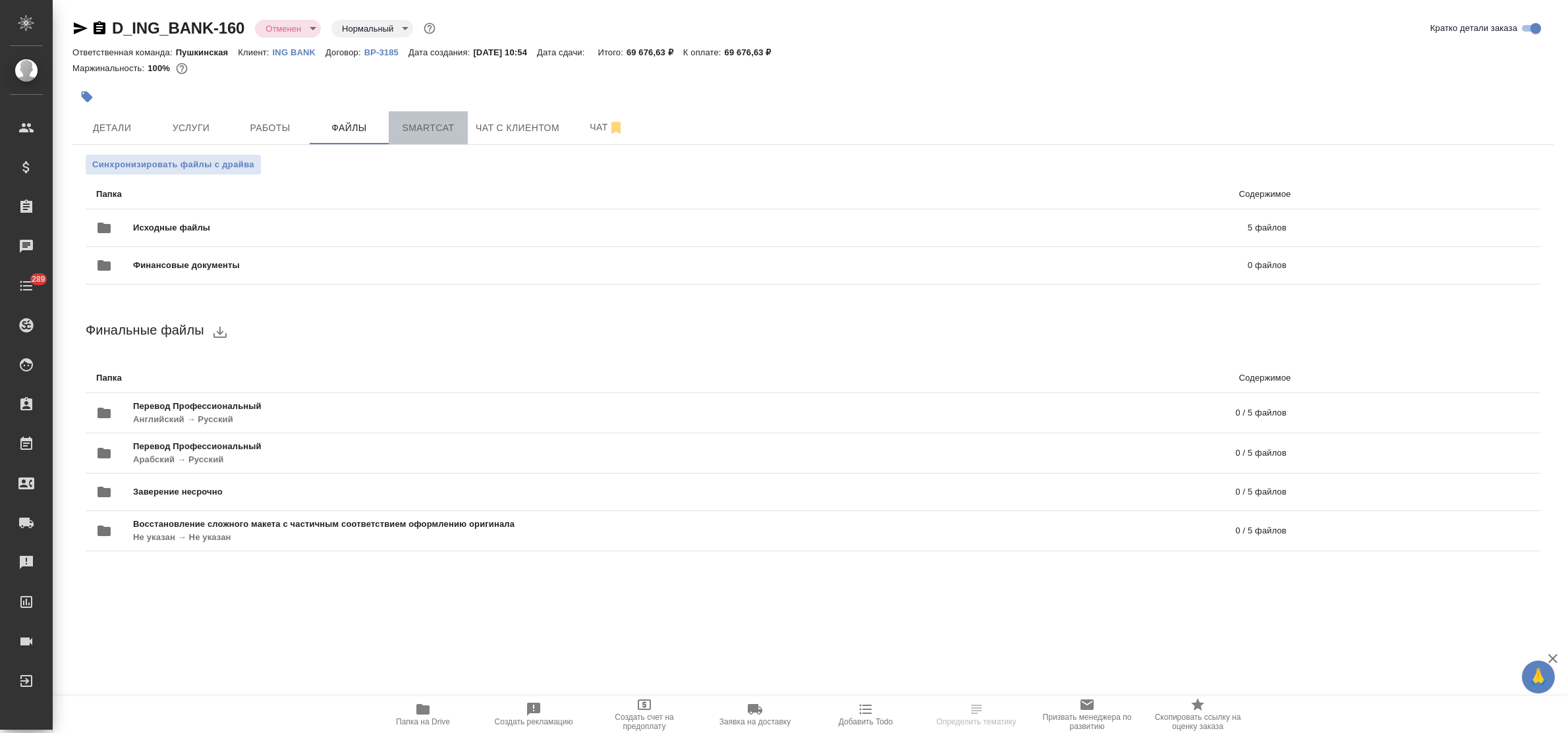
click at [442, 126] on span "Smartcat" at bounding box center [429, 128] width 64 height 17
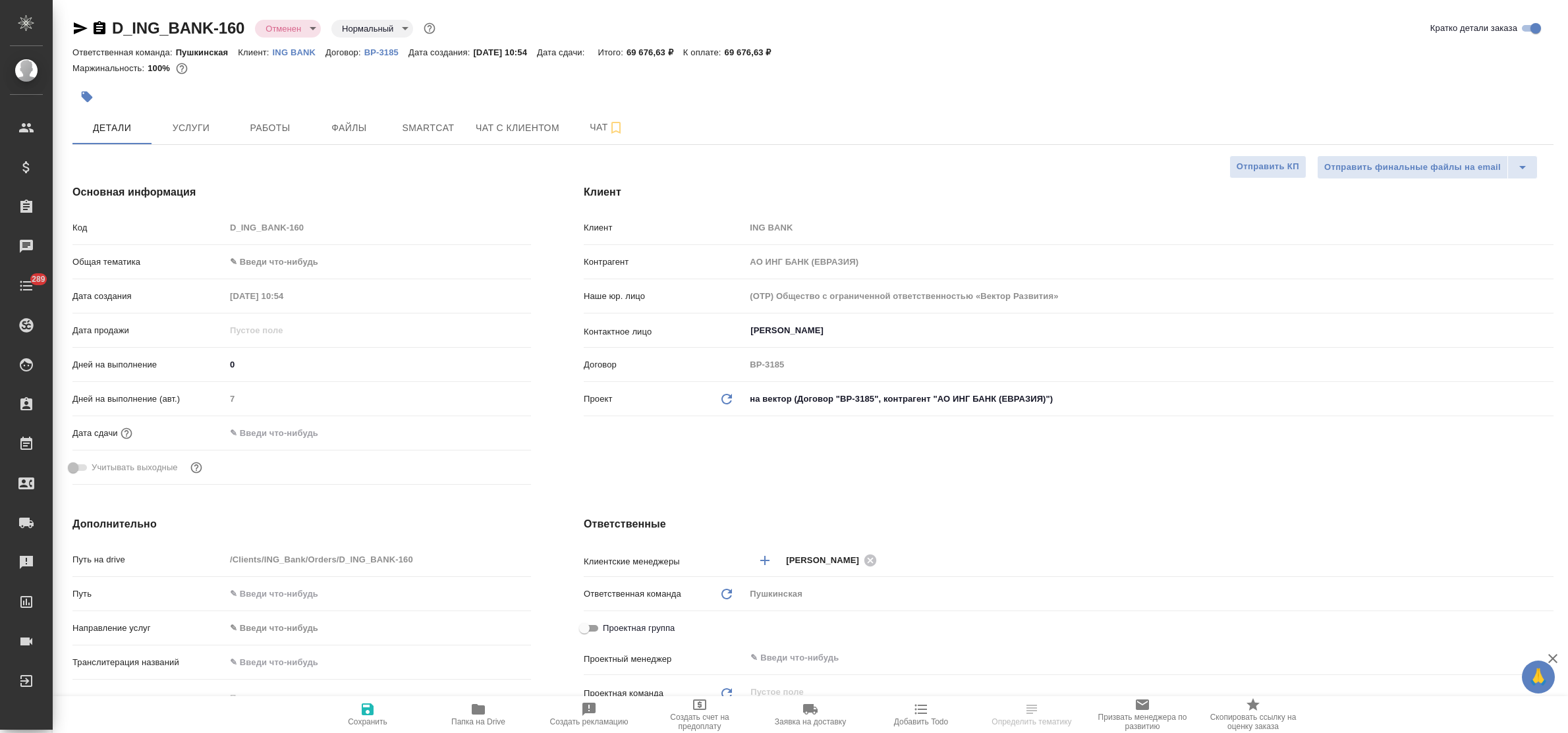
select select "RU"
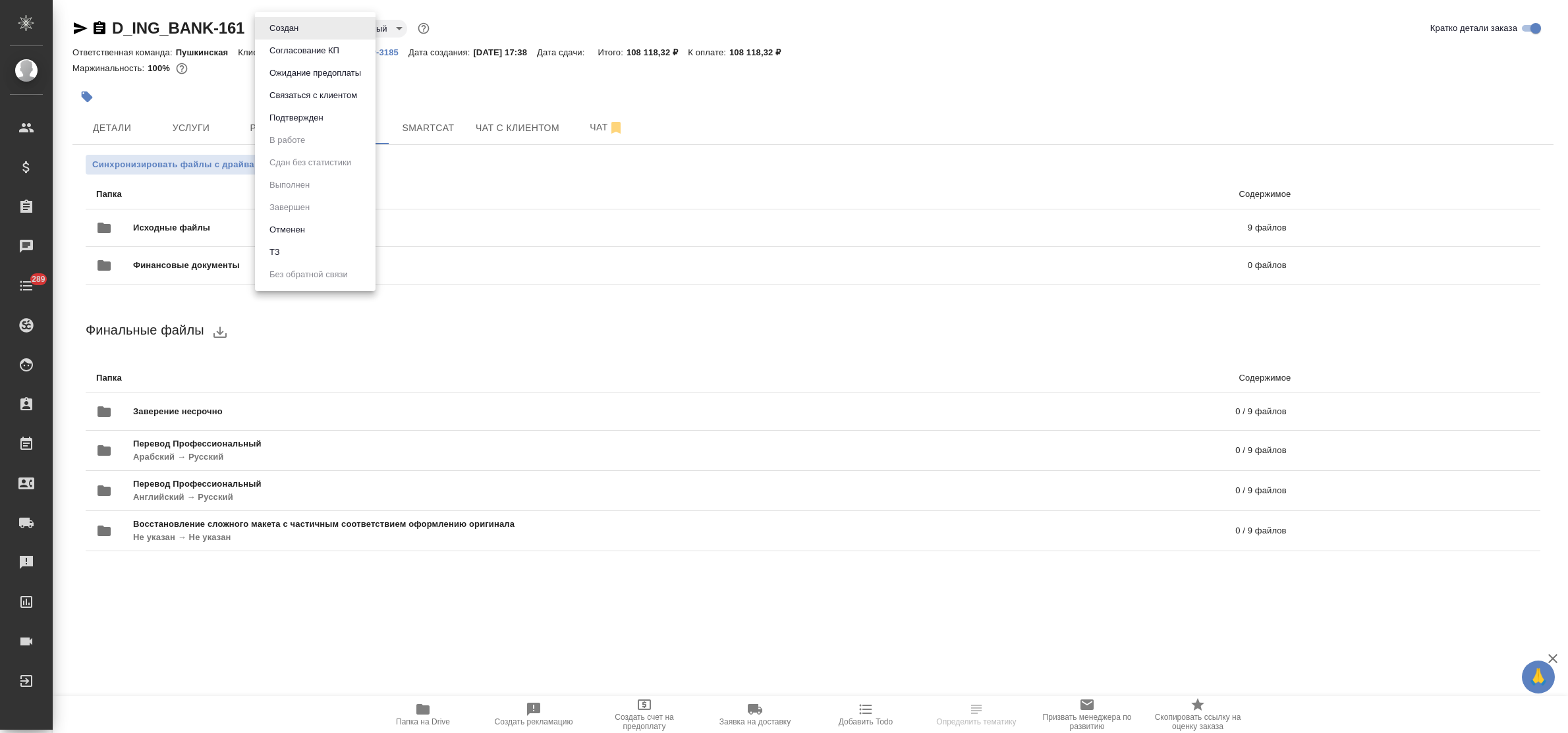
click at [285, 32] on body "🙏 .cls-1 fill:#fff; AWATERA Bulakhova [PERSON_NAME] Спецификации Заказы Чаты 28…" at bounding box center [784, 366] width 1568 height 733
click at [289, 255] on li "ТЗ" at bounding box center [316, 252] width 121 height 23
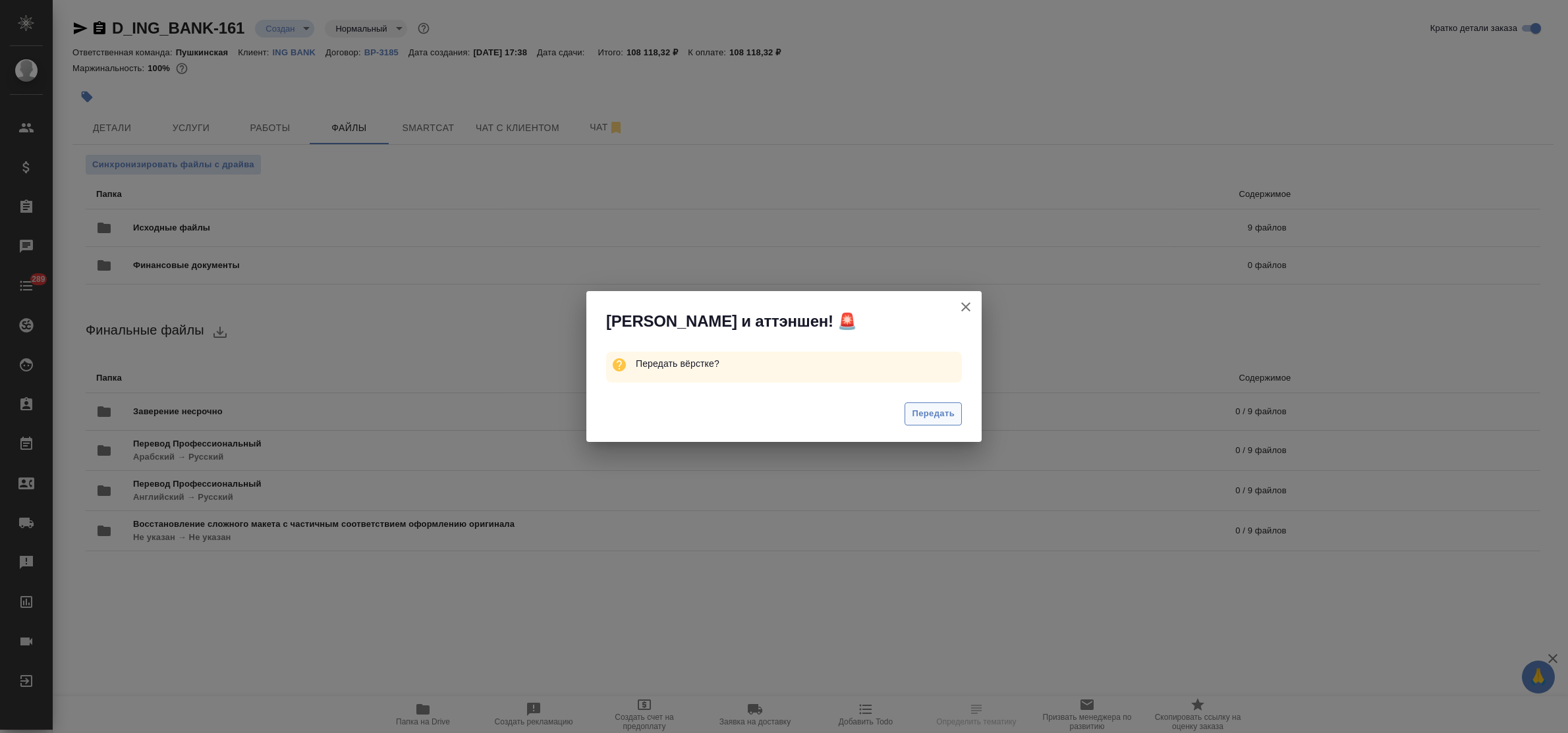
click at [944, 413] on span "Передать" at bounding box center [933, 414] width 43 height 15
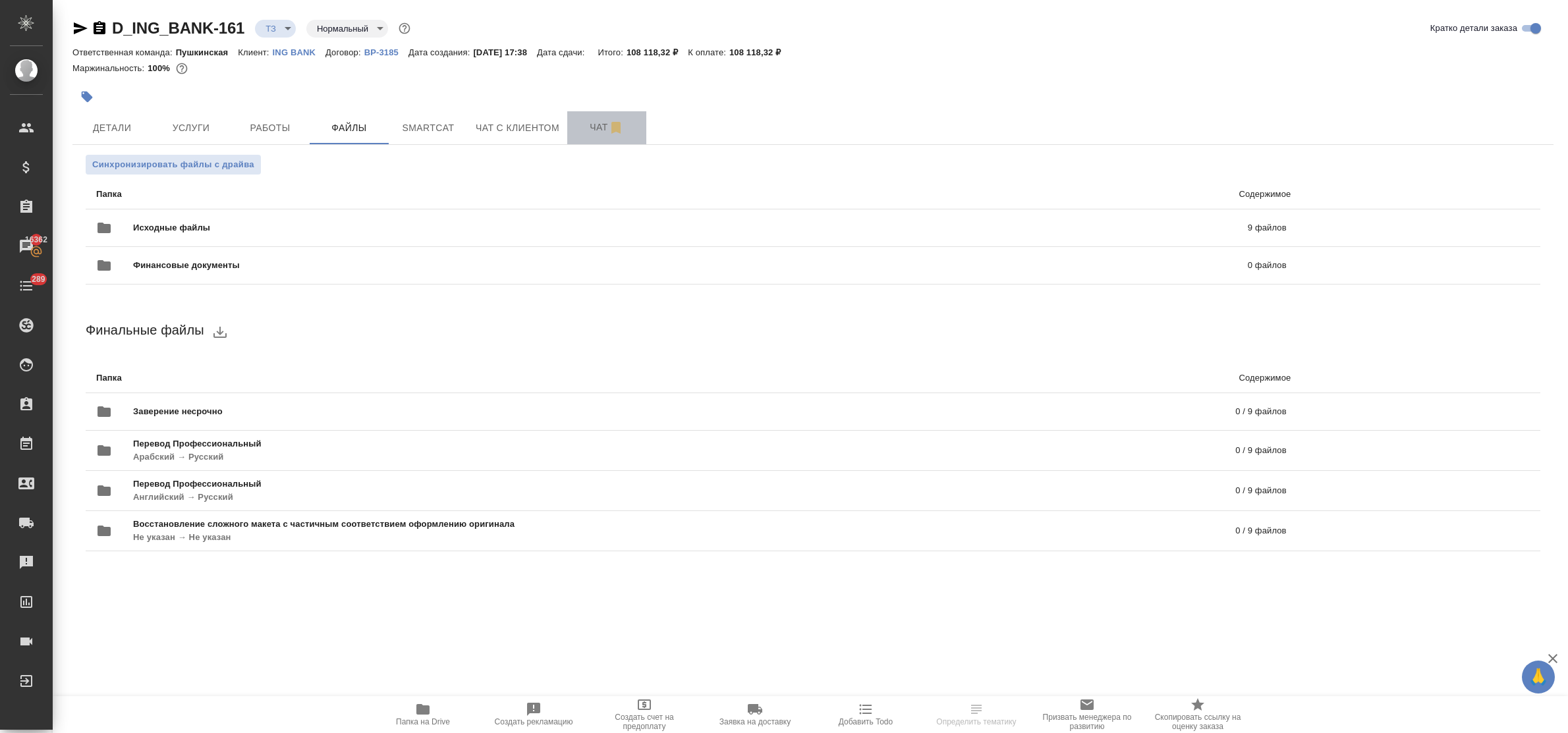
click at [588, 126] on span "Чат" at bounding box center [607, 127] width 64 height 17
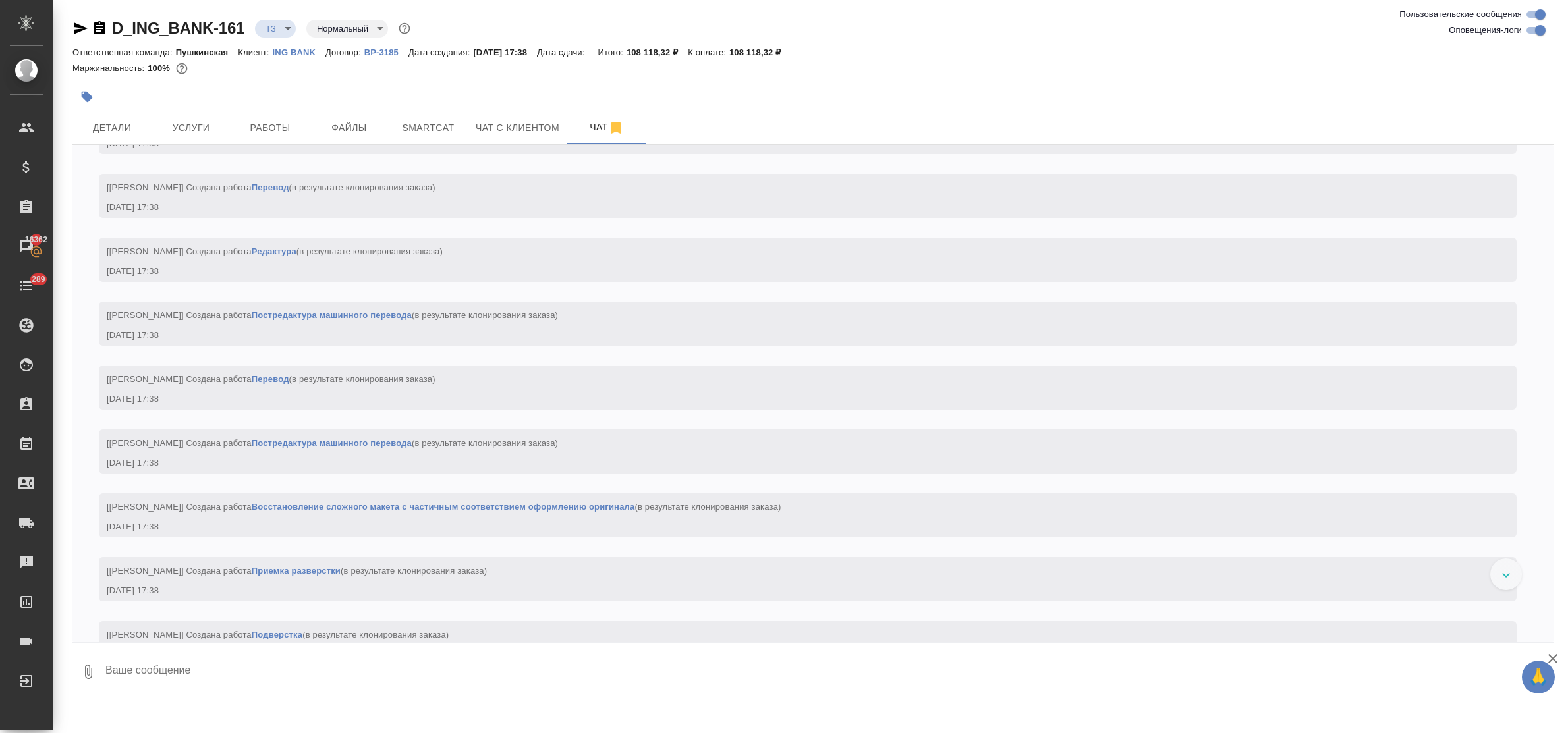
scroll to position [582, 0]
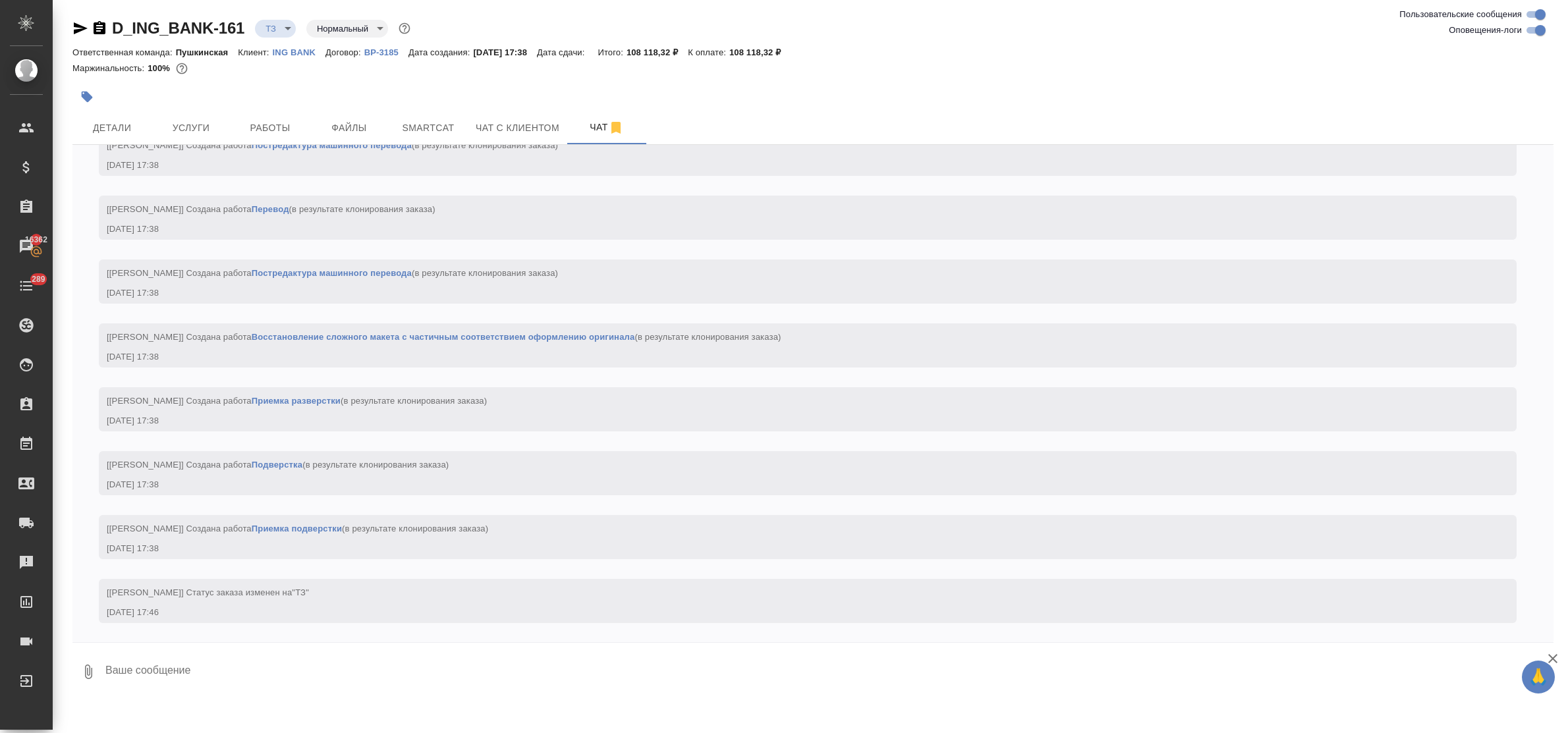
click at [301, 49] on p "ING BANK" at bounding box center [299, 53] width 53 height 10
click at [278, 660] on textarea at bounding box center [828, 672] width 1449 height 45
paste textarea "приветик! просьба сделать тикет - будем переводить с англ, арабский только там,…"
type textarea "приветик! просьба сделать тикет - будем переводить с англ, арабский только там,…"
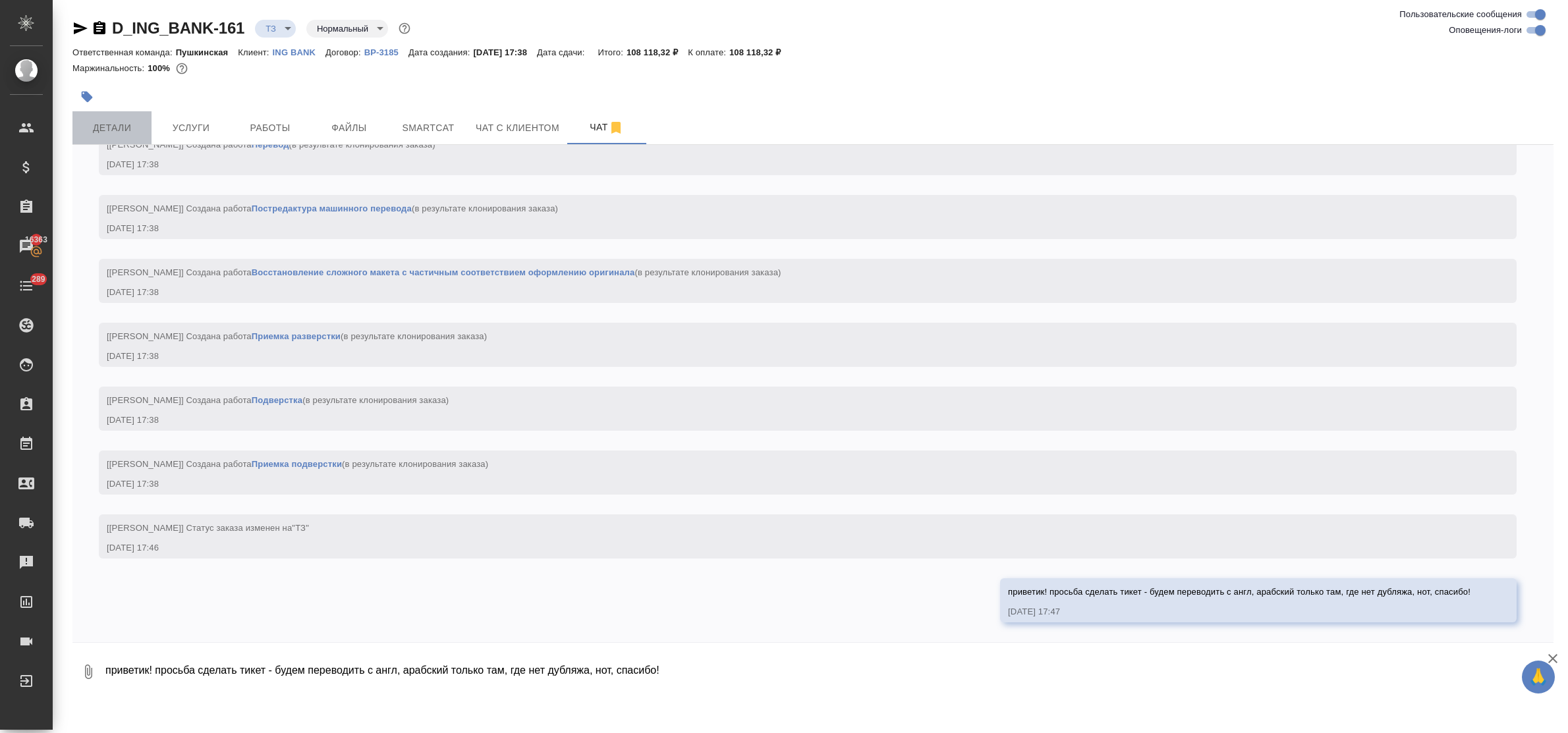
click at [110, 130] on span "Детали" at bounding box center [112, 128] width 64 height 17
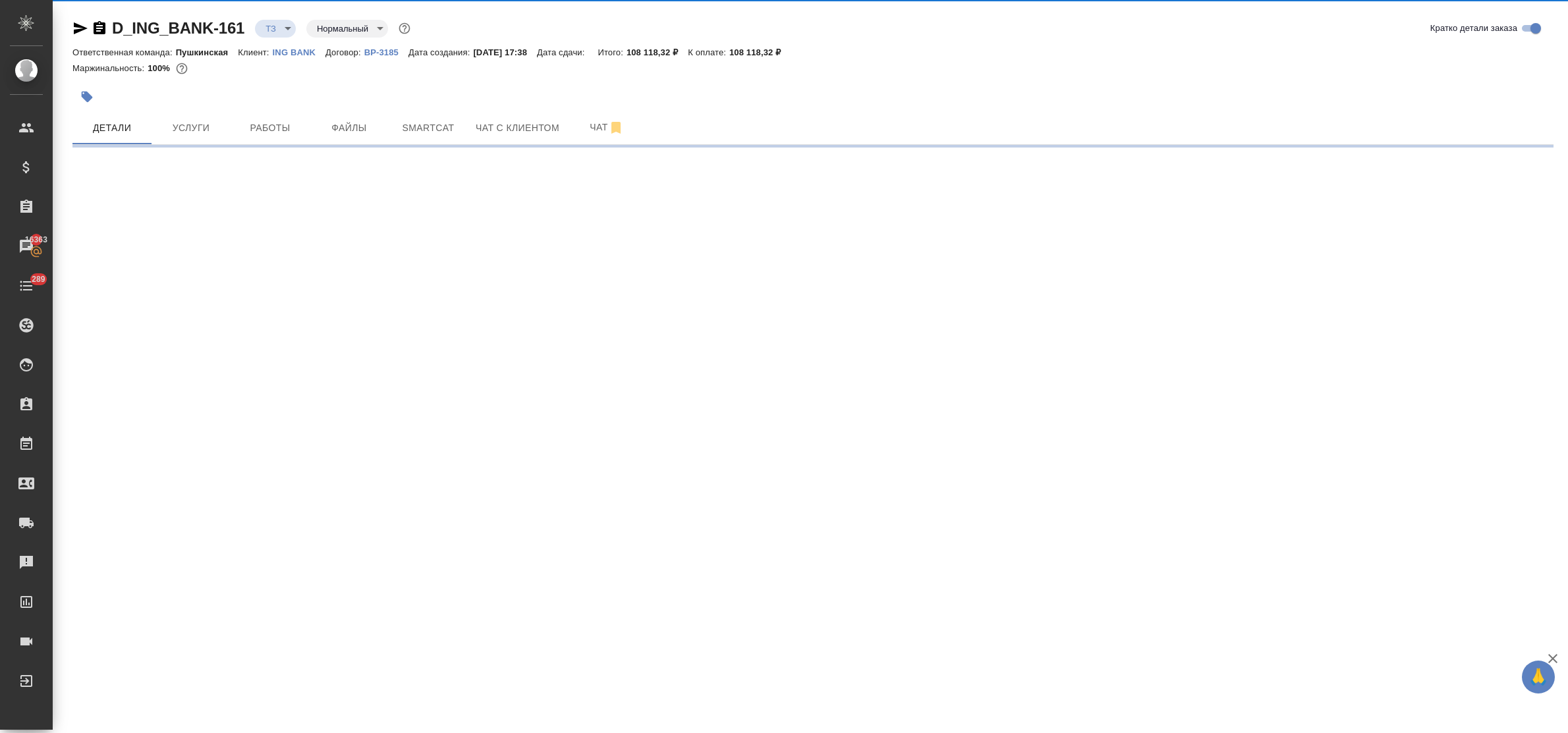
select select "RU"
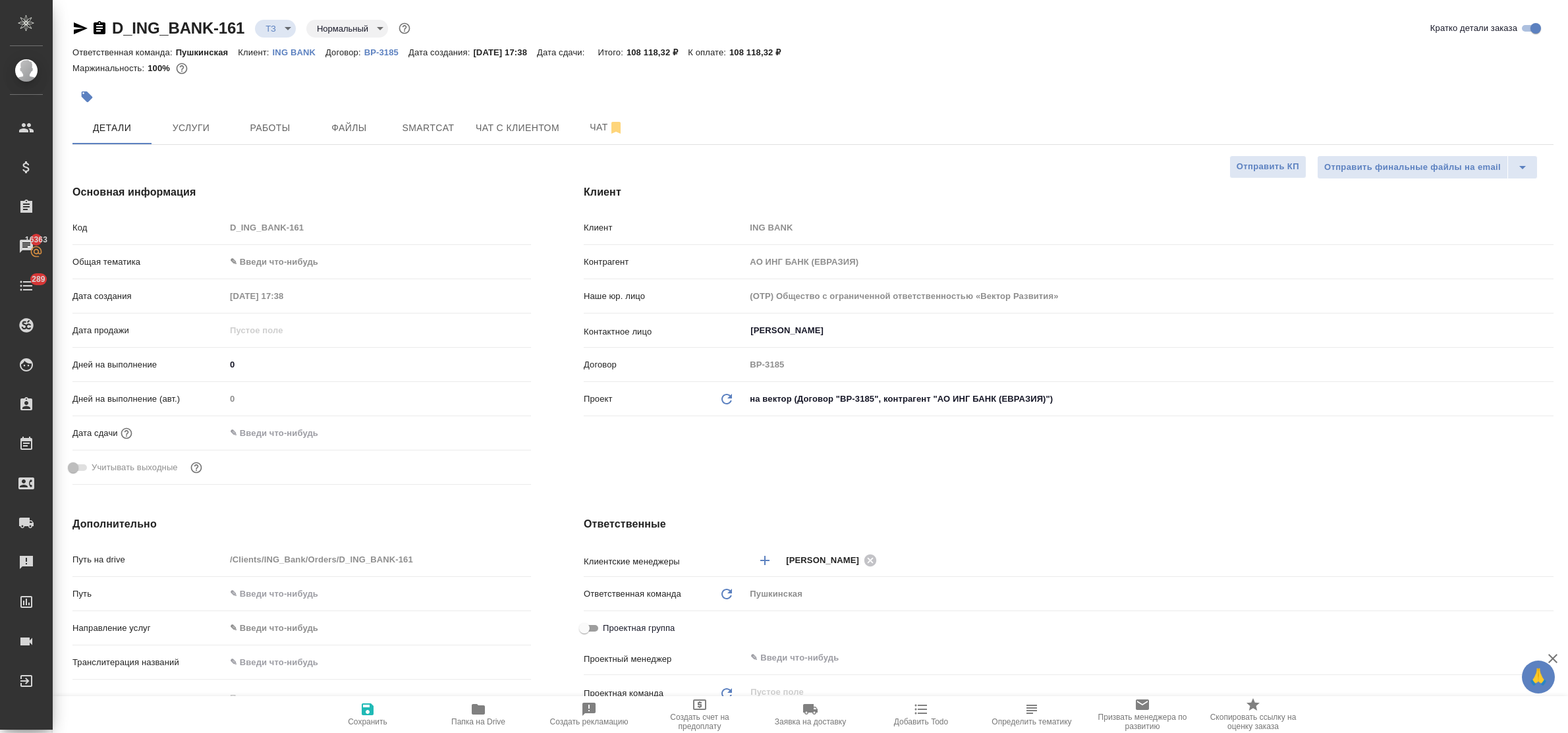
type textarea "x"
click at [185, 131] on span "Услуги" at bounding box center [191, 128] width 64 height 17
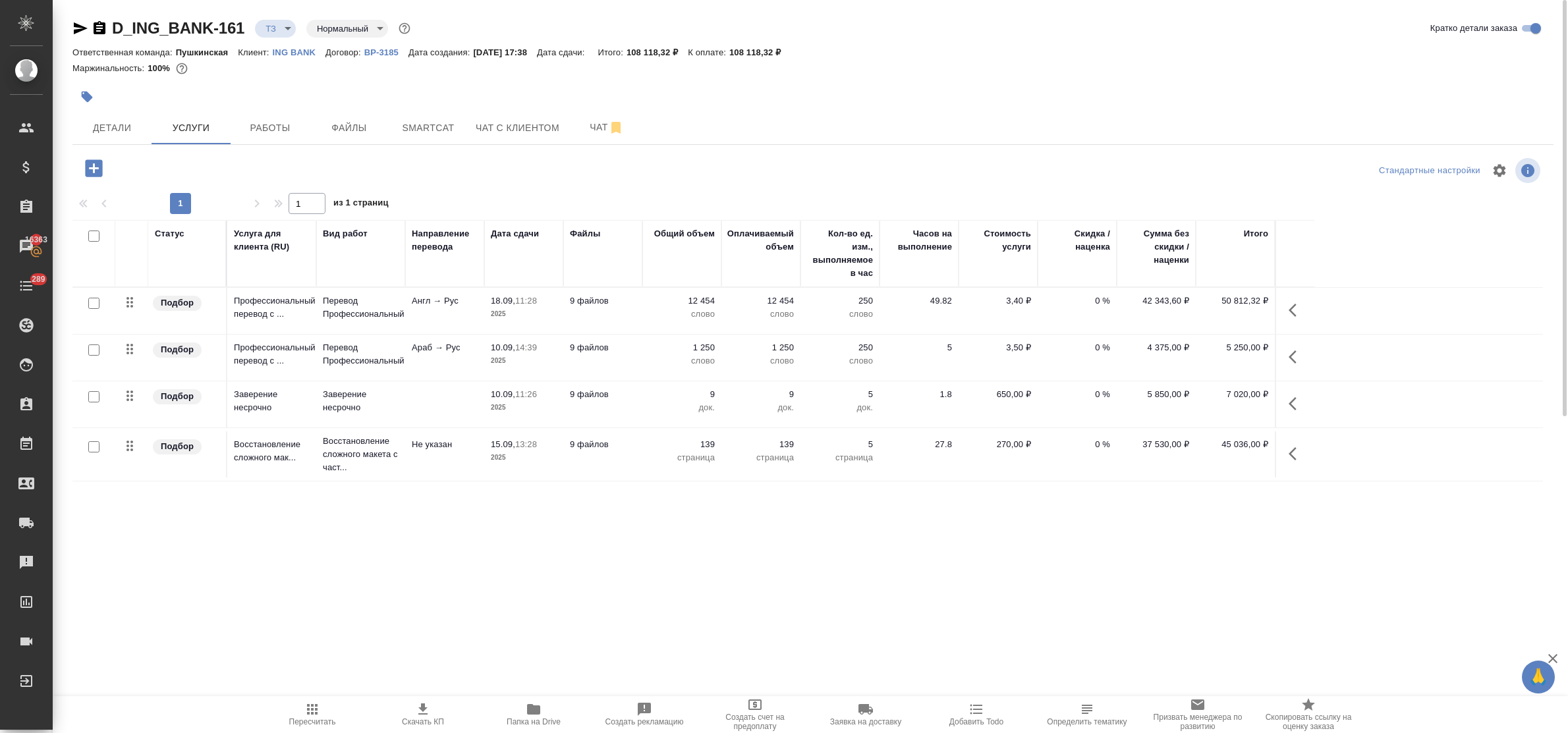
click at [283, 54] on p "ING BANK" at bounding box center [299, 53] width 53 height 10
click at [370, 357] on p "Перевод Профессиональный" at bounding box center [361, 354] width 76 height 26
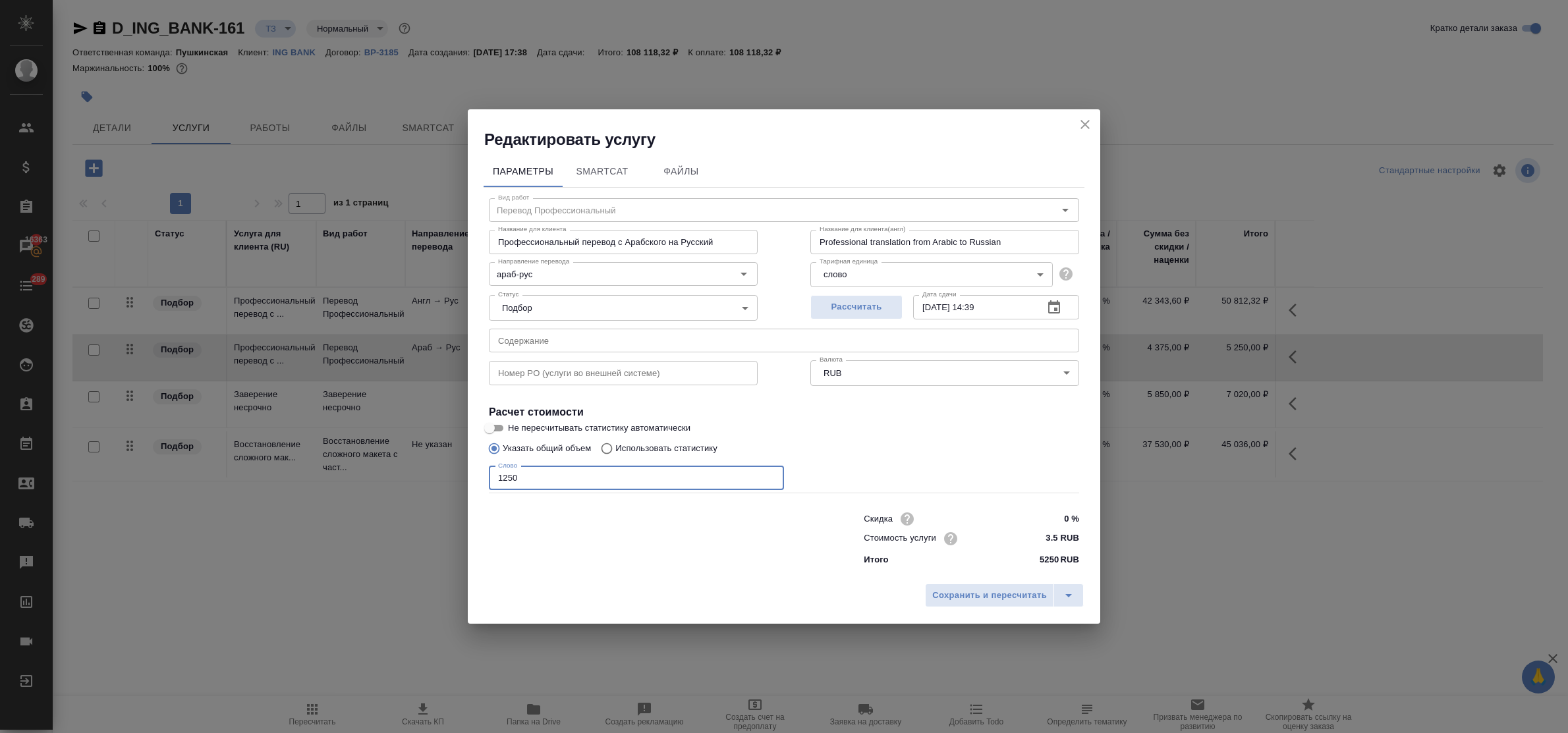
click at [506, 473] on input "1250" at bounding box center [636, 478] width 296 height 23
type input "1550"
click at [1019, 600] on span "Сохранить и пересчитать" at bounding box center [990, 596] width 115 height 15
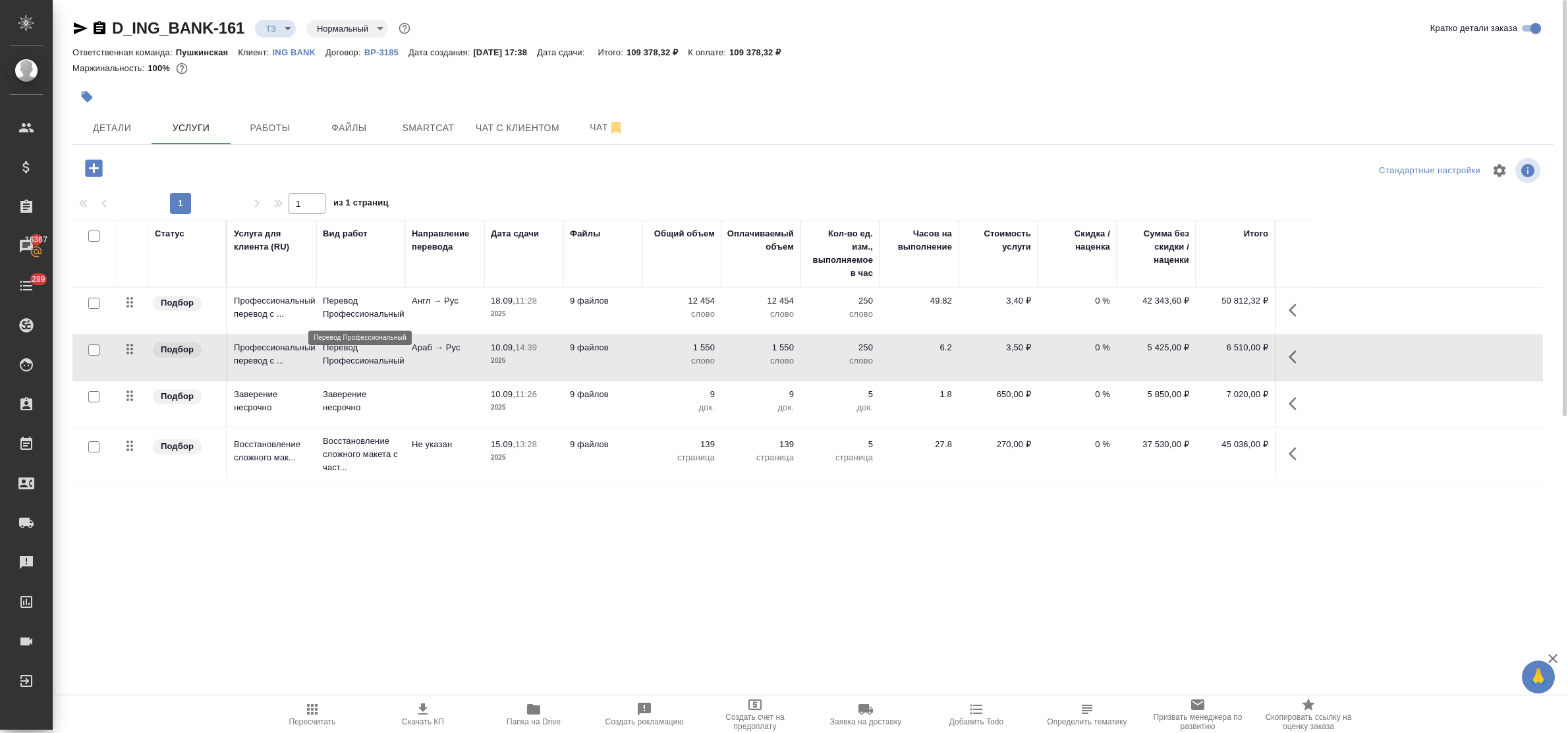
click at [371, 301] on p "Перевод Профессиональный" at bounding box center [361, 307] width 76 height 26
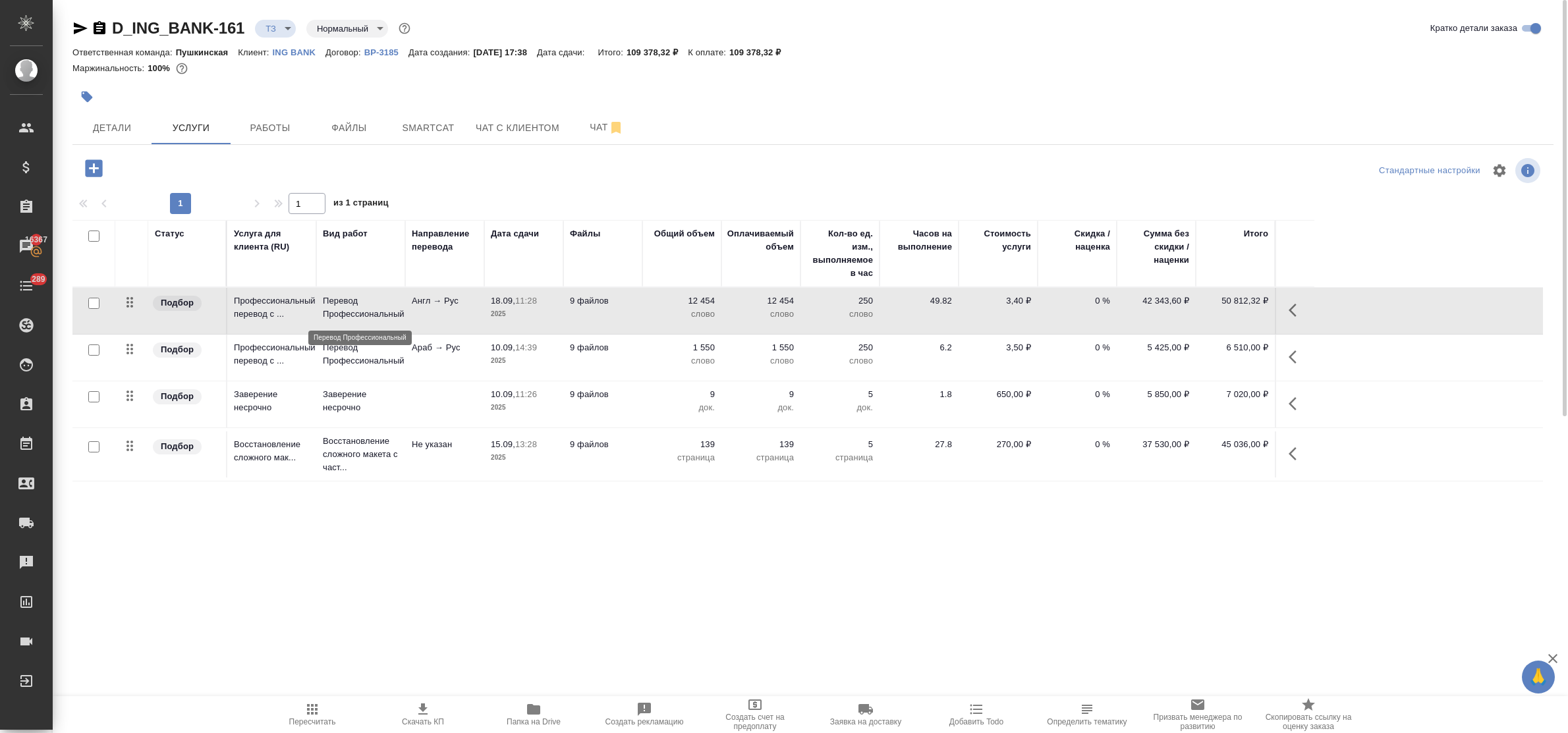
click at [371, 301] on p "Перевод Профессиональный" at bounding box center [361, 307] width 76 height 26
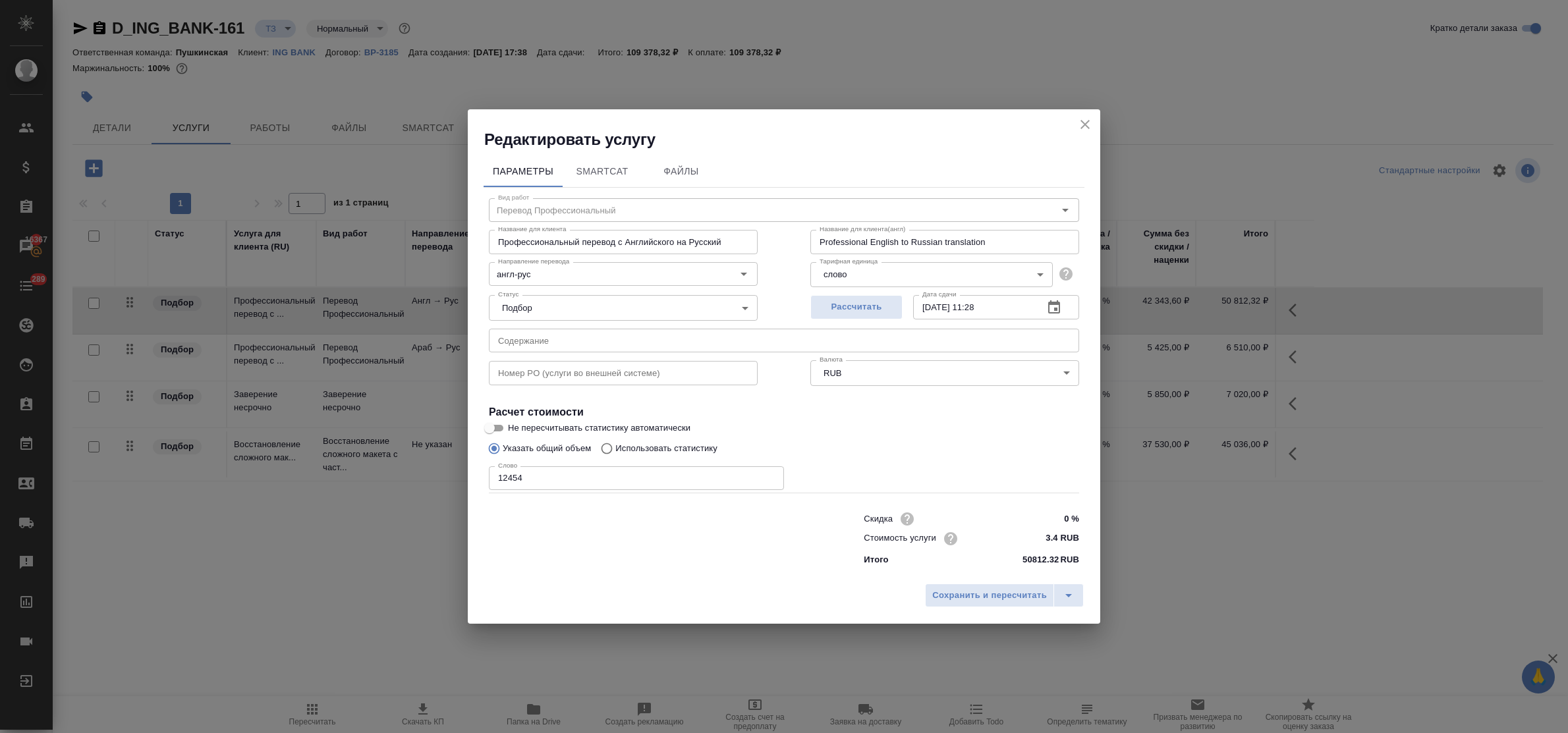
click at [630, 449] on p "Использовать статистику" at bounding box center [666, 449] width 102 height 13
click at [615, 449] on input "Использовать статистику" at bounding box center [604, 449] width 21 height 25
radio input "true"
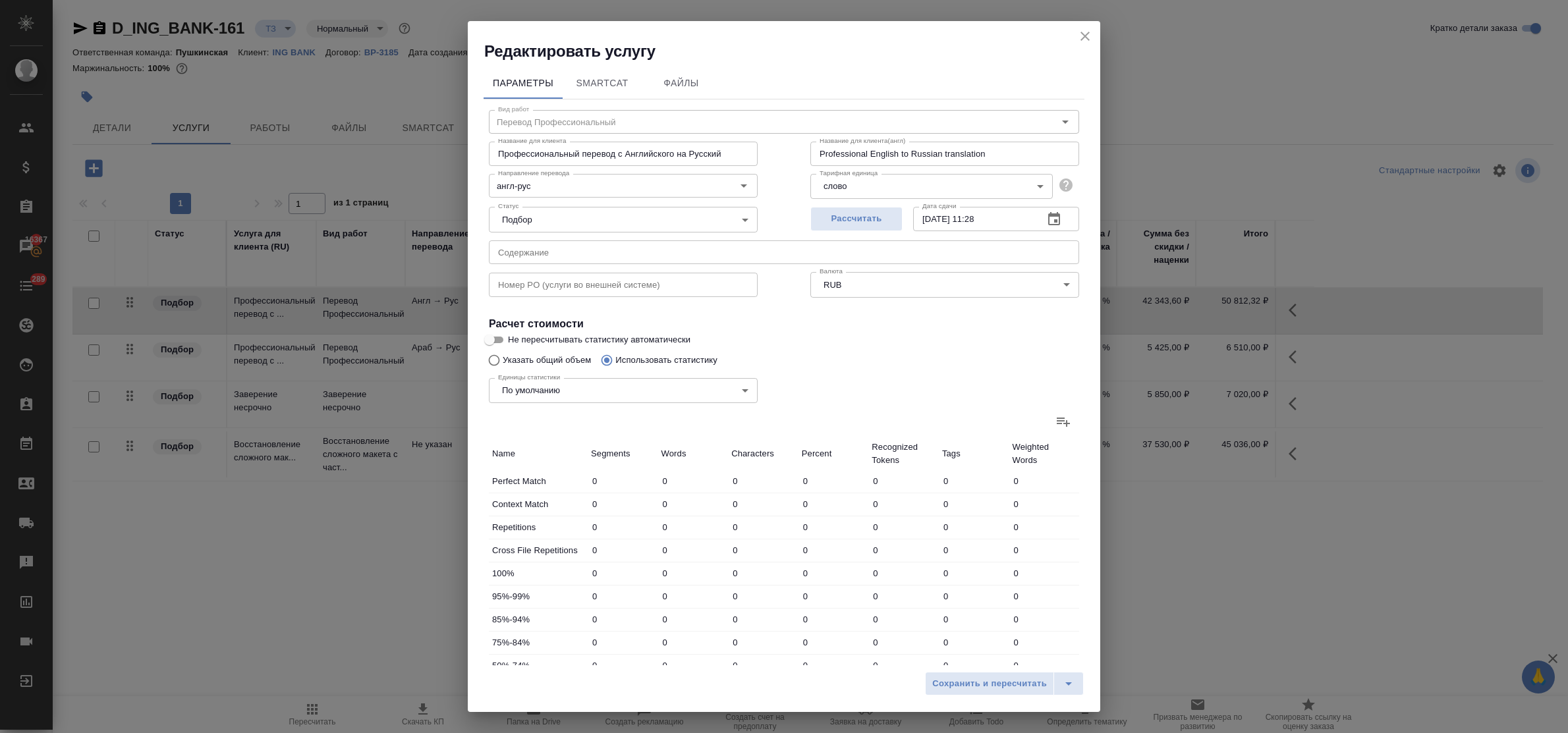
radio input "false"
click at [1056, 420] on icon at bounding box center [1063, 421] width 16 height 16
click at [0, 0] on input "file" at bounding box center [0, 0] width 0 height 0
type input "951"
type input "2111"
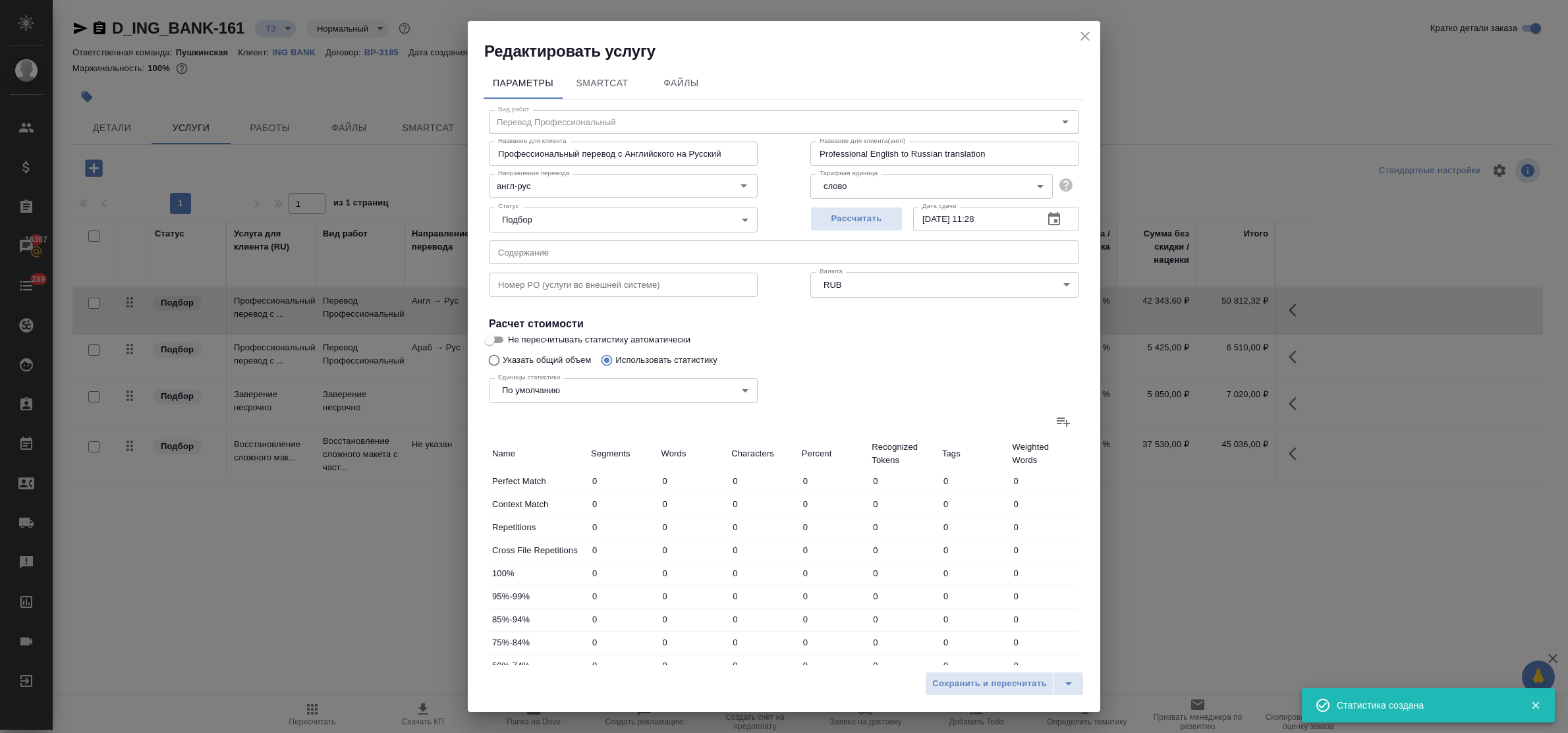
type input "12545"
type input "203"
type input "614"
type input "3654"
type input "169"
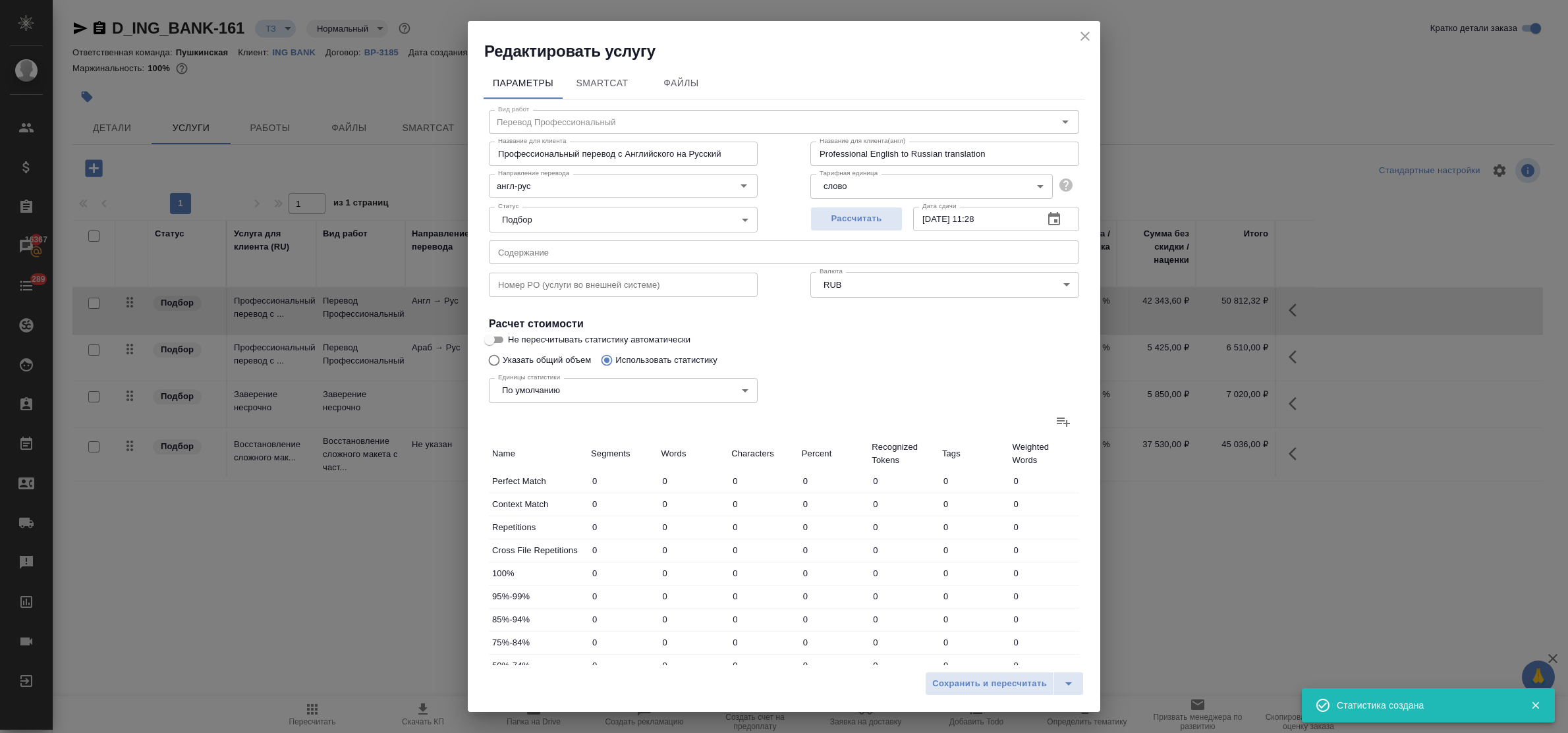
type input "280"
type input "1689"
type input "52"
type input "78"
type input "289"
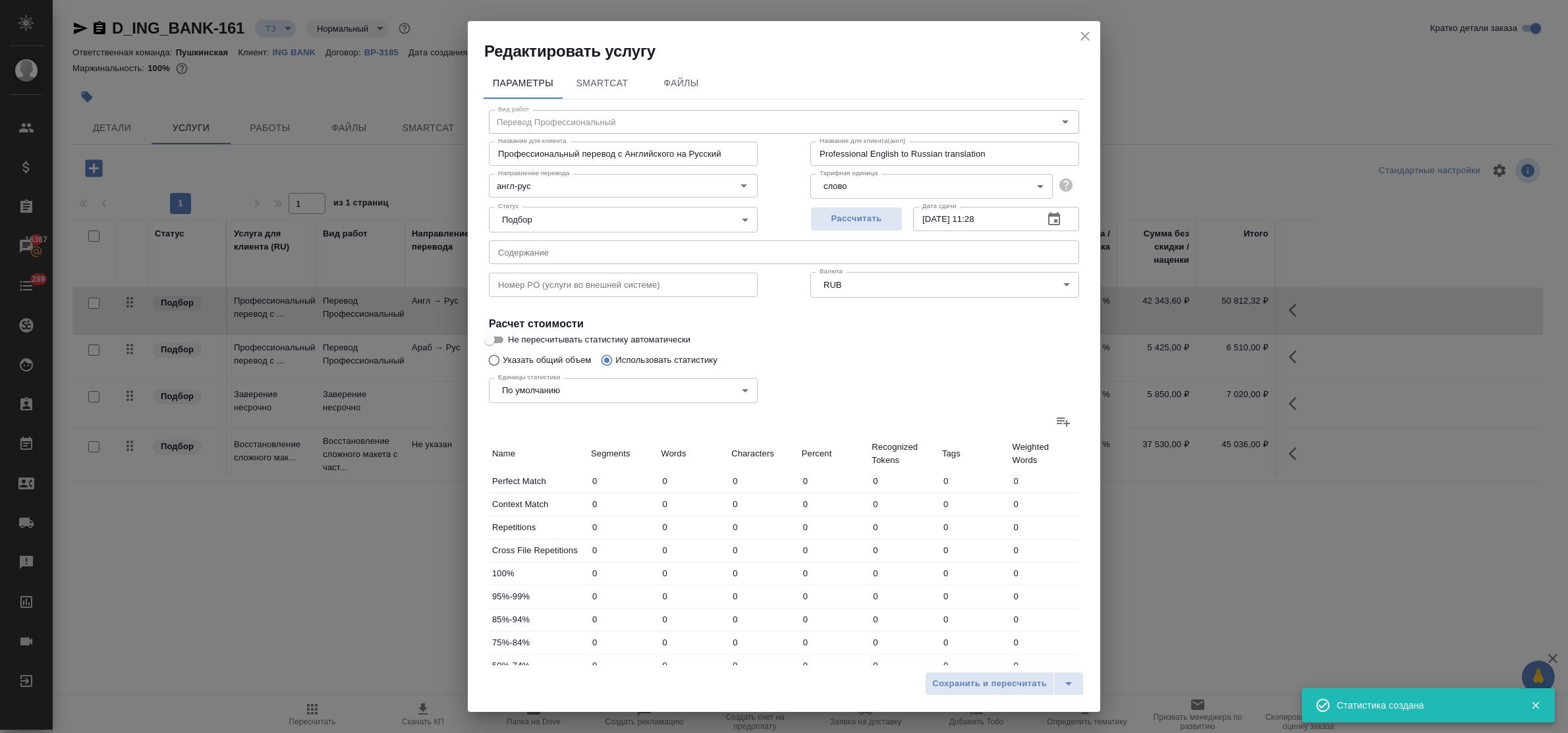
type input "20"
type input "76"
type input "455"
type input "47"
type input "160"
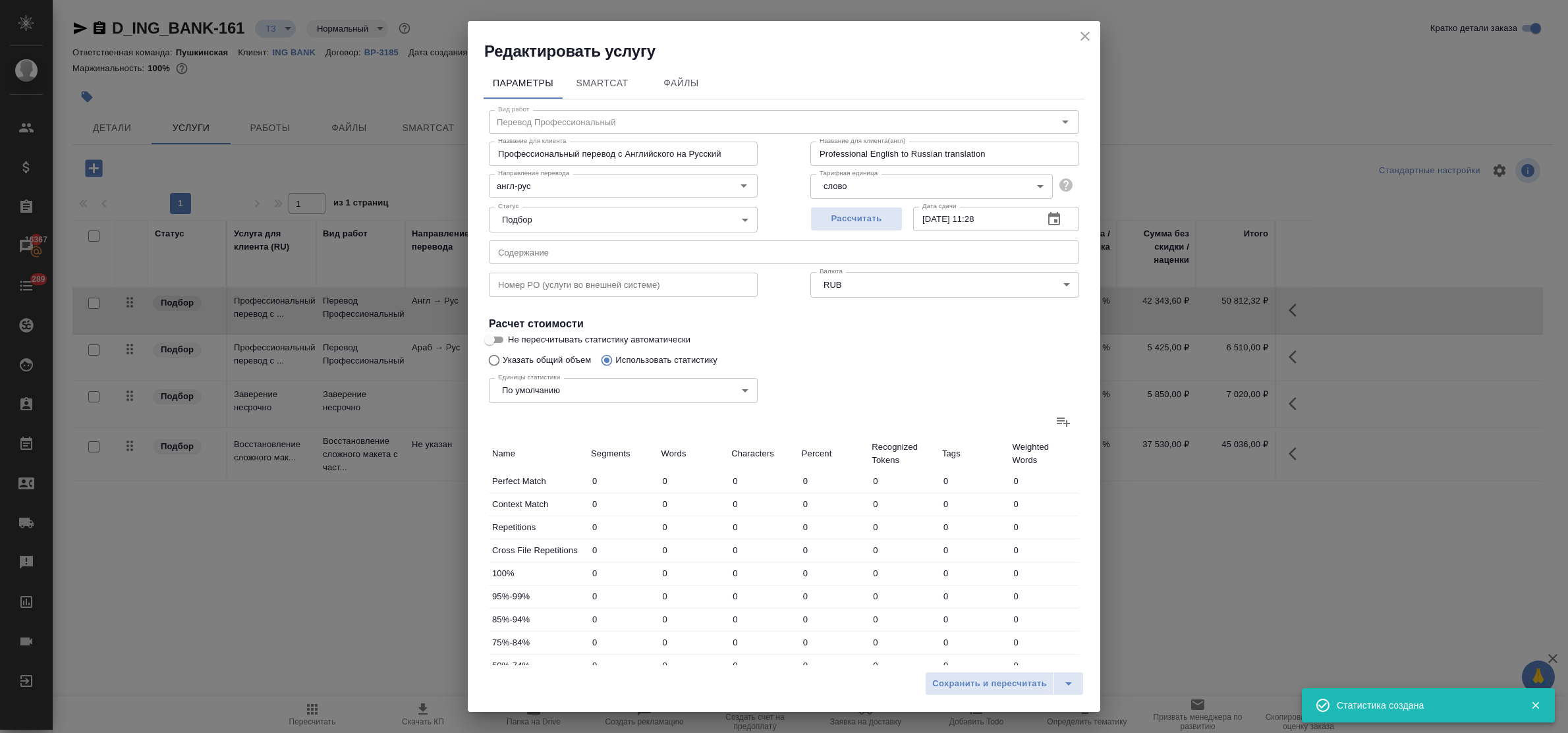
type input "1040"
type input "2824"
type input "22036"
type input "135522"
type input "3112"
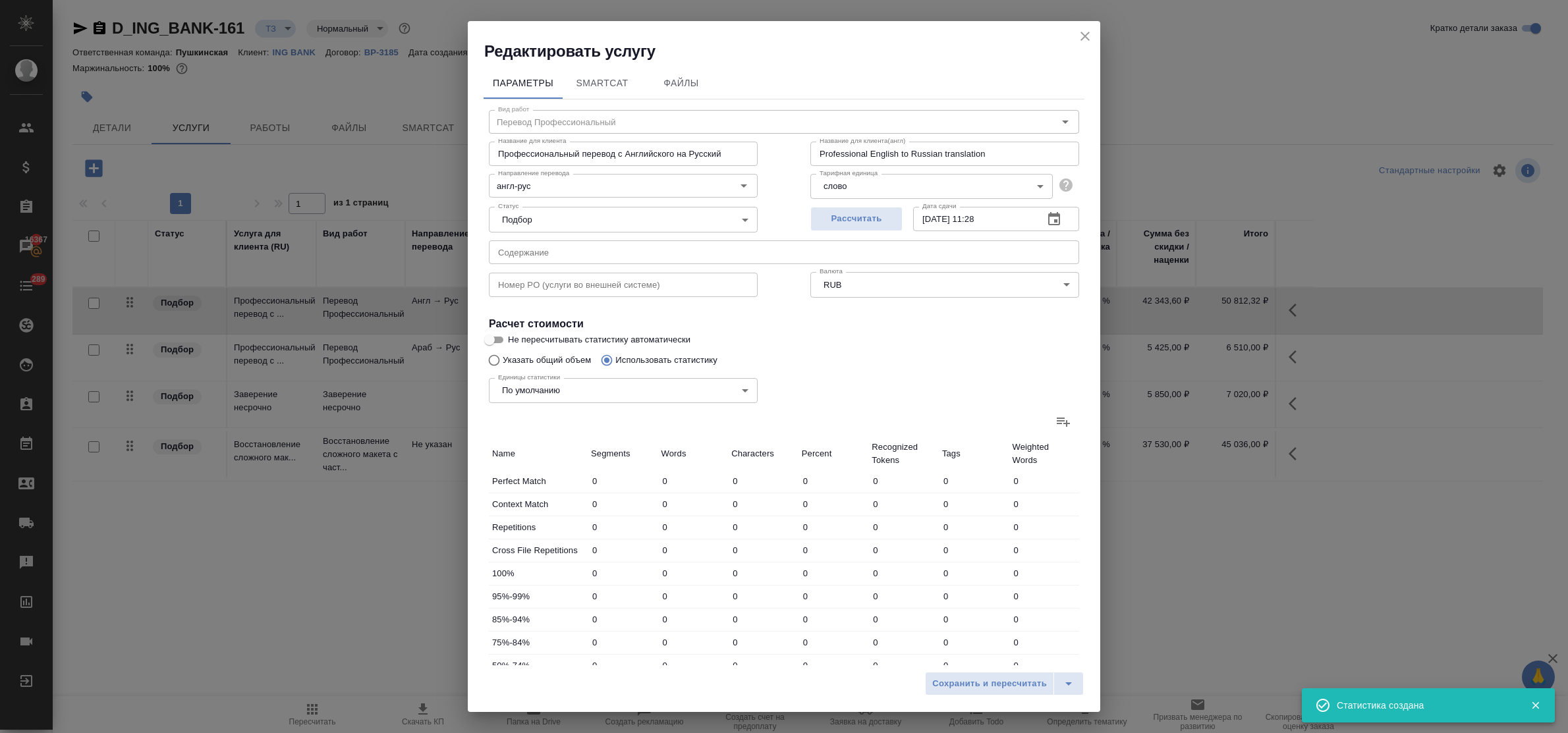
type input "22630"
type input "138995"
type input "4266"
type input "25355"
type input "155194"
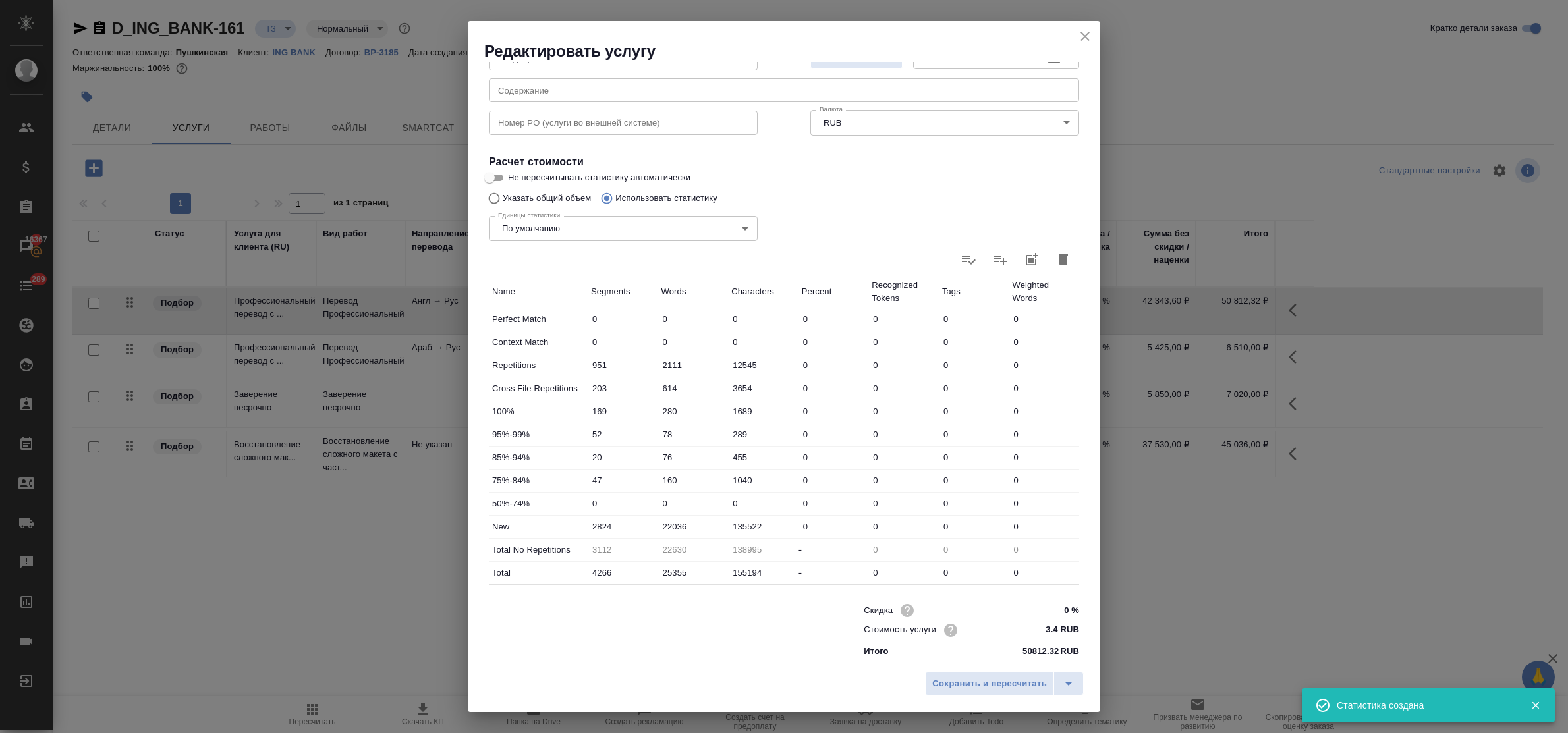
scroll to position [166, 0]
drag, startPoint x: 691, startPoint y: 527, endPoint x: 651, endPoint y: 527, distance: 40.0
click at [651, 527] on div "New 2824 22036 135522 0 0 0 0" at bounding box center [784, 523] width 590 height 23
type input "26443"
click at [991, 683] on span "Сохранить и пересчитать" at bounding box center [990, 684] width 115 height 15
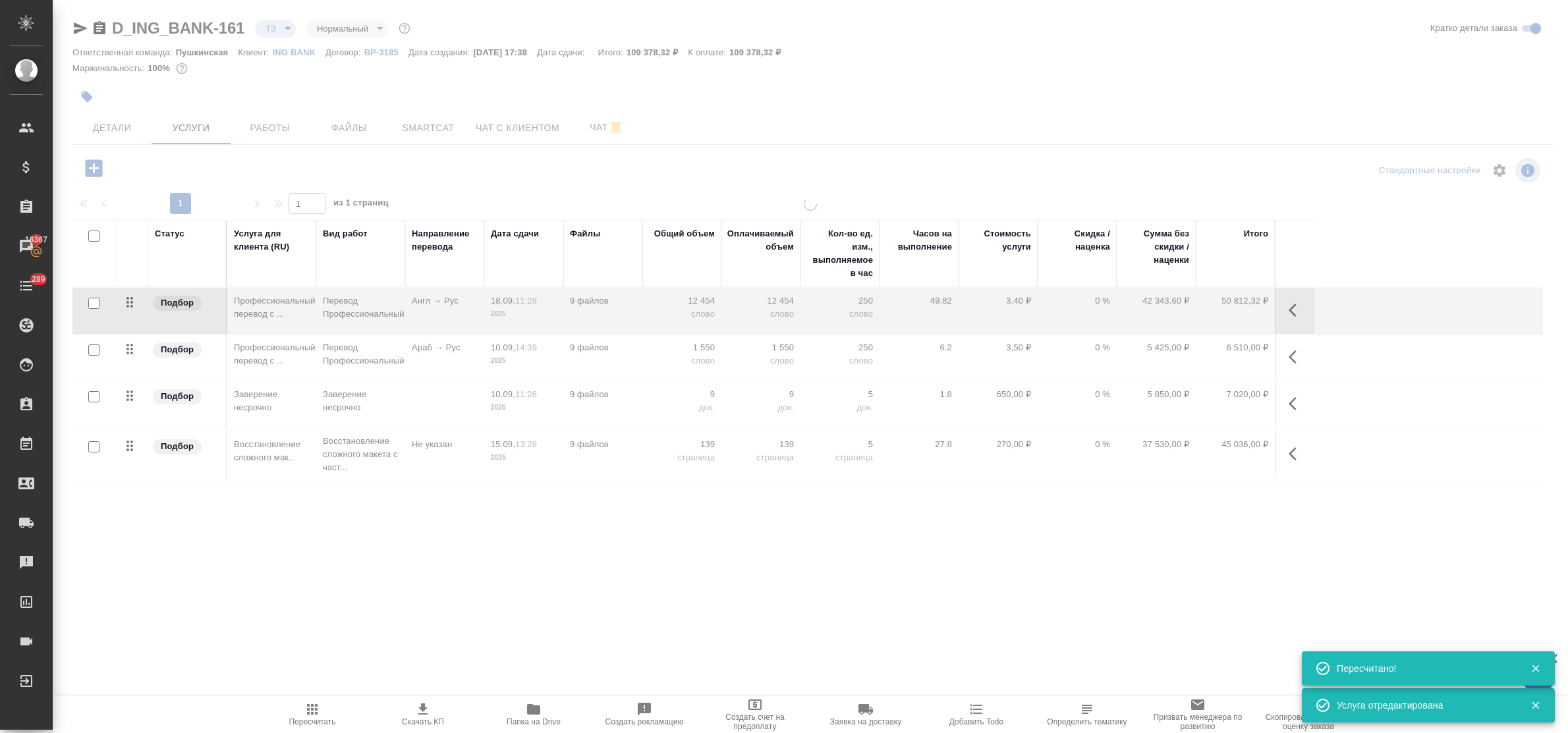
type input "new"
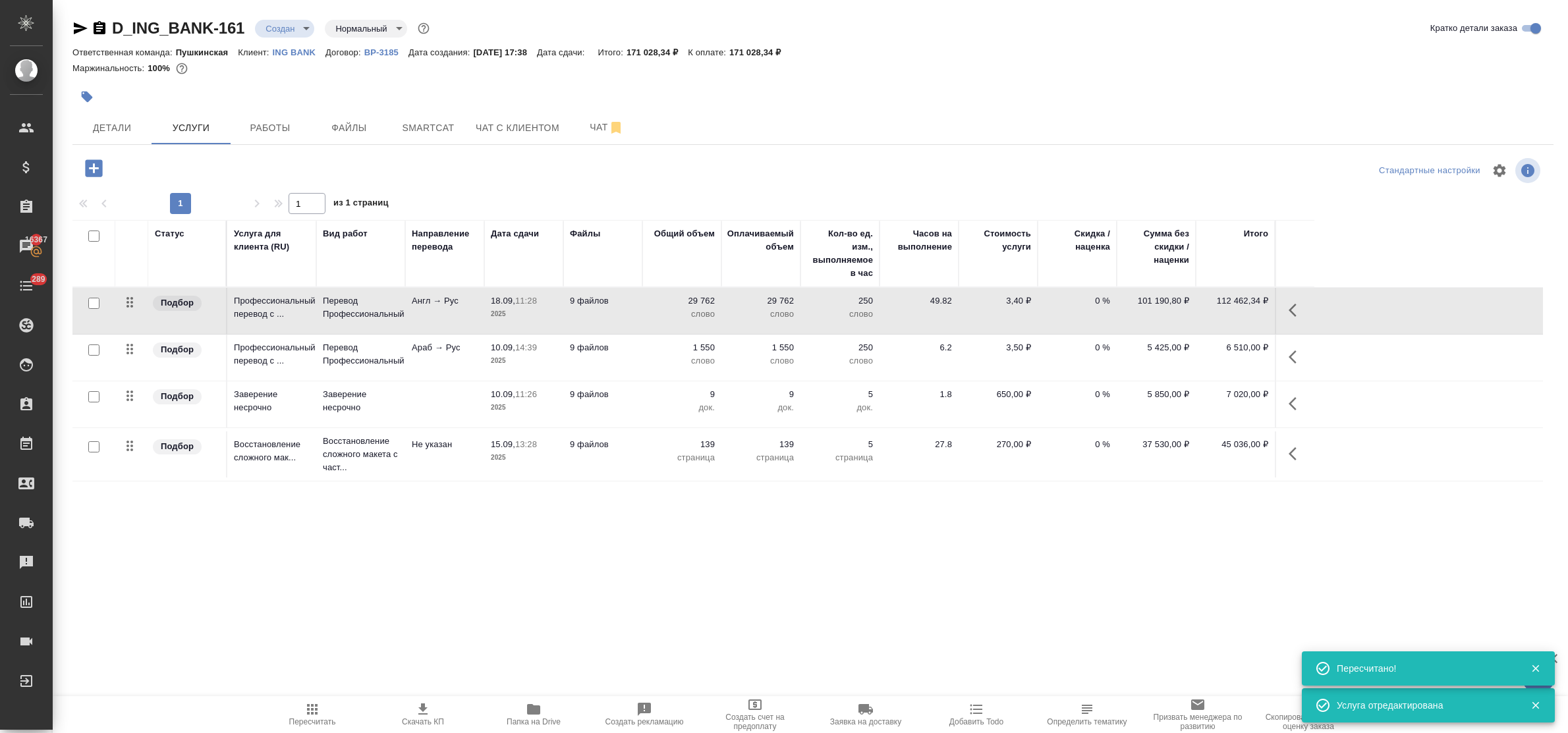
click at [673, 564] on div ".cls-1 fill:#fff; AWATERA Bulakhova Elena Клиенты Спецификации Заказы 16367 Чат…" at bounding box center [784, 366] width 1568 height 733
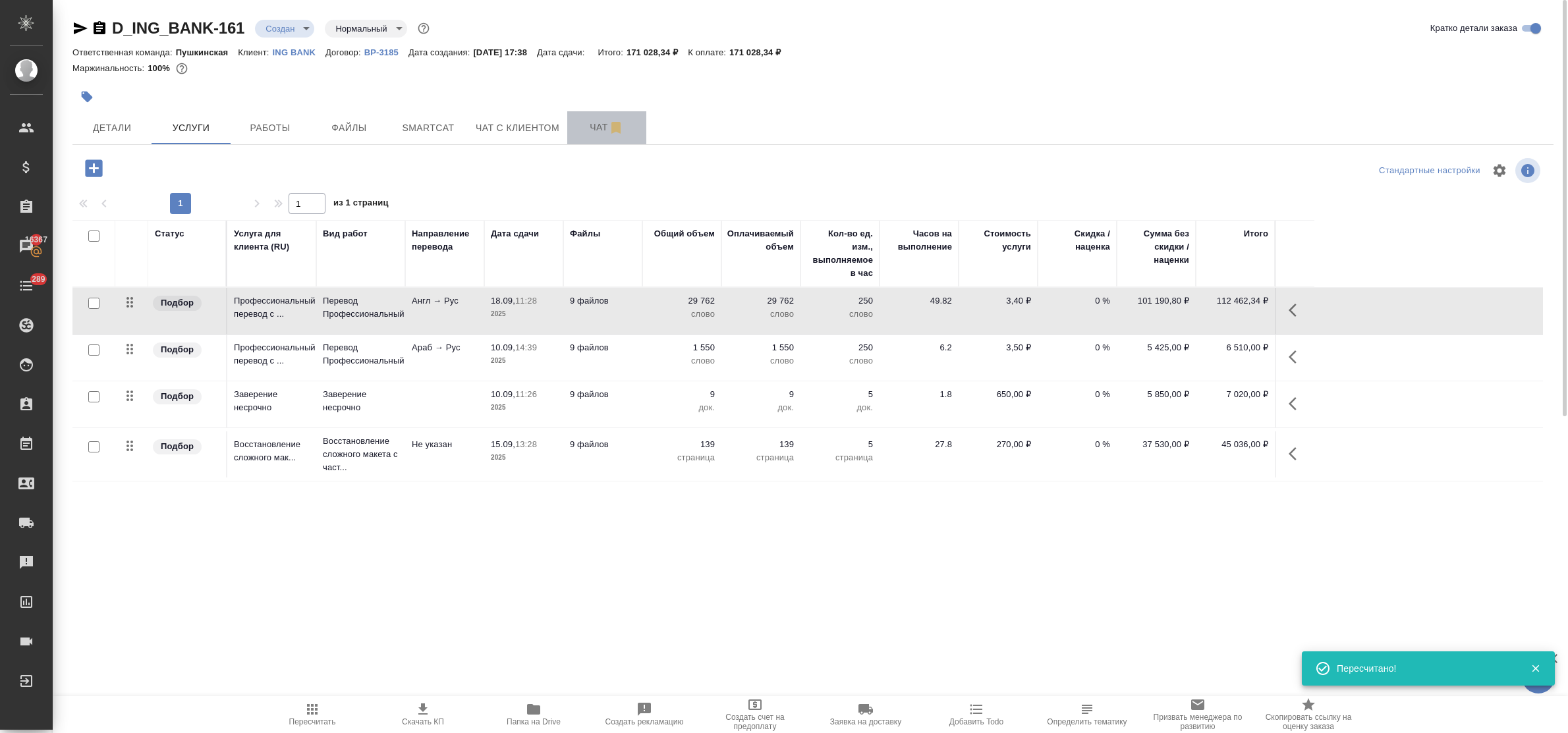
click at [586, 131] on span "Чат" at bounding box center [607, 127] width 64 height 17
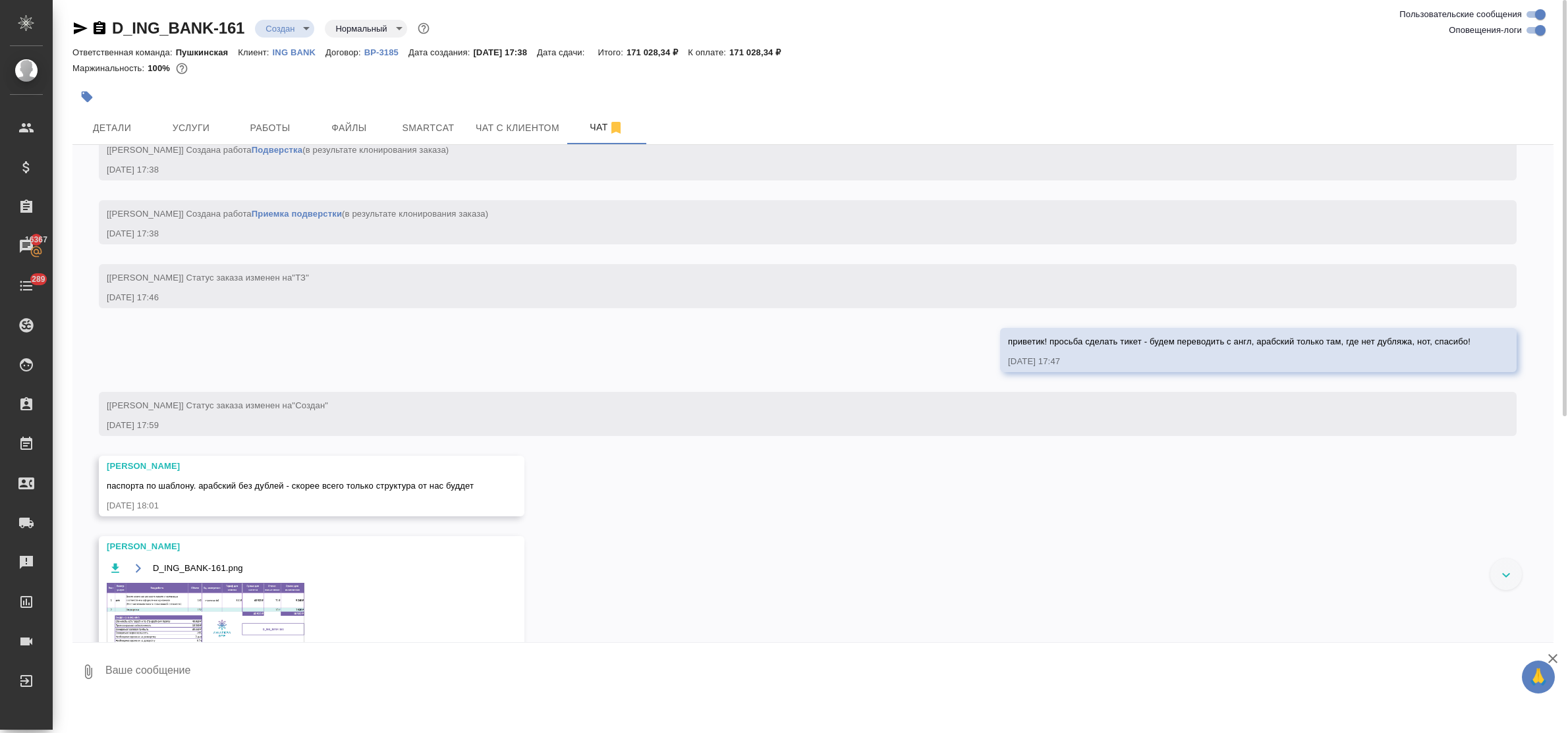
scroll to position [960, 0]
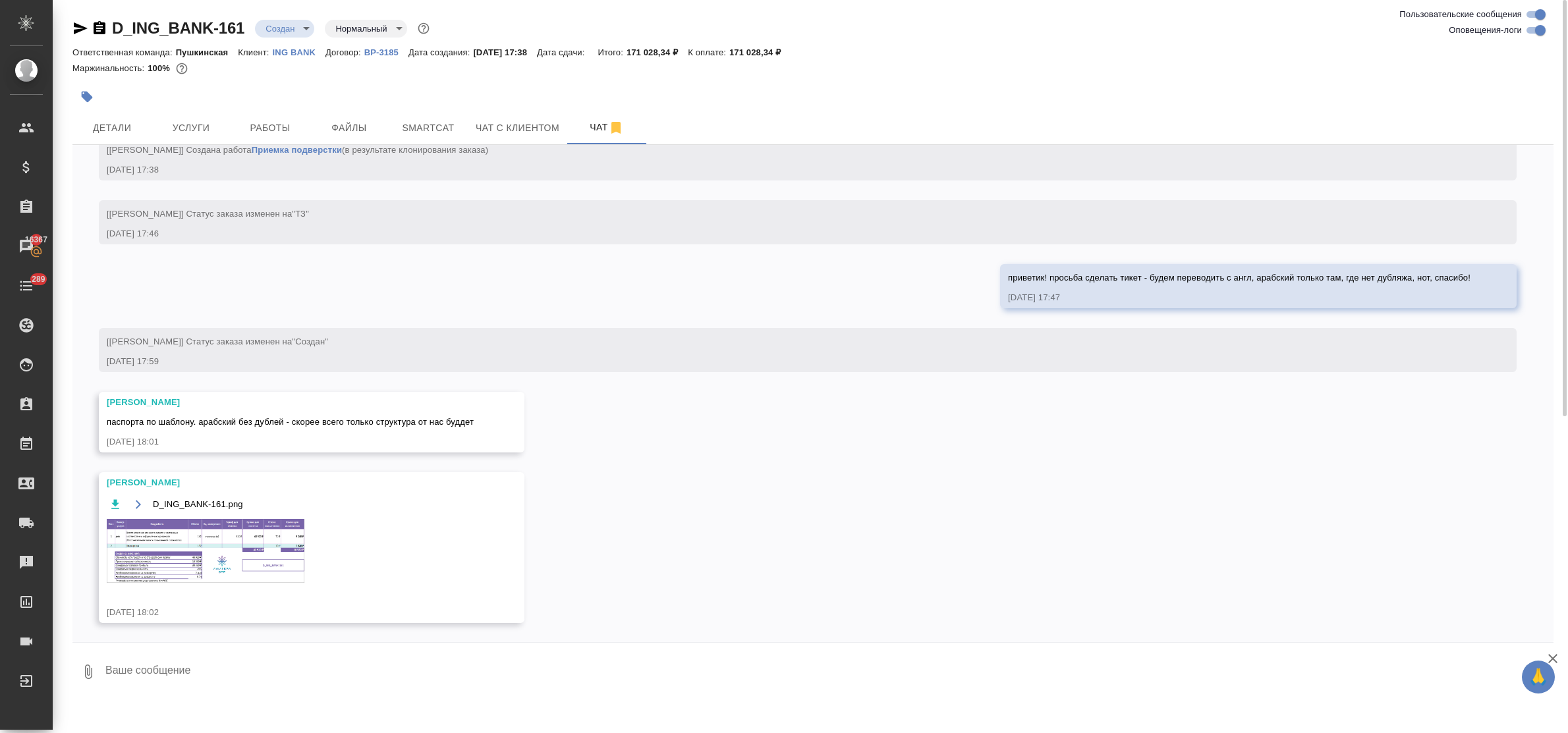
click at [214, 519] on img at bounding box center [205, 551] width 198 height 64
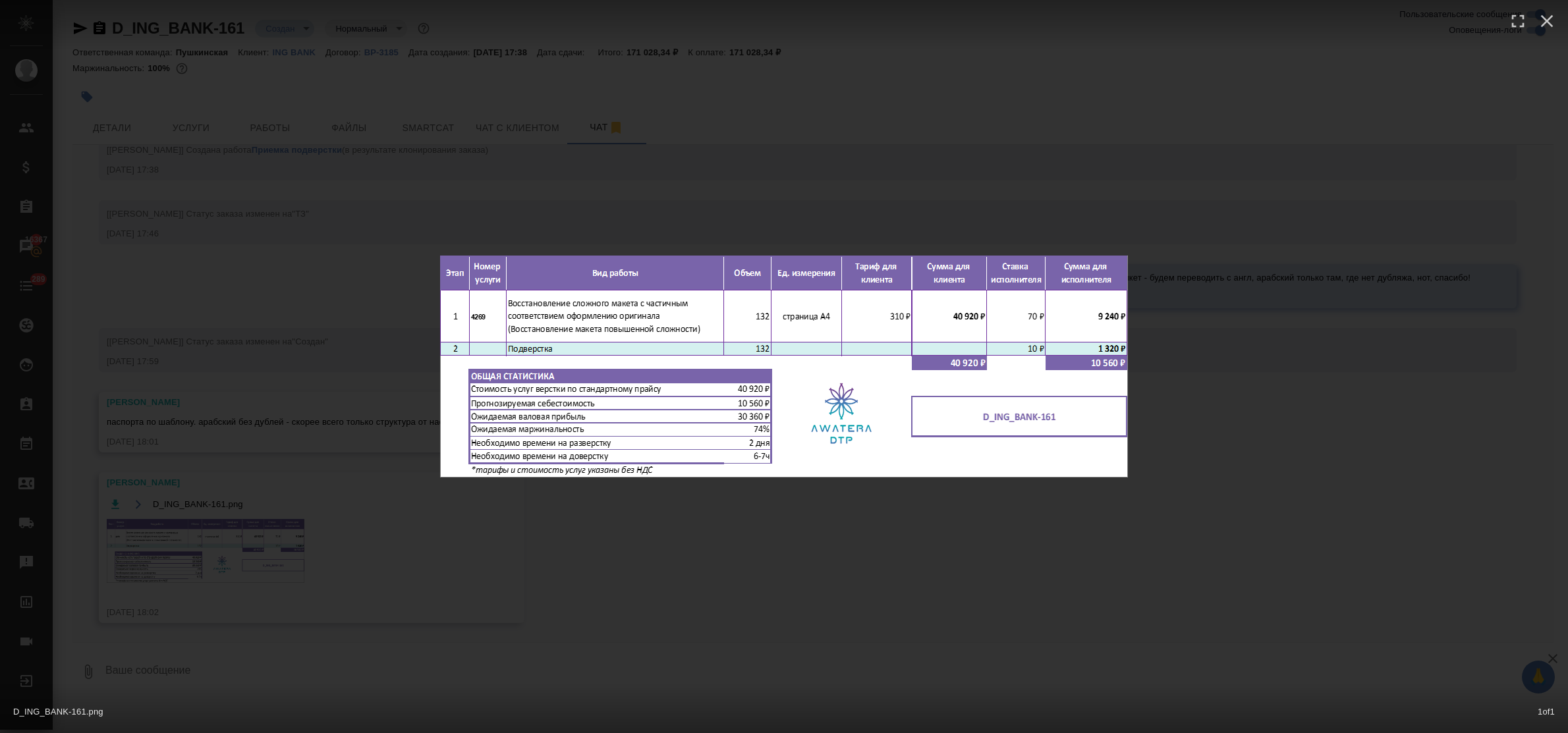
click at [640, 548] on div "D_ING_BANK-161.png 1 of 1" at bounding box center [784, 366] width 1568 height 733
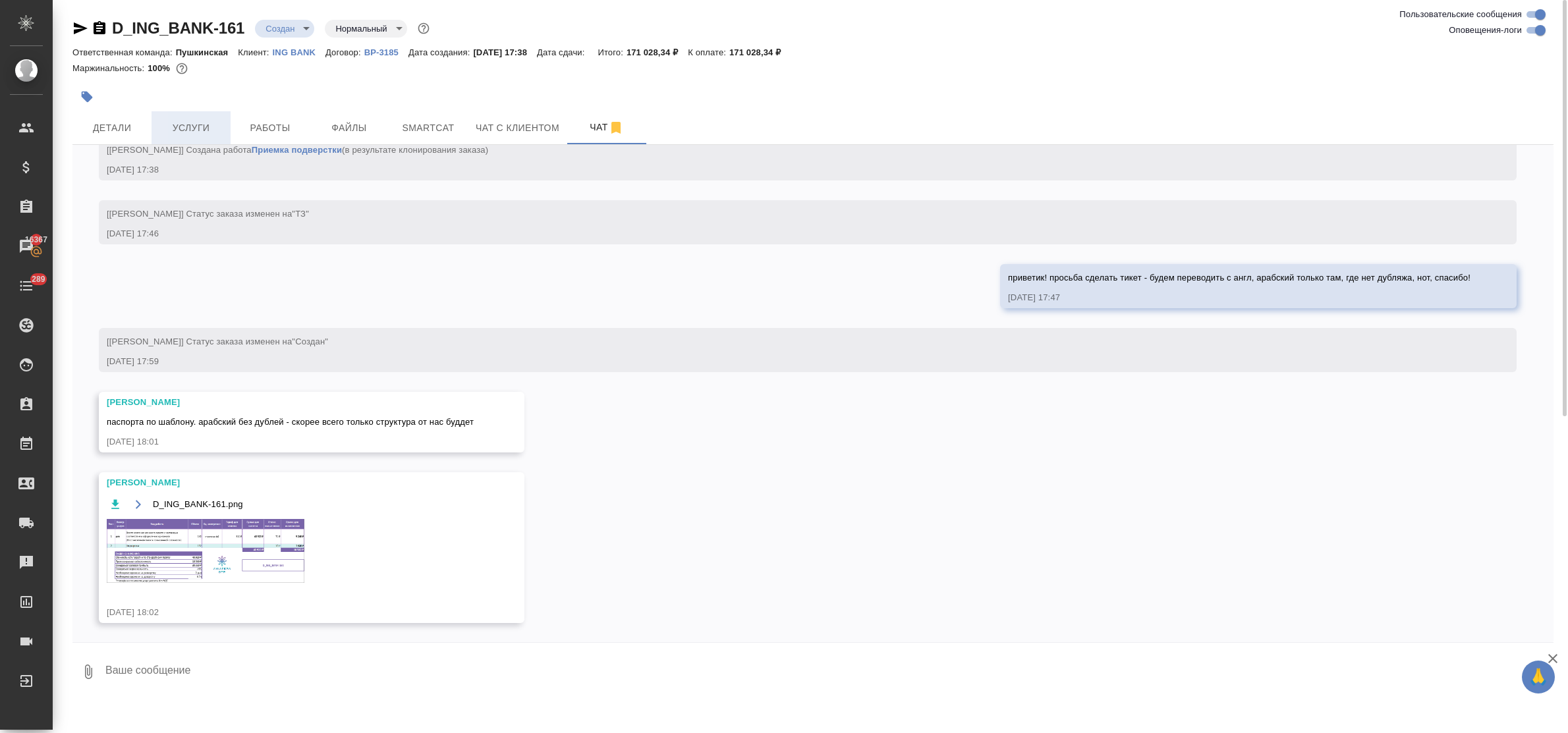
click at [193, 122] on span "Услуги" at bounding box center [191, 128] width 64 height 17
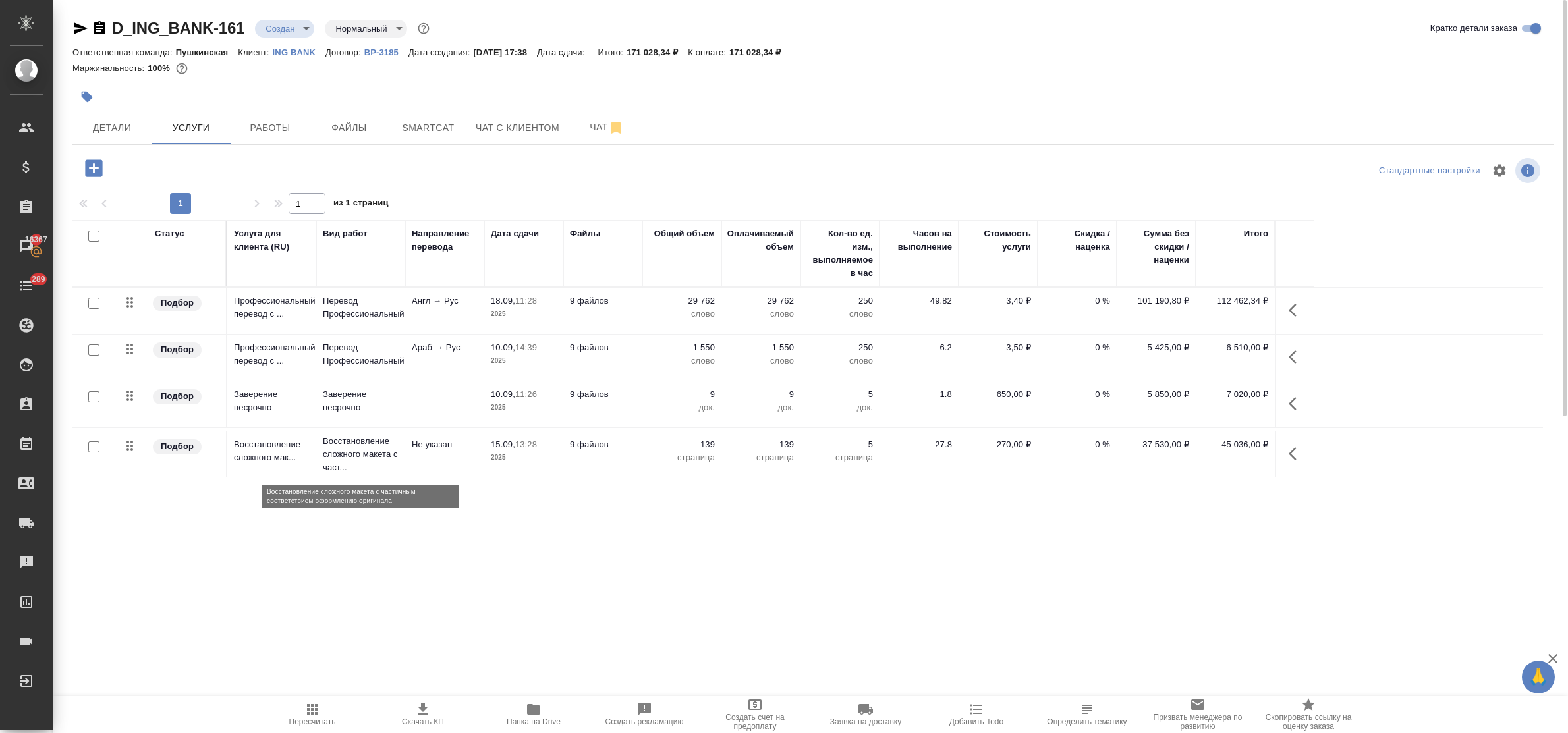
click at [370, 440] on p "Восстановление сложного макета с част..." at bounding box center [361, 454] width 76 height 39
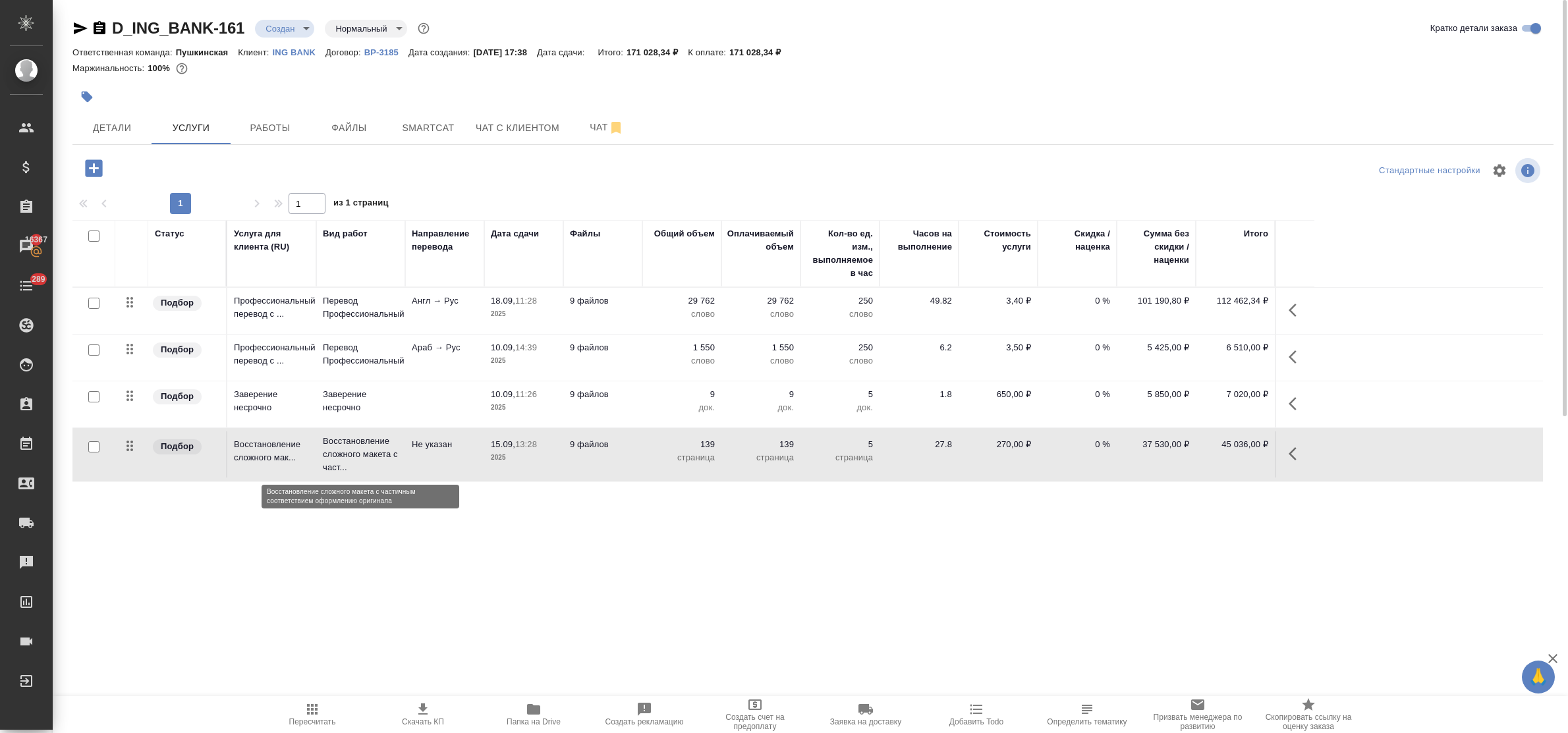
click at [370, 440] on p "Восстановление сложного макета с част..." at bounding box center [361, 454] width 76 height 39
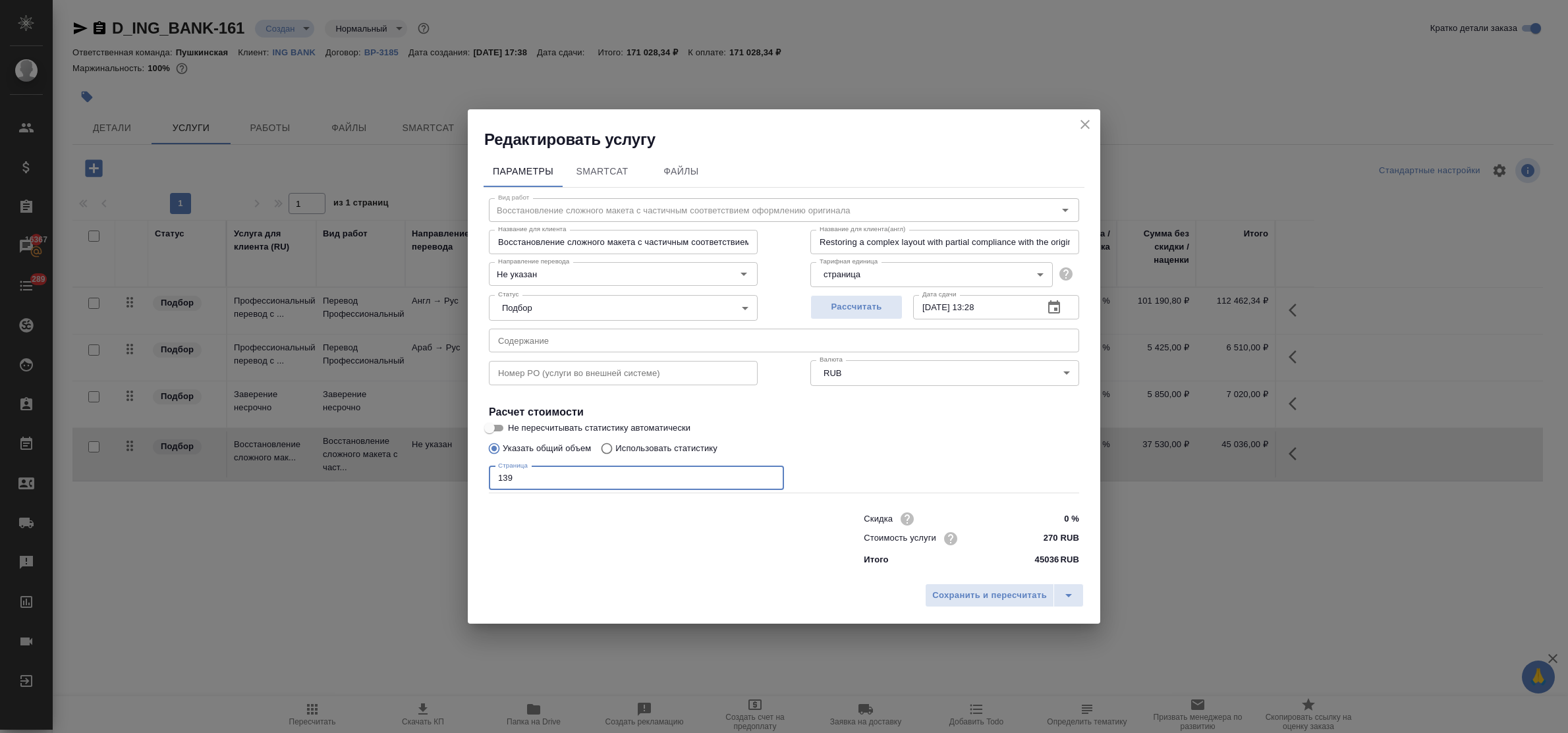
click at [531, 482] on input "139" at bounding box center [636, 478] width 296 height 23
type input "139"
click at [977, 590] on span "Сохранить и пересчитать" at bounding box center [990, 596] width 115 height 15
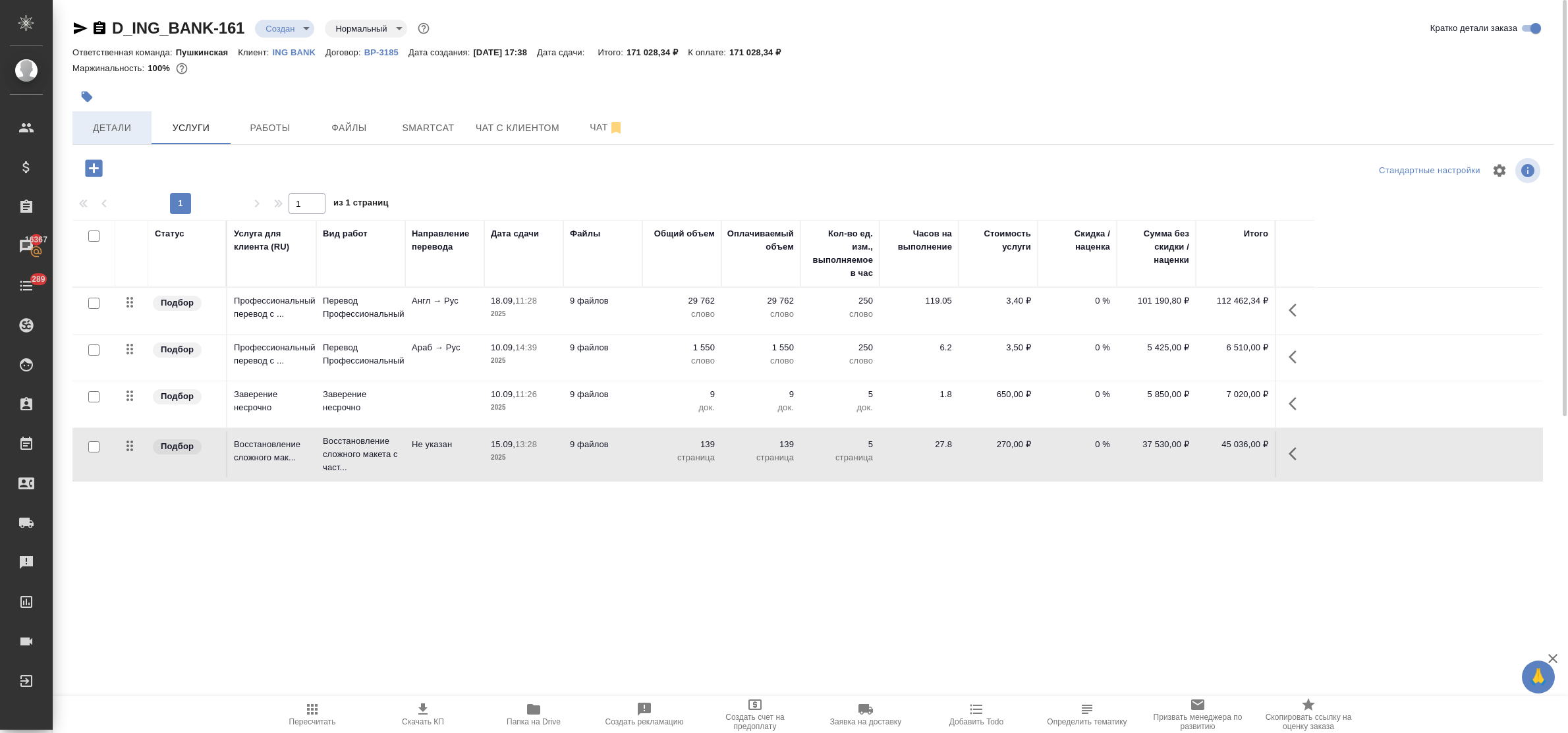
click at [104, 133] on span "Детали" at bounding box center [112, 128] width 64 height 17
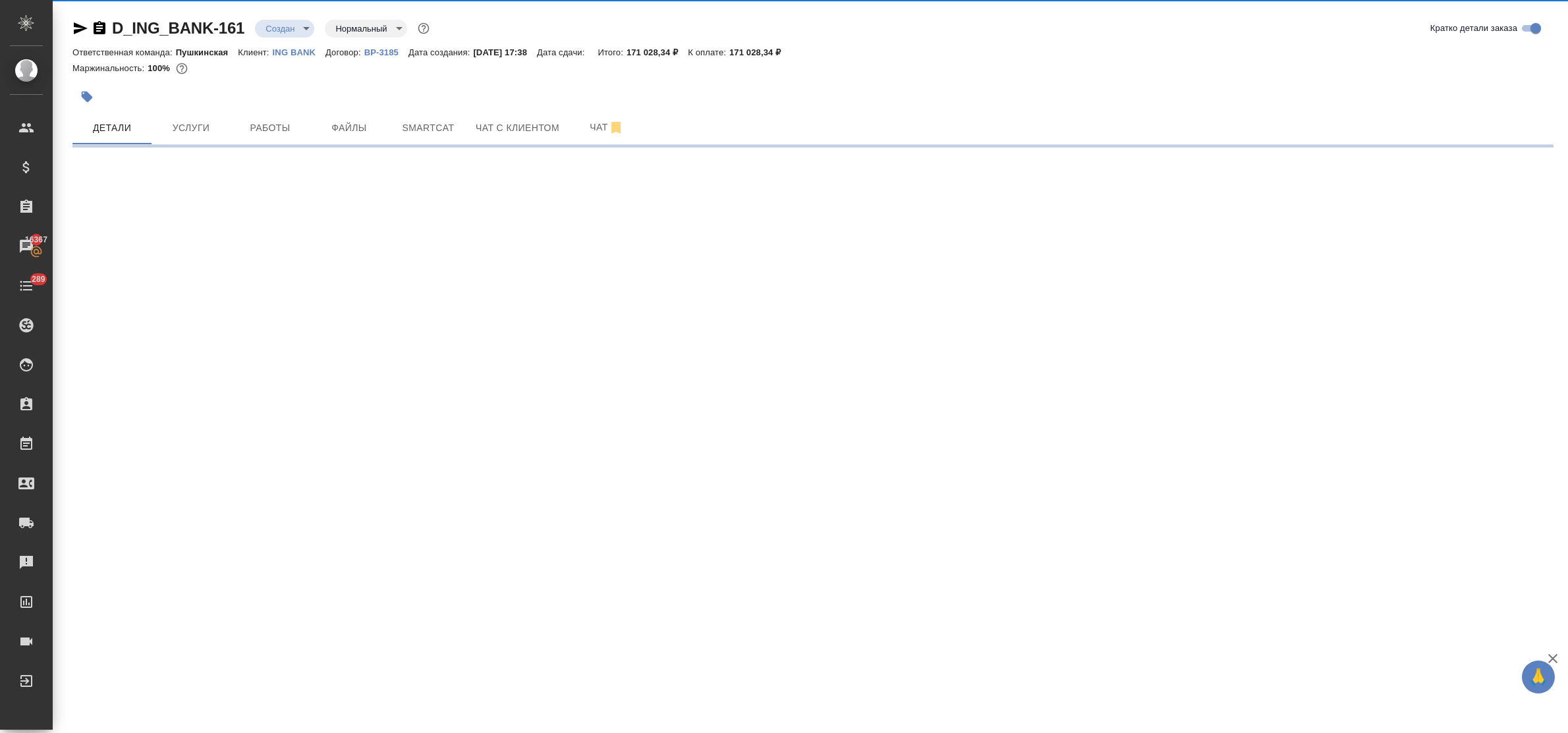
select select "RU"
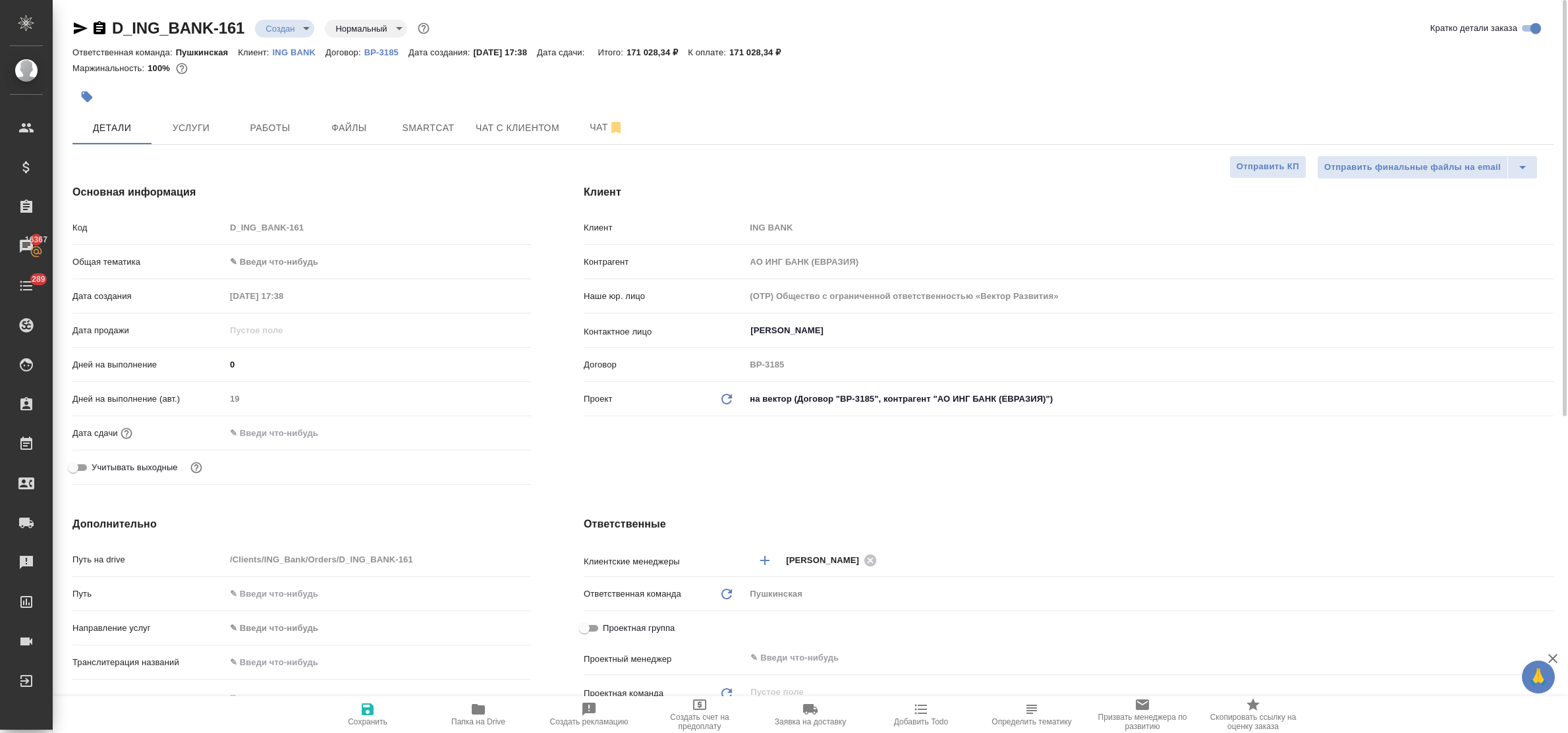
type textarea "x"
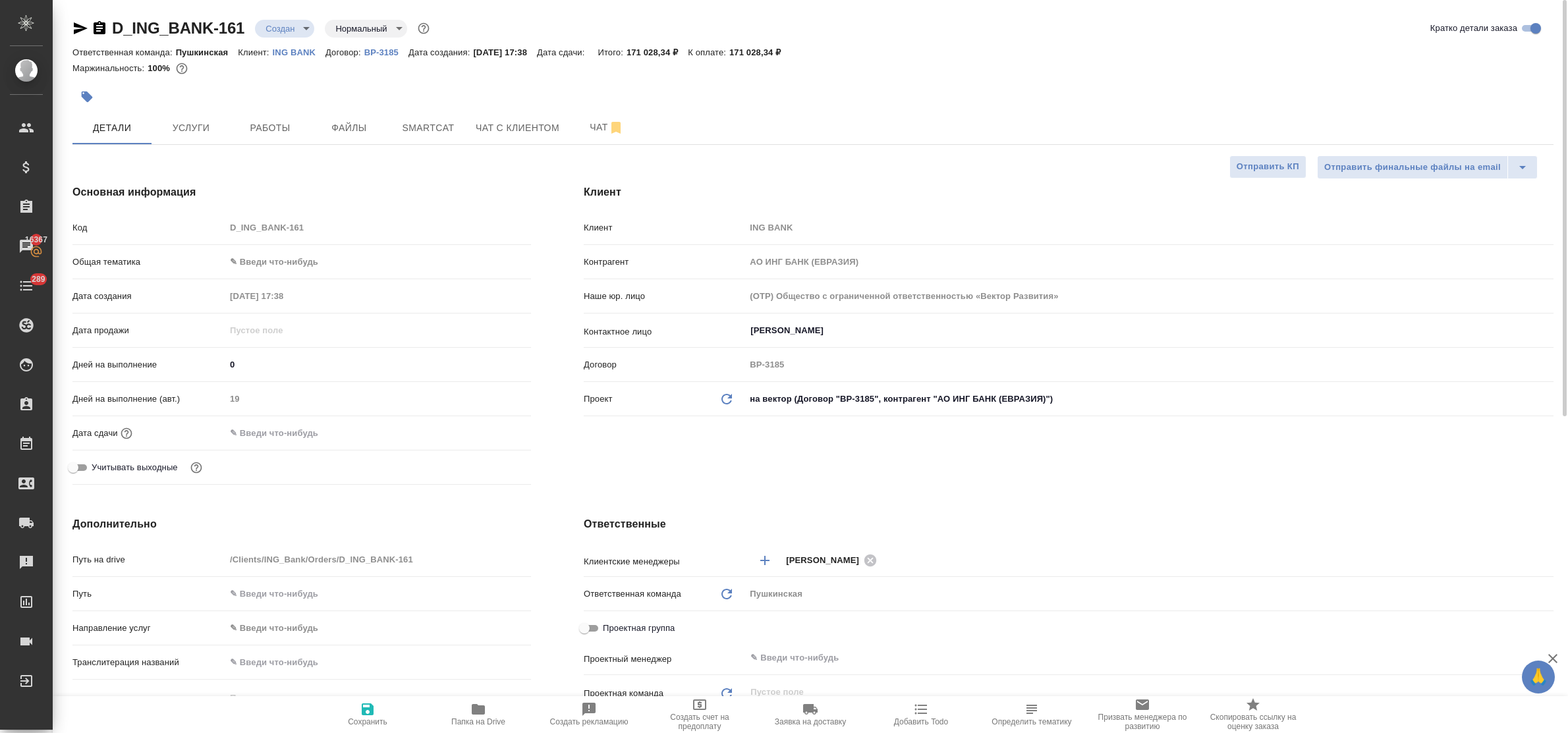
type textarea "x"
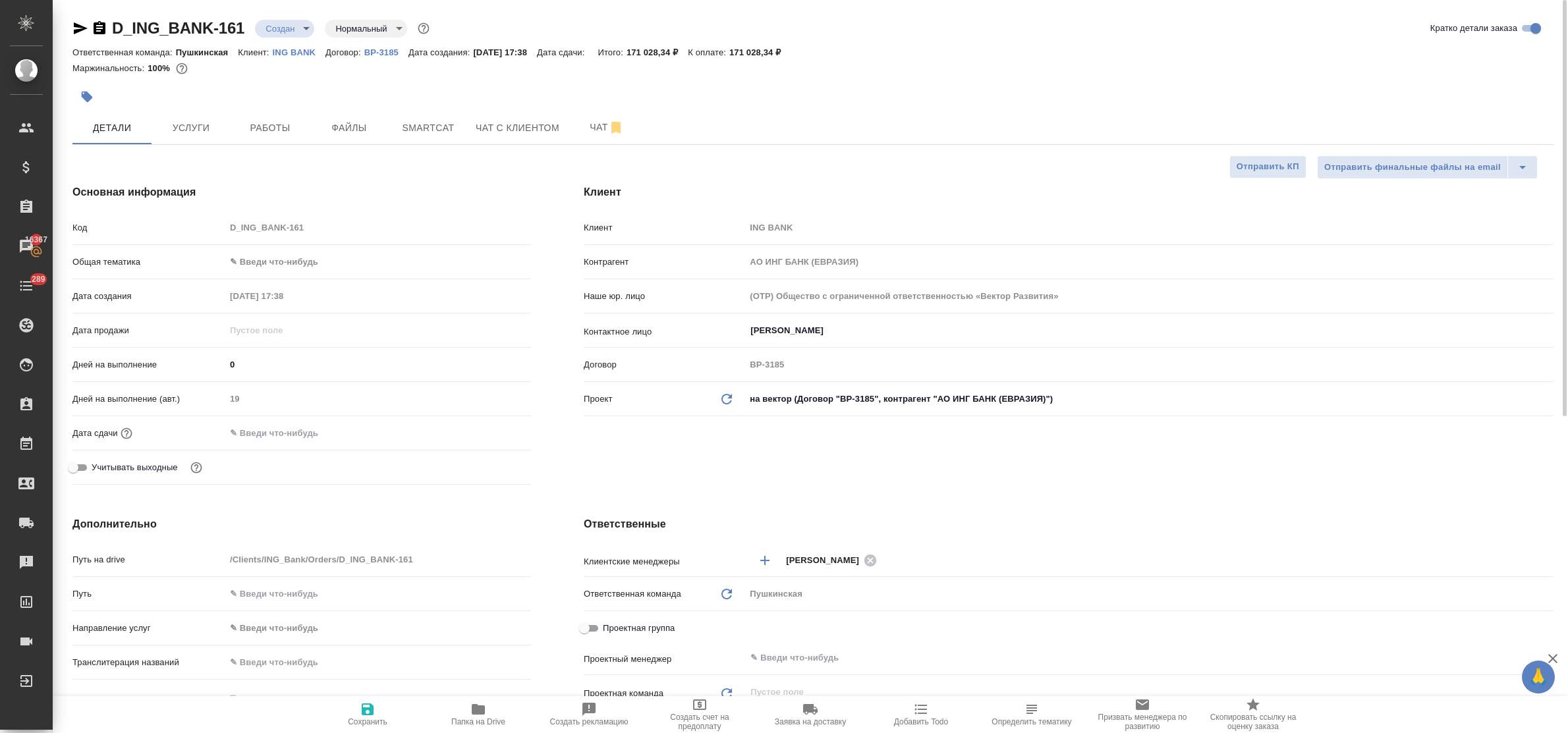
type textarea "x"
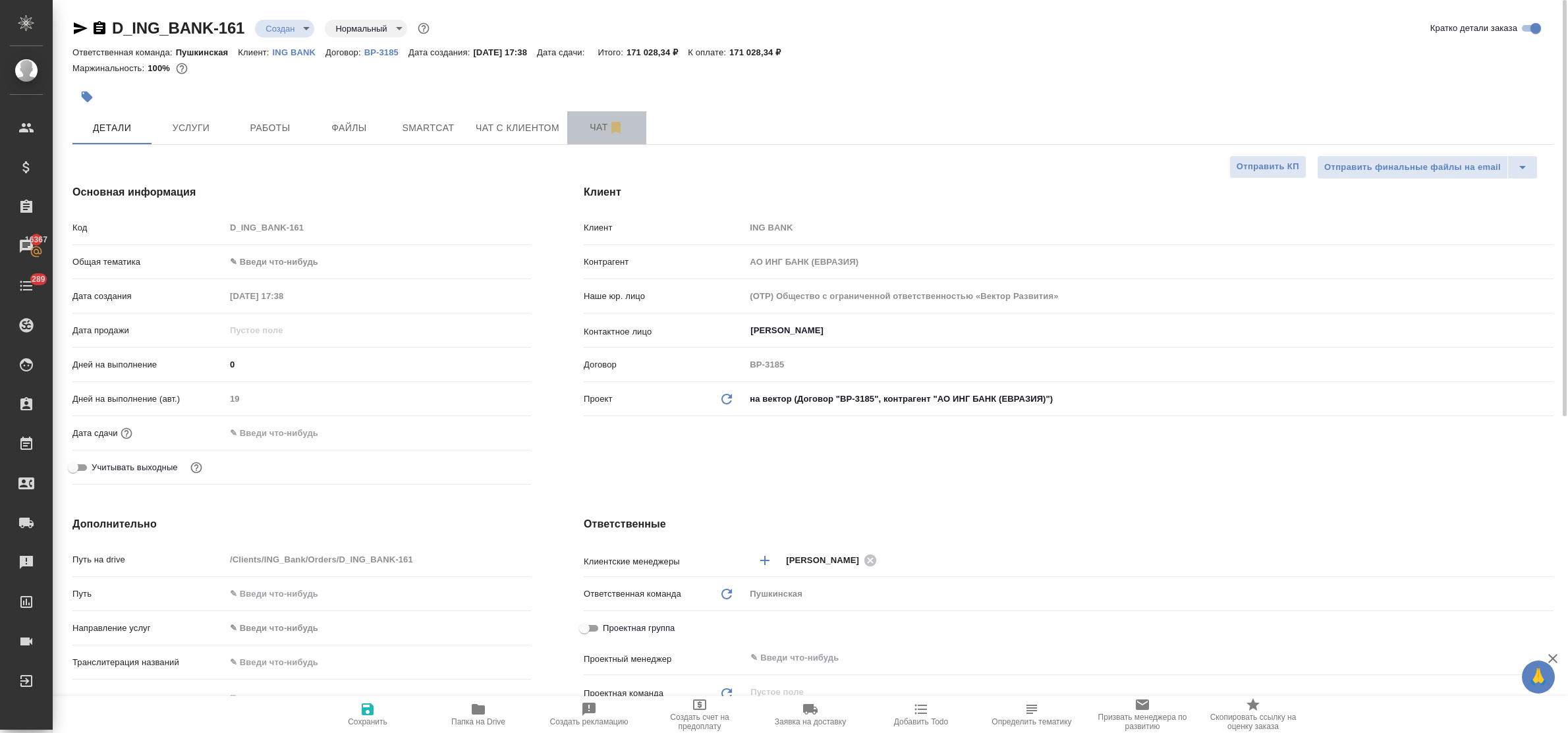
click at [599, 131] on span "Чат" at bounding box center [607, 127] width 64 height 17
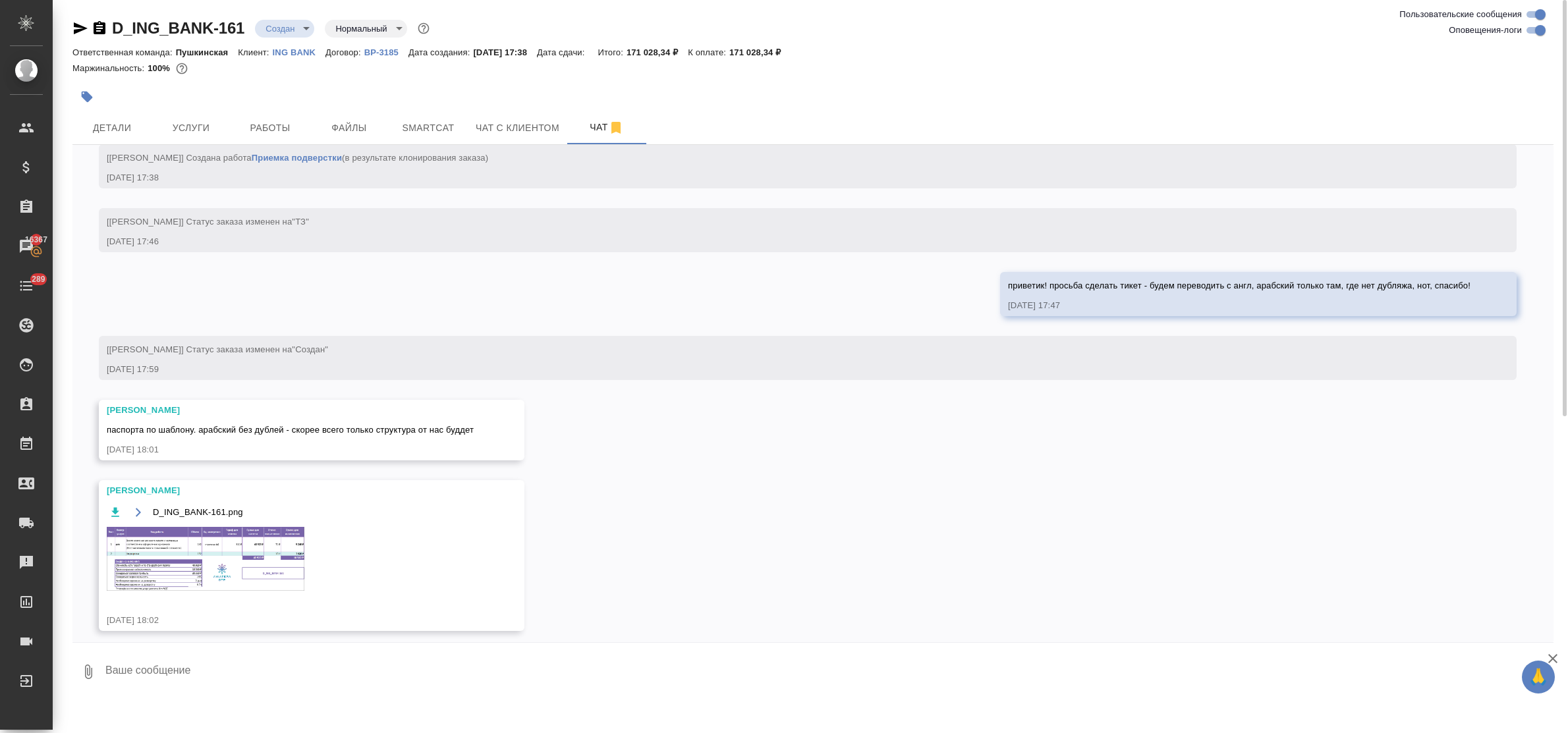
scroll to position [960, 0]
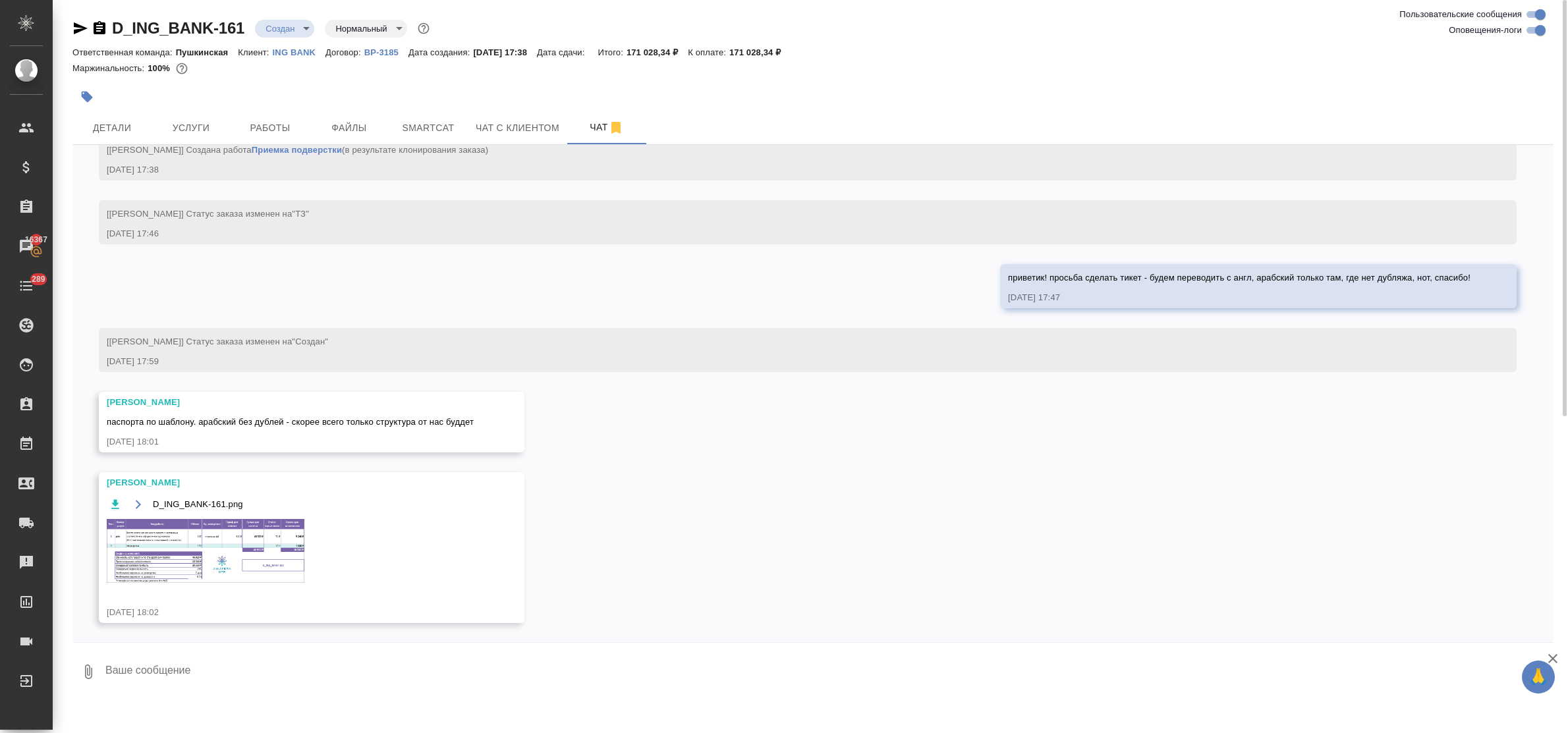
click at [280, 544] on img at bounding box center [205, 551] width 198 height 64
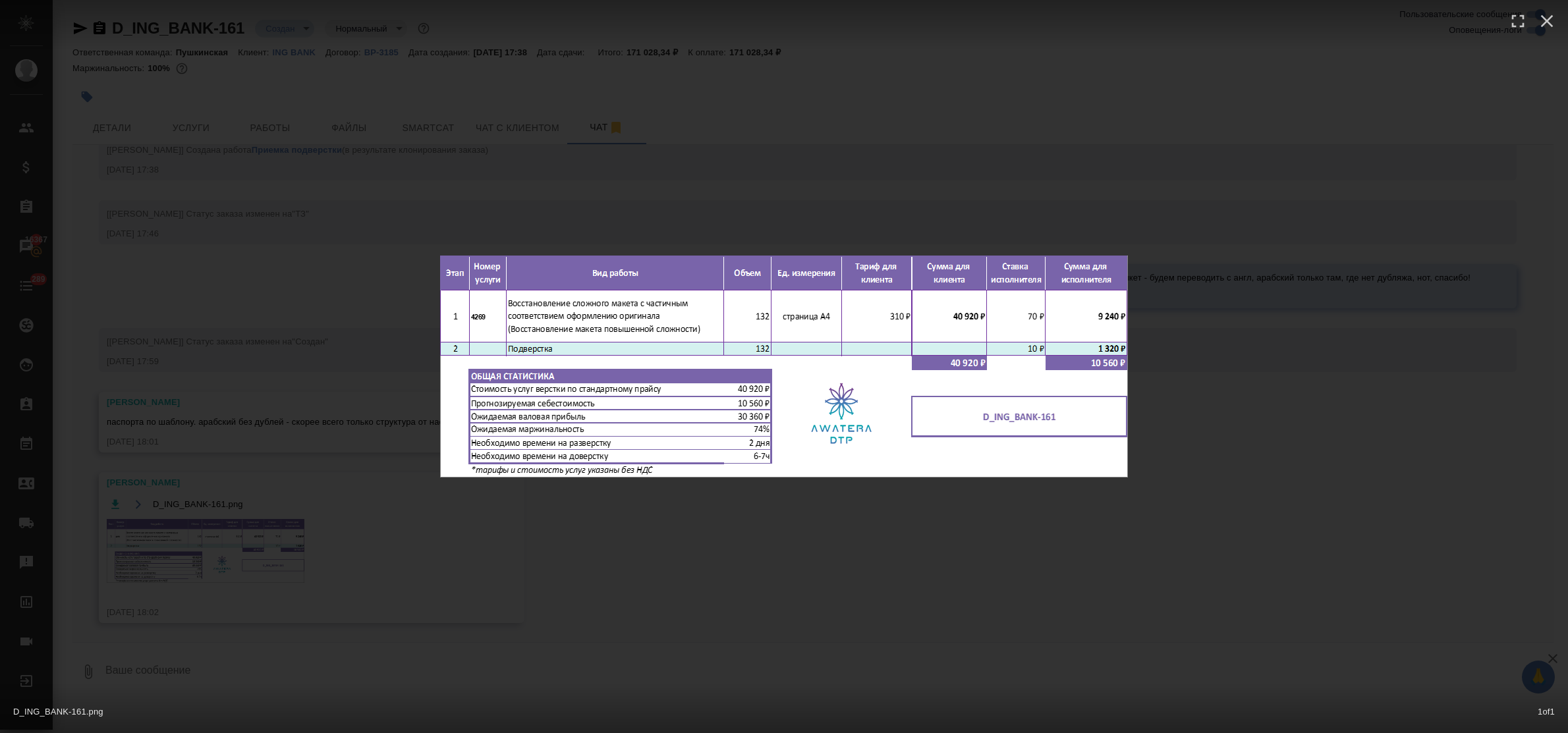
click at [568, 564] on div "D_ING_BANK-161.png 1 of 1" at bounding box center [784, 366] width 1568 height 733
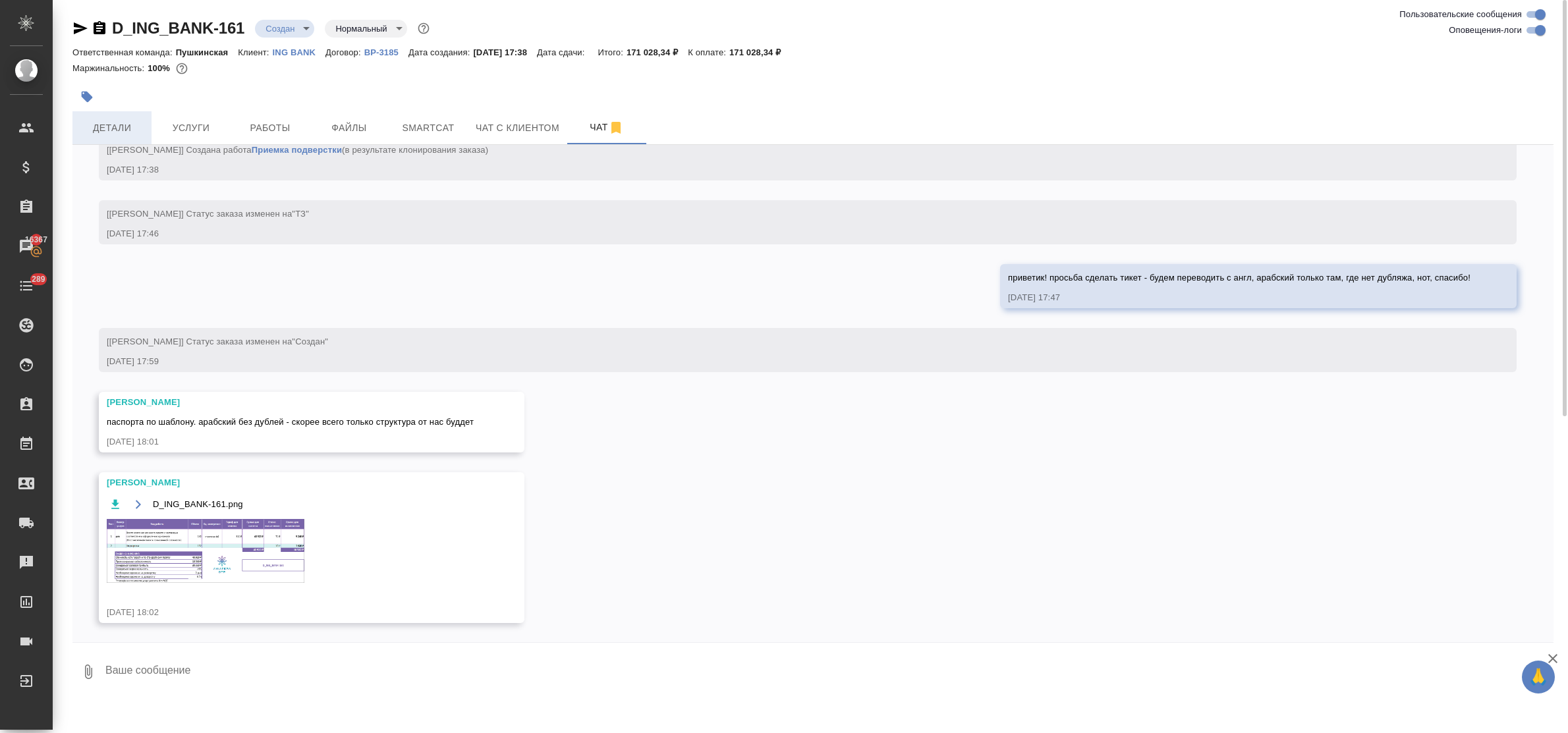
click at [121, 131] on span "Детали" at bounding box center [112, 128] width 64 height 17
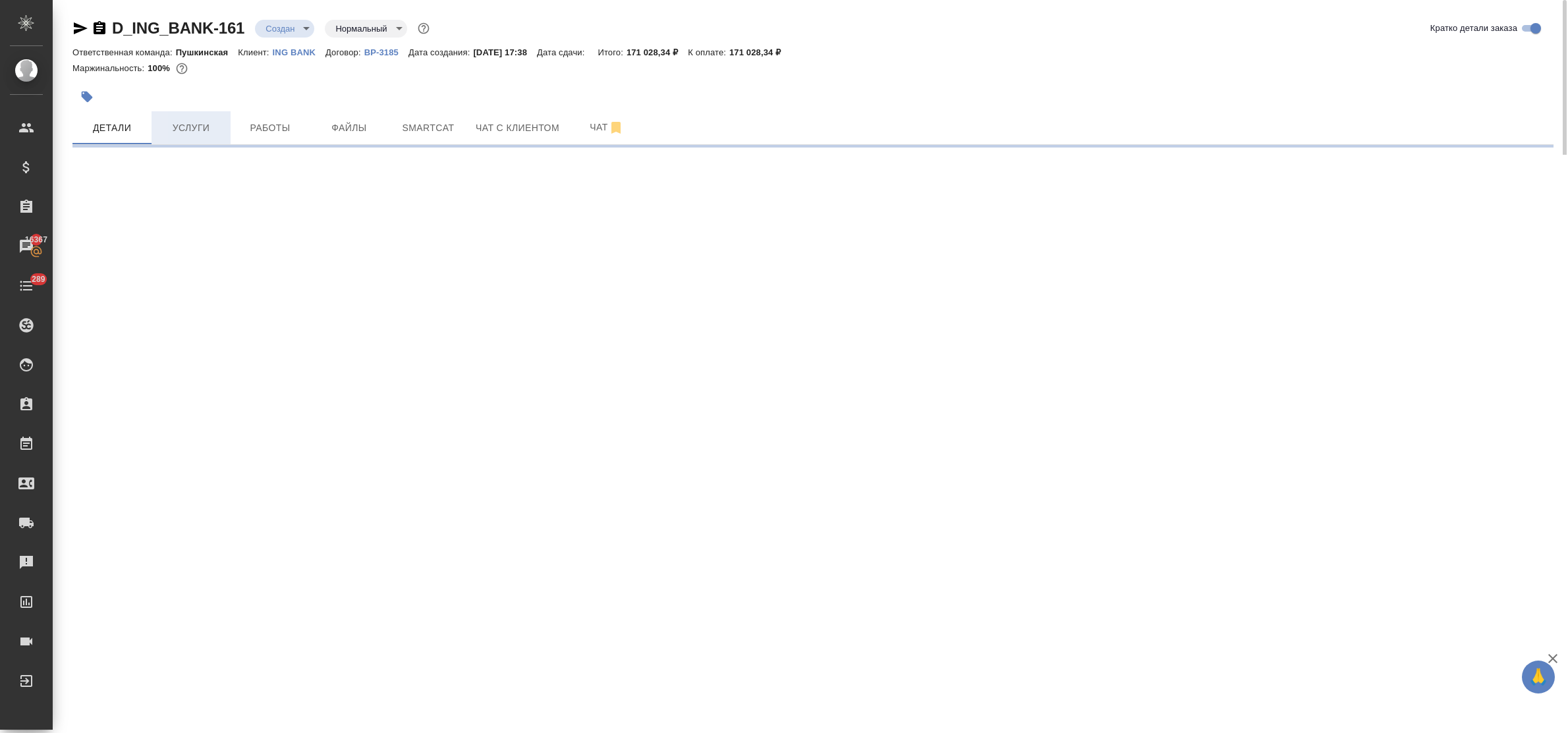
select select "RU"
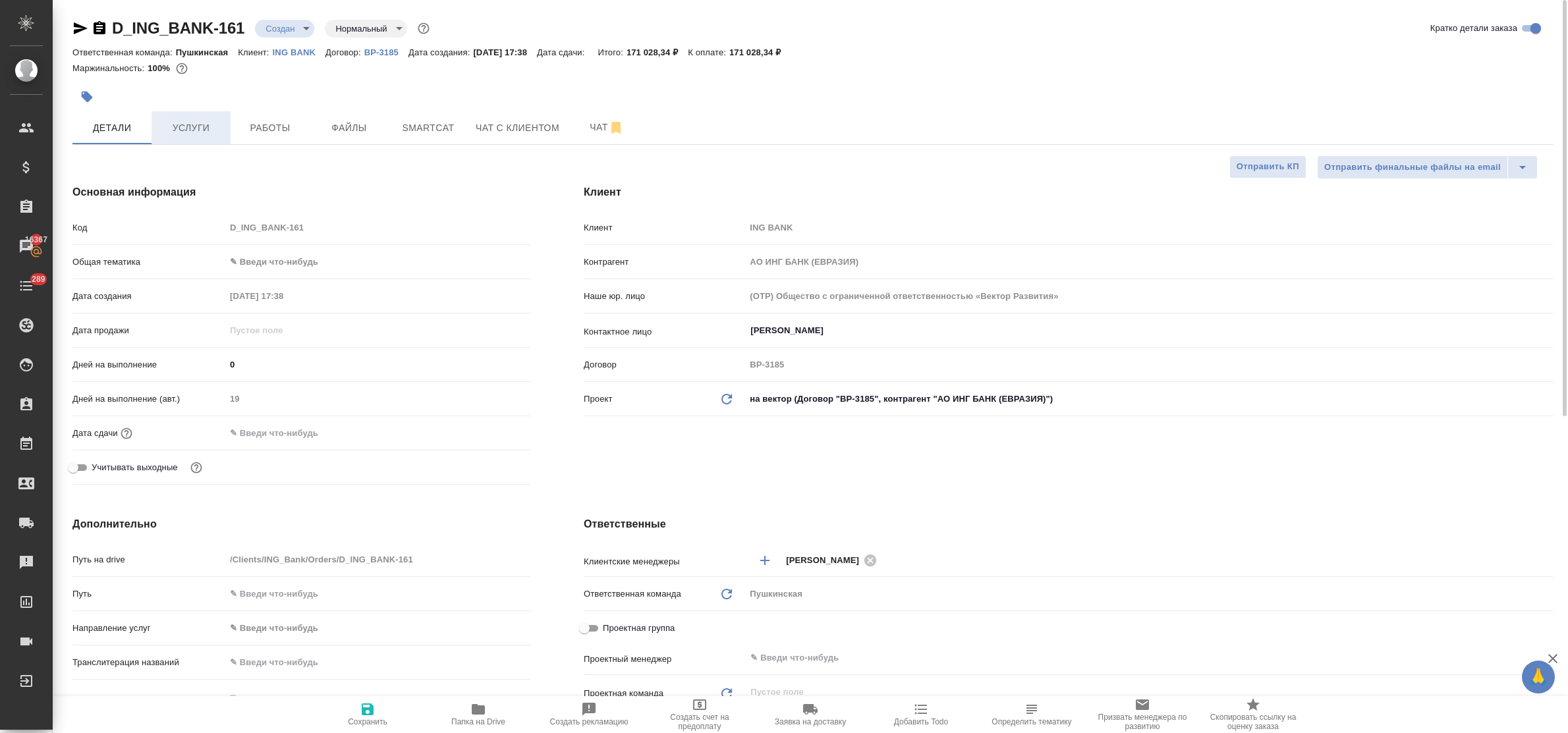
type textarea "x"
click at [199, 131] on span "Услуги" at bounding box center [191, 128] width 64 height 17
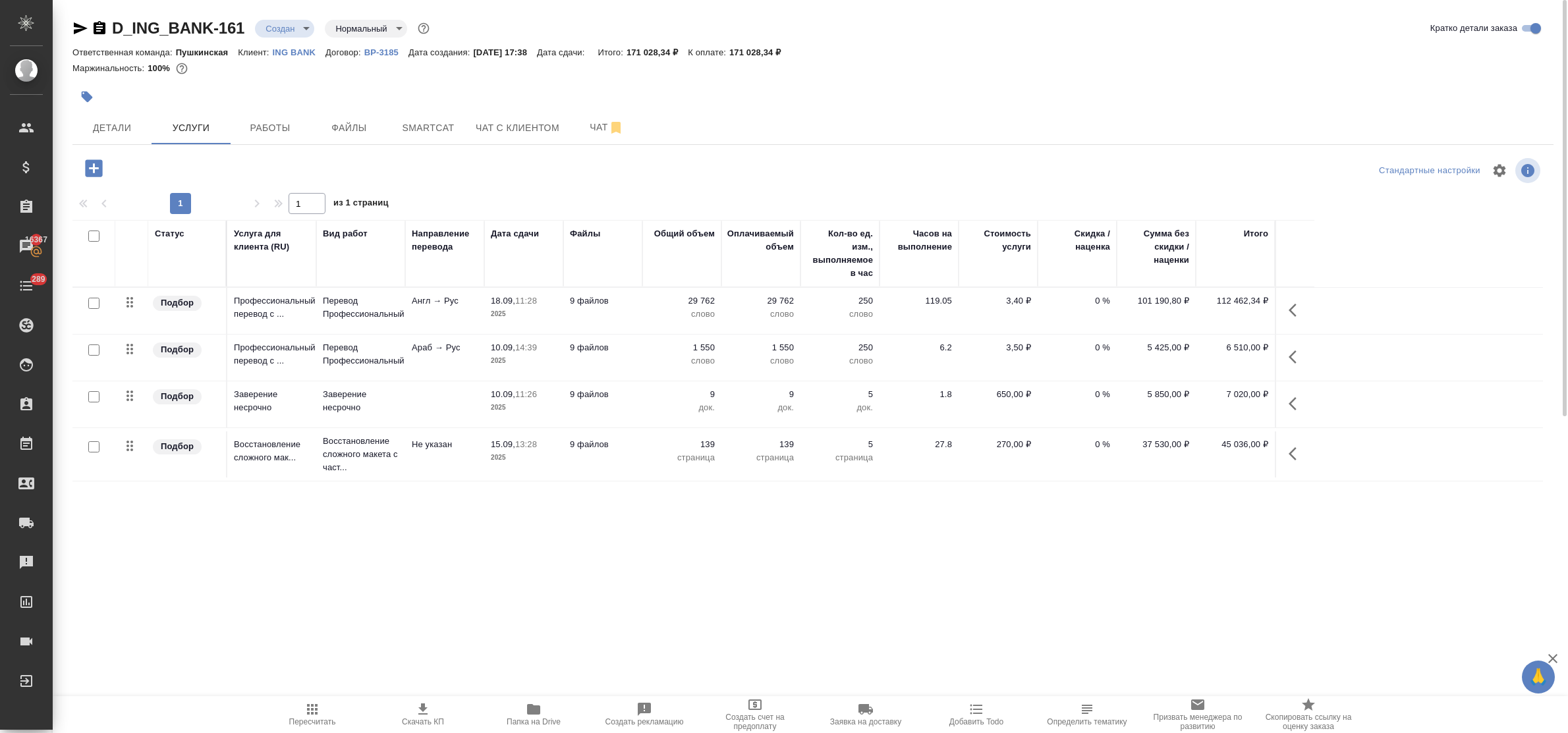
click at [420, 711] on icon "button" at bounding box center [423, 709] width 16 height 16
click at [99, 133] on span "Детали" at bounding box center [112, 128] width 64 height 17
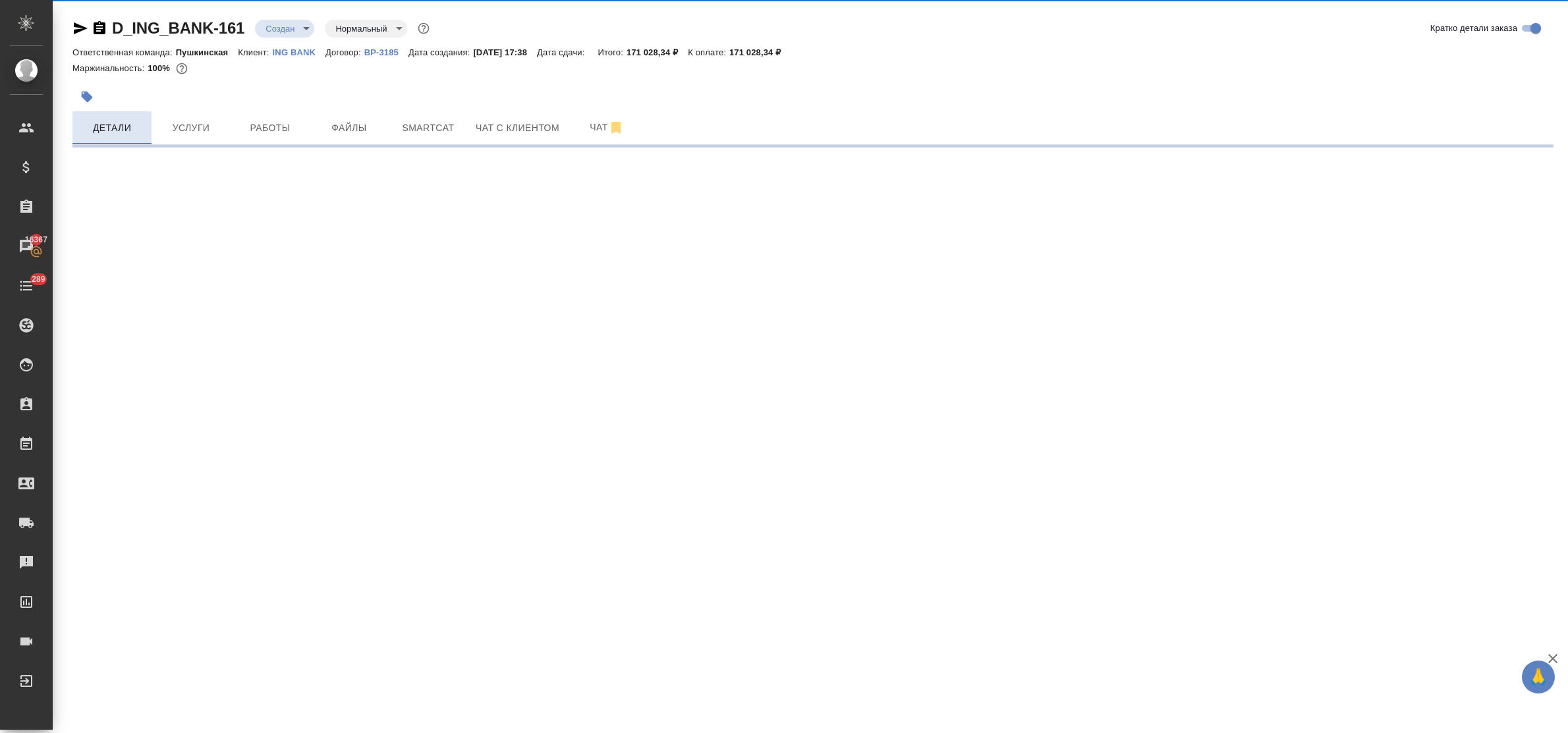
select select "RU"
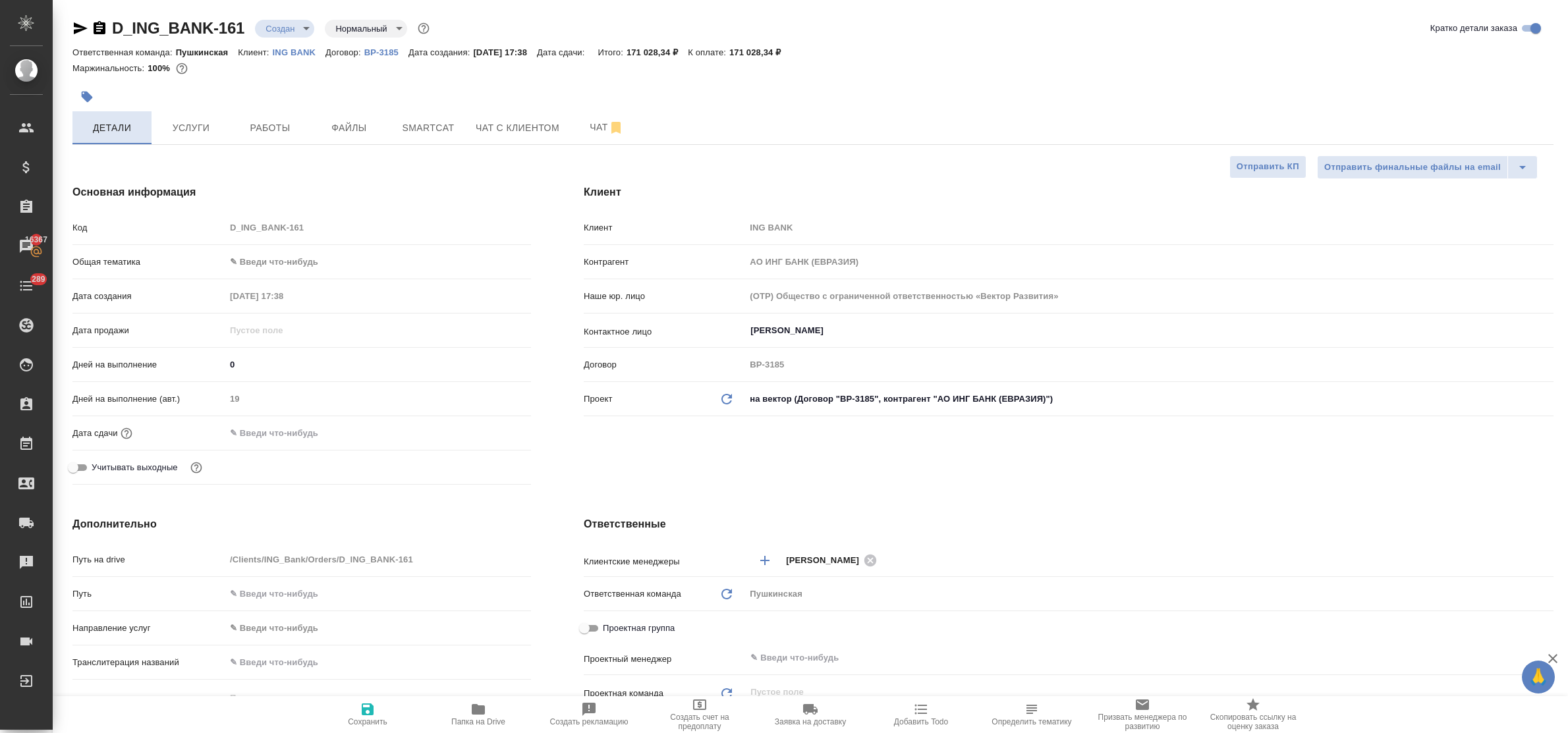
type textarea "x"
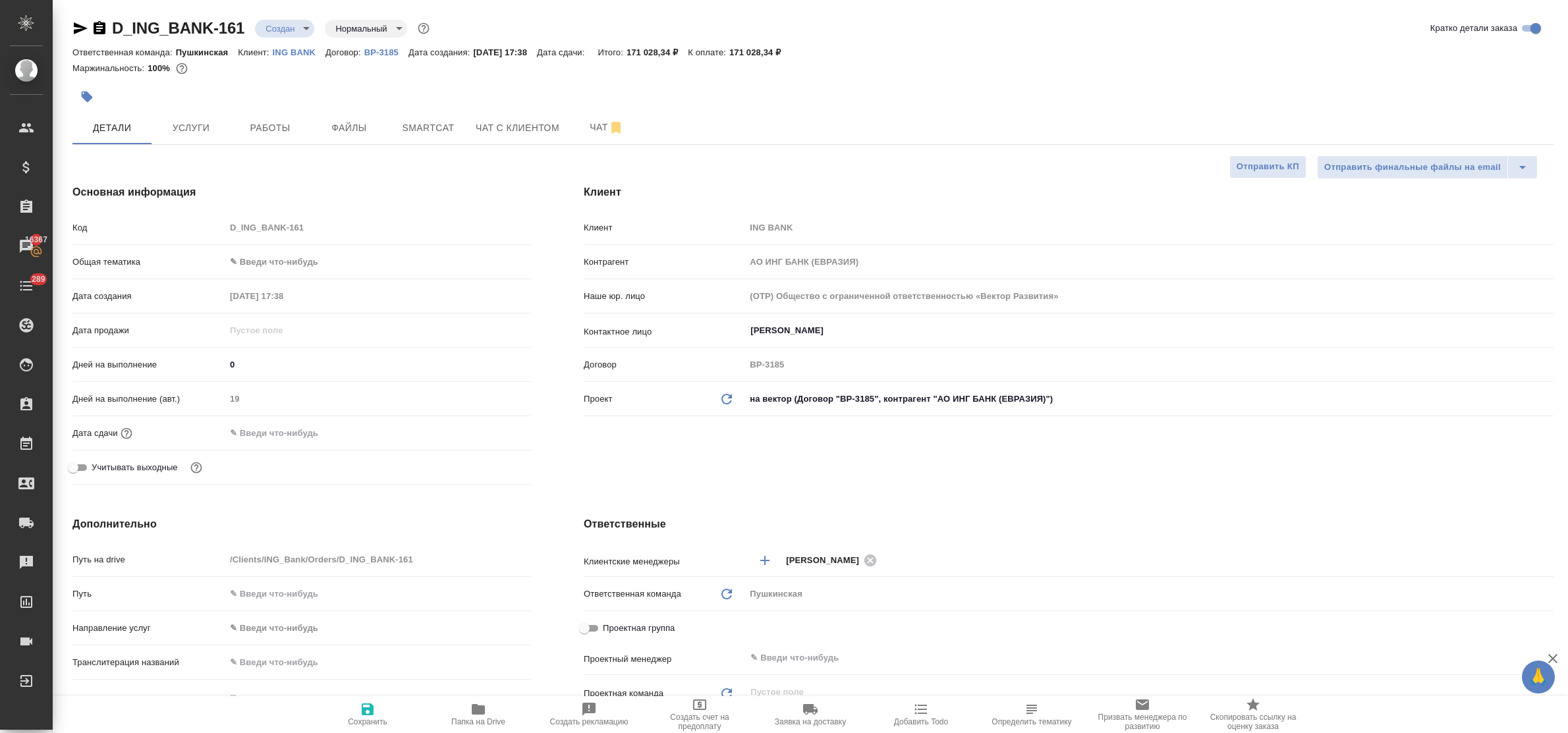
type textarea "x"
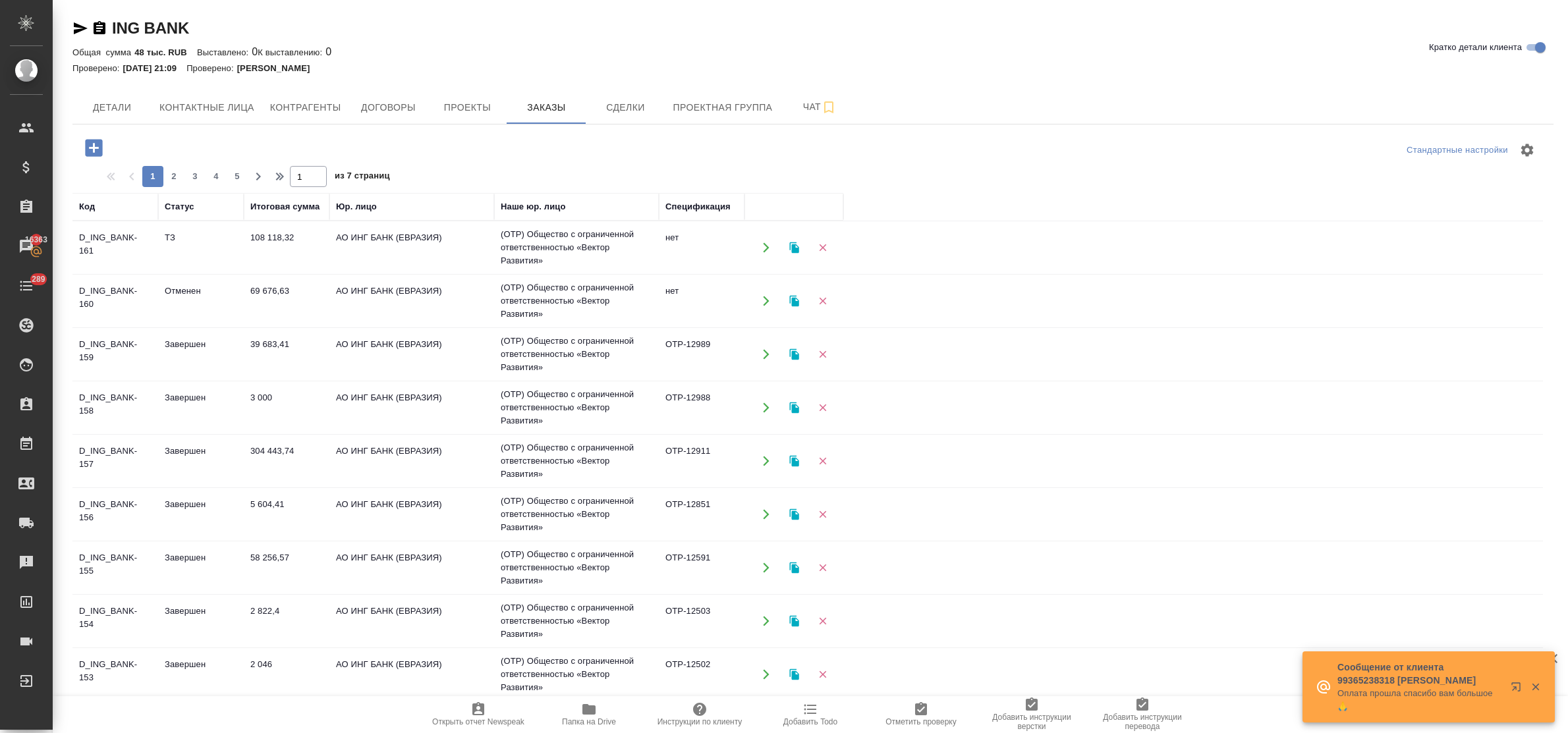
click at [211, 292] on td "Отменен" at bounding box center [201, 300] width 85 height 46
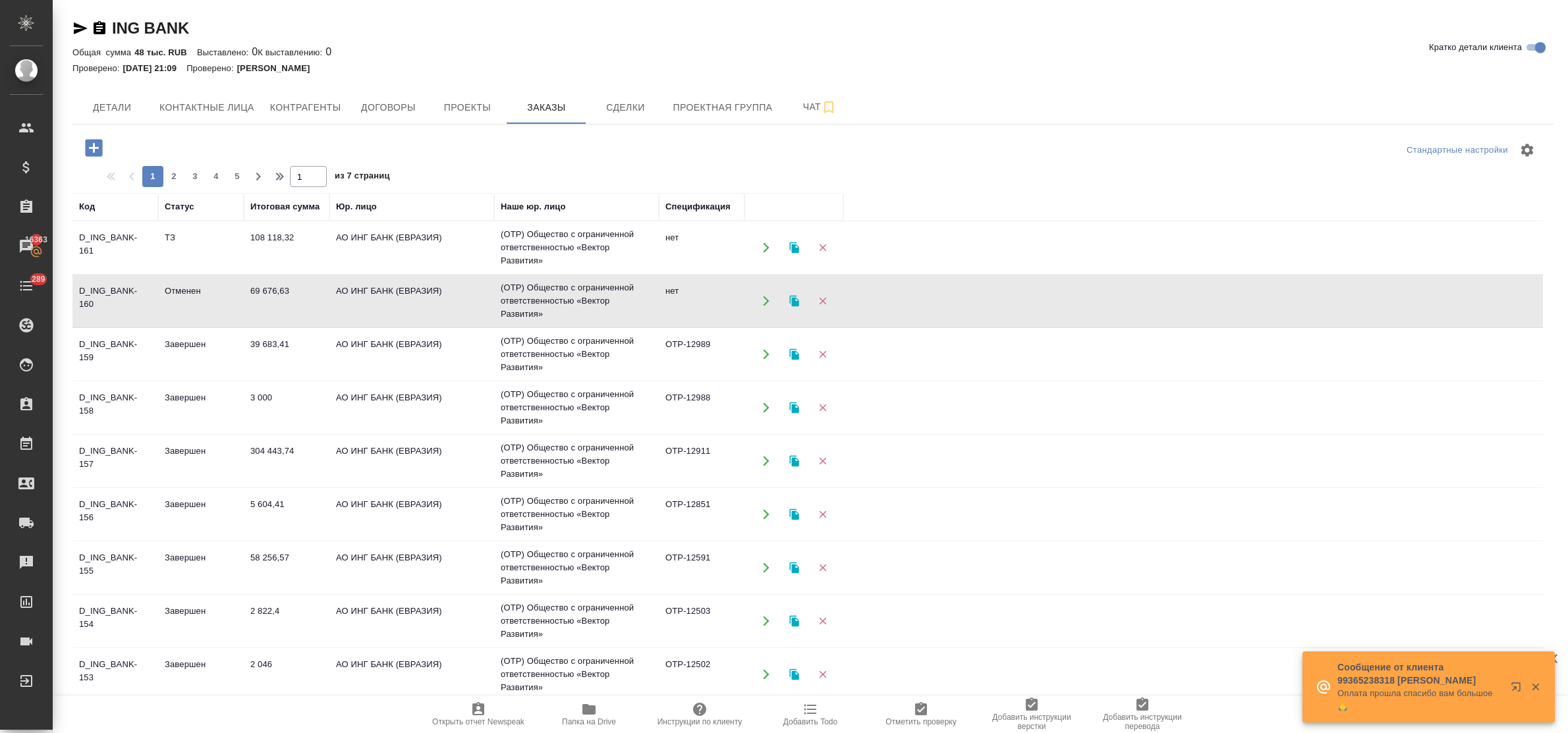
click at [211, 292] on td "Отменен" at bounding box center [201, 300] width 85 height 46
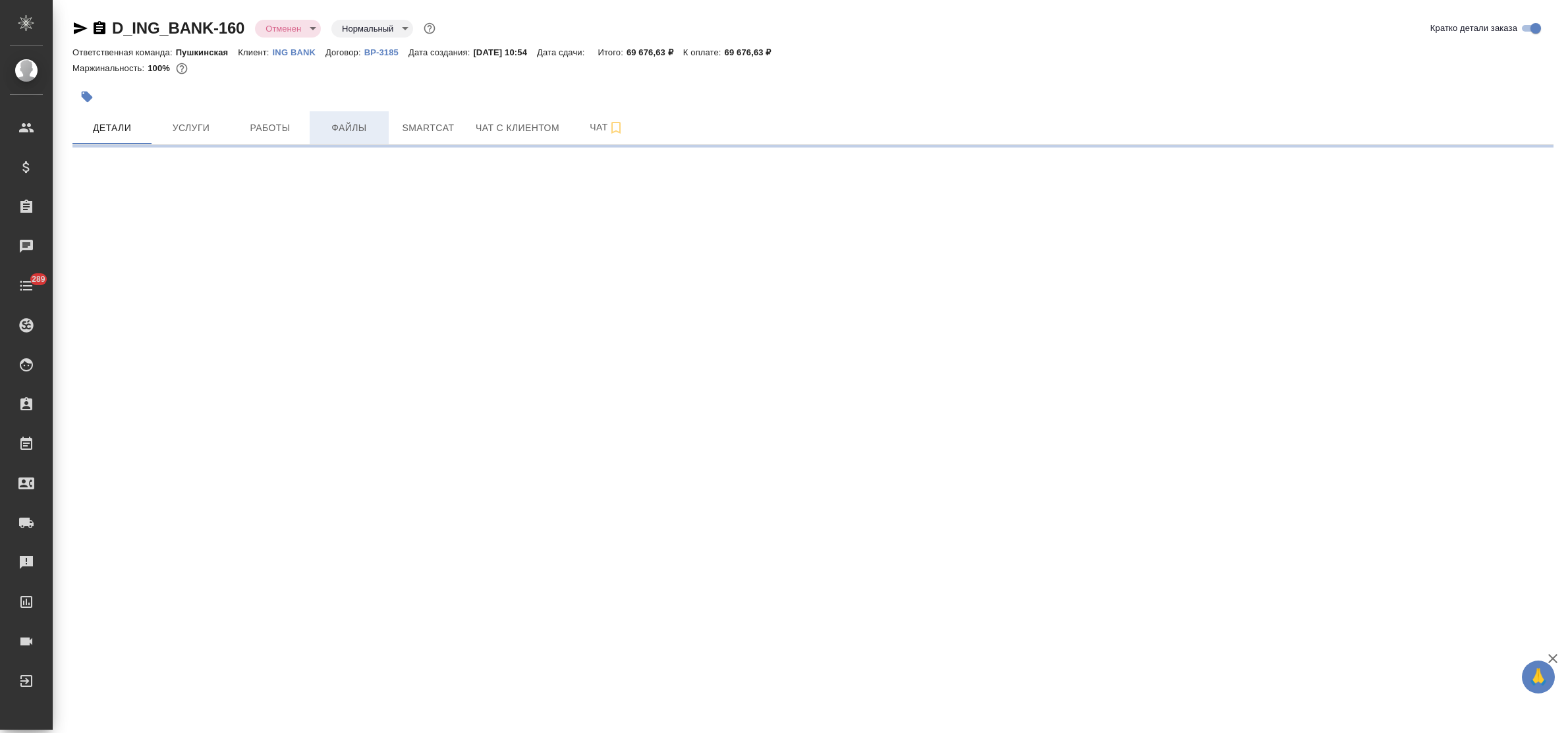
select select "RU"
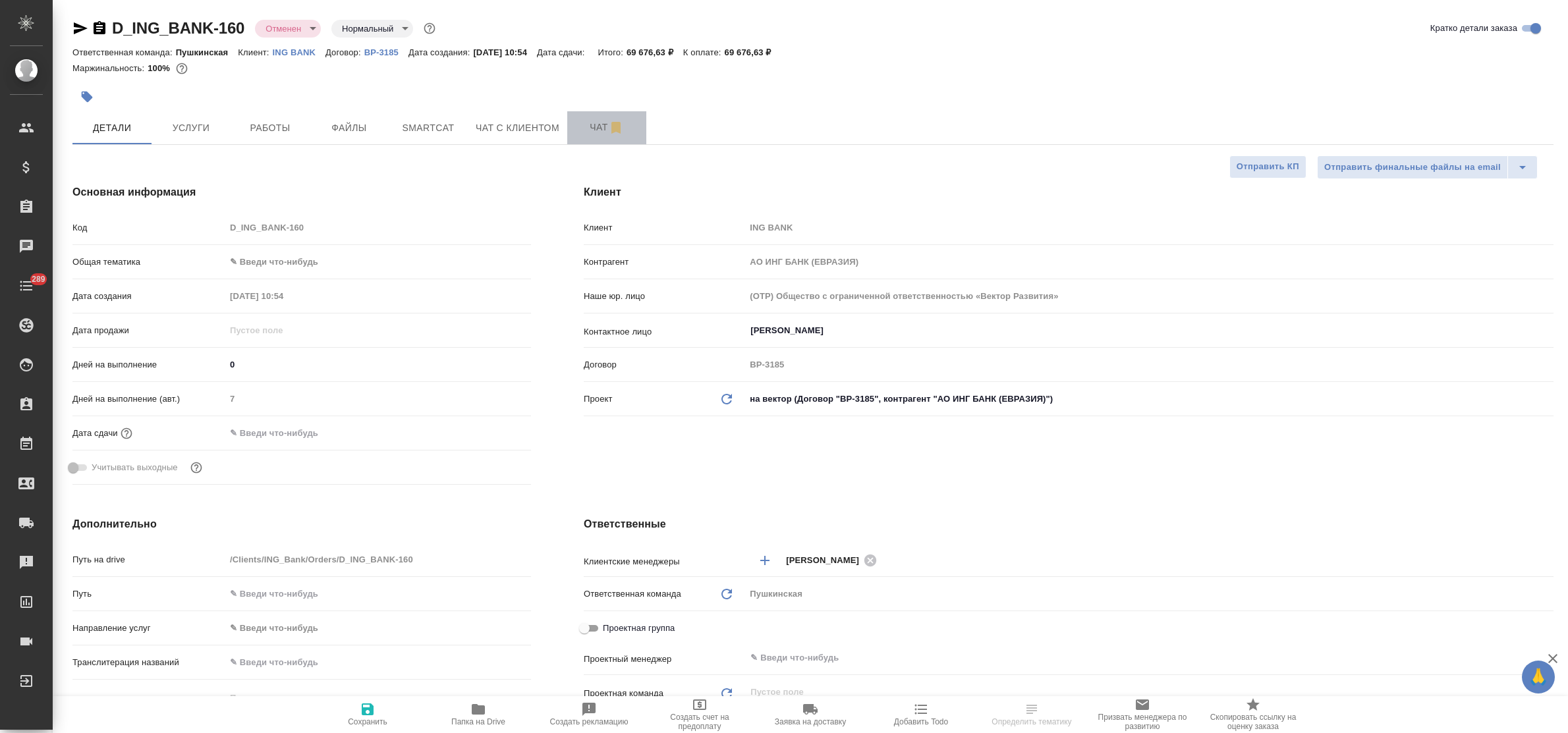
click at [580, 134] on span "Чат" at bounding box center [607, 127] width 64 height 17
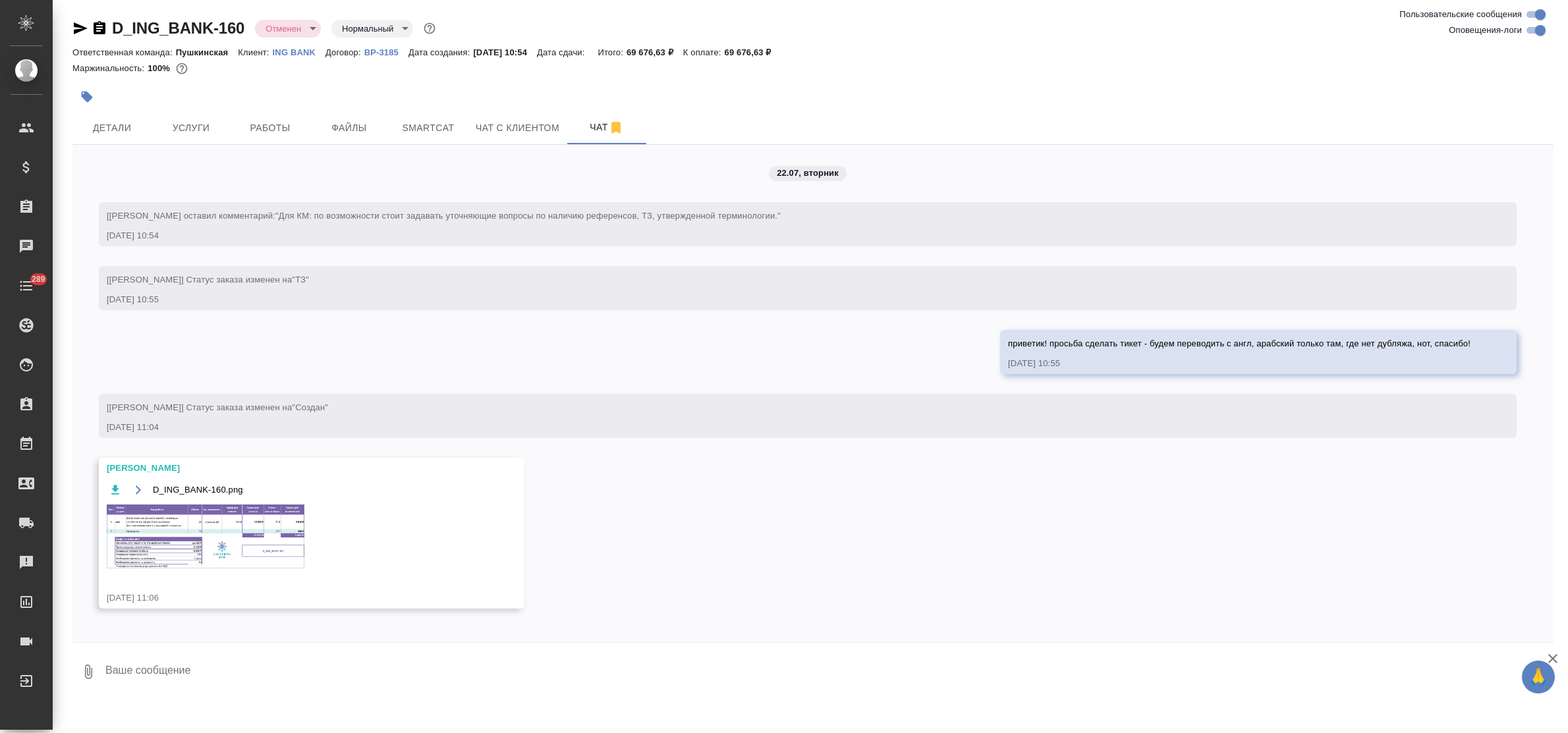
scroll to position [44, 0]
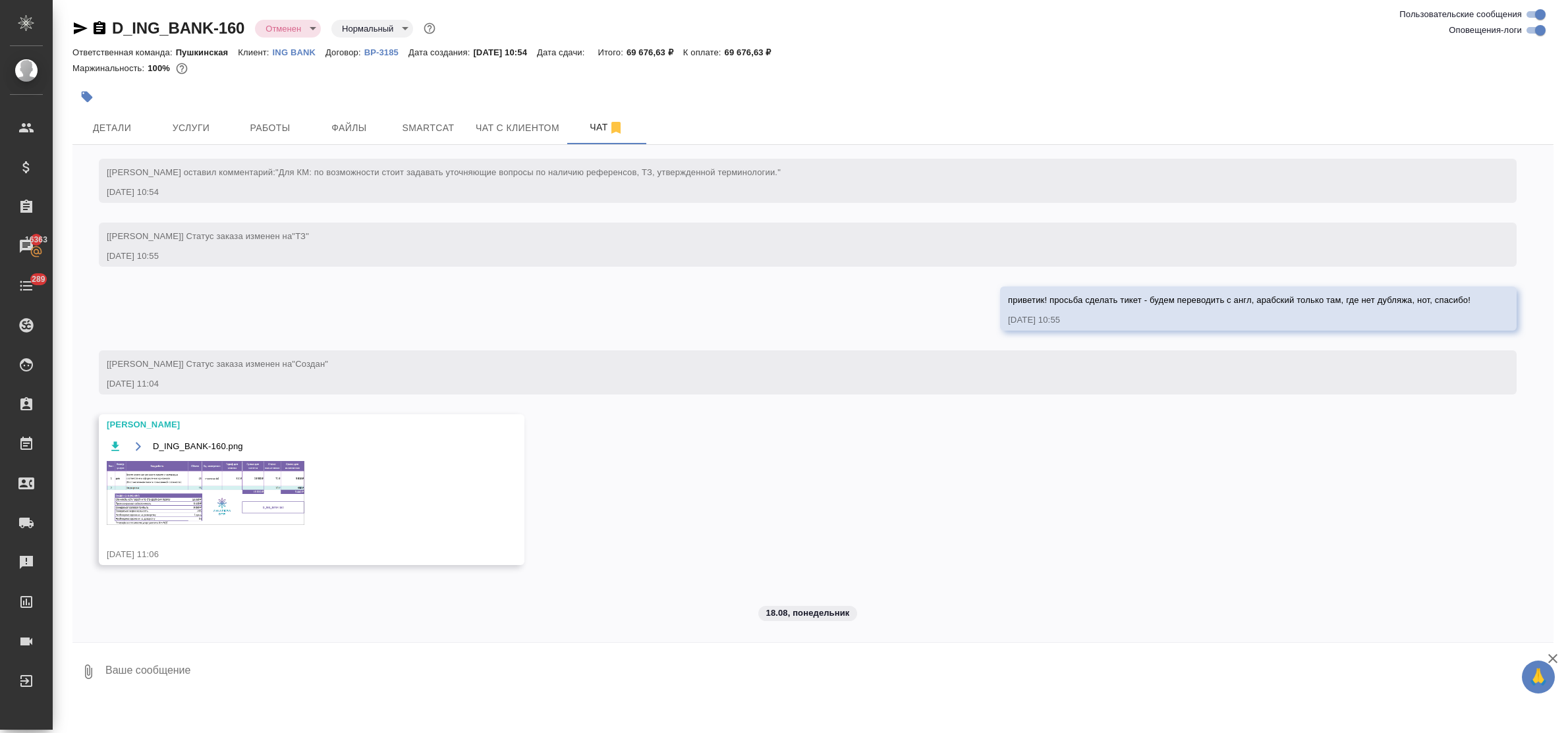
click at [1082, 301] on span "приветик! просьба сделать тикет - будем переводить с англ, арабский только там,…" at bounding box center [1239, 300] width 462 height 10
copy span "приветик! просьба сделать тикет - будем переводить с англ, арабский только там,…"
click at [228, 478] on img at bounding box center [205, 493] width 198 height 64
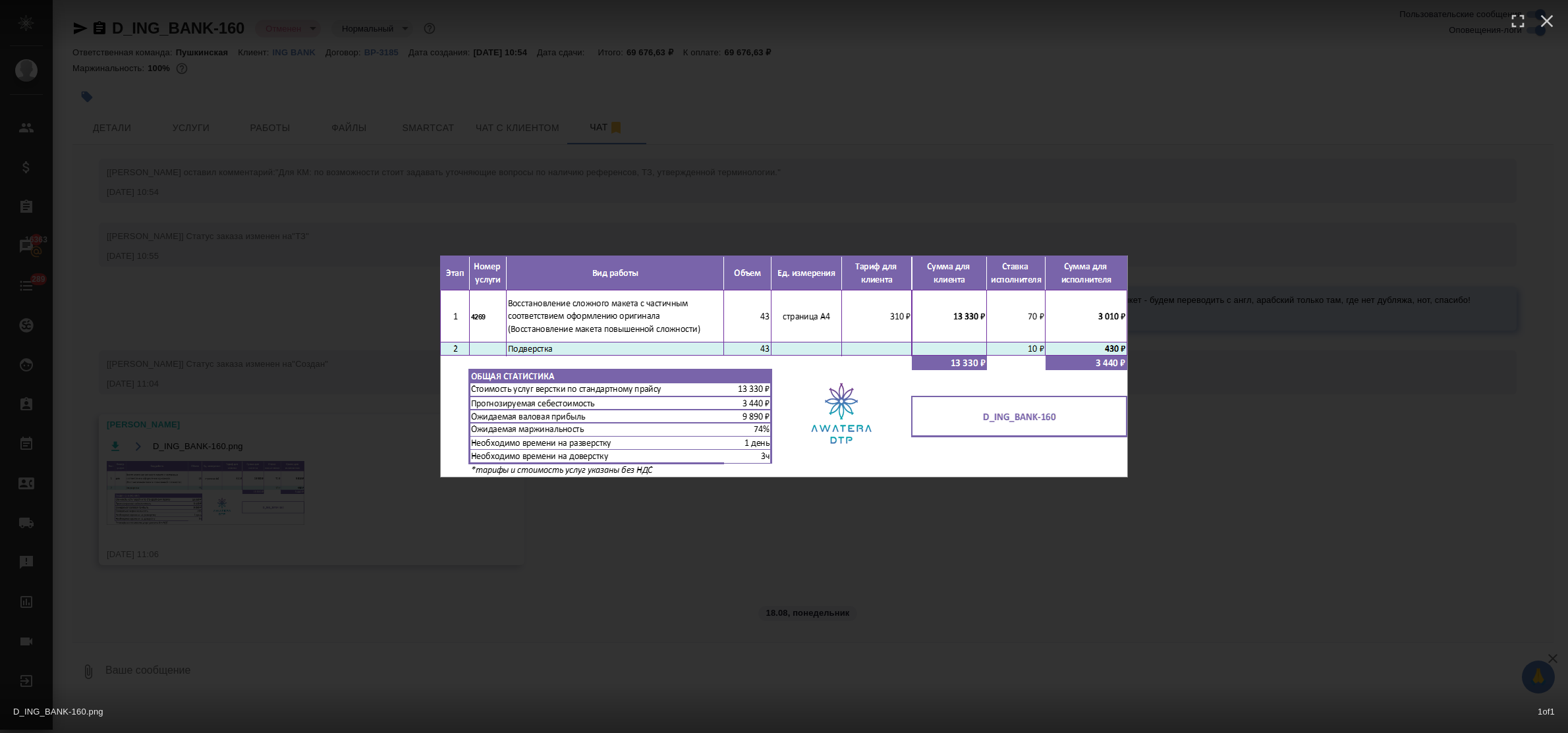
click at [775, 539] on div "D_ING_BANK-160.png 1 of 1" at bounding box center [784, 366] width 1568 height 733
